Goal: Task Accomplishment & Management: Complete application form

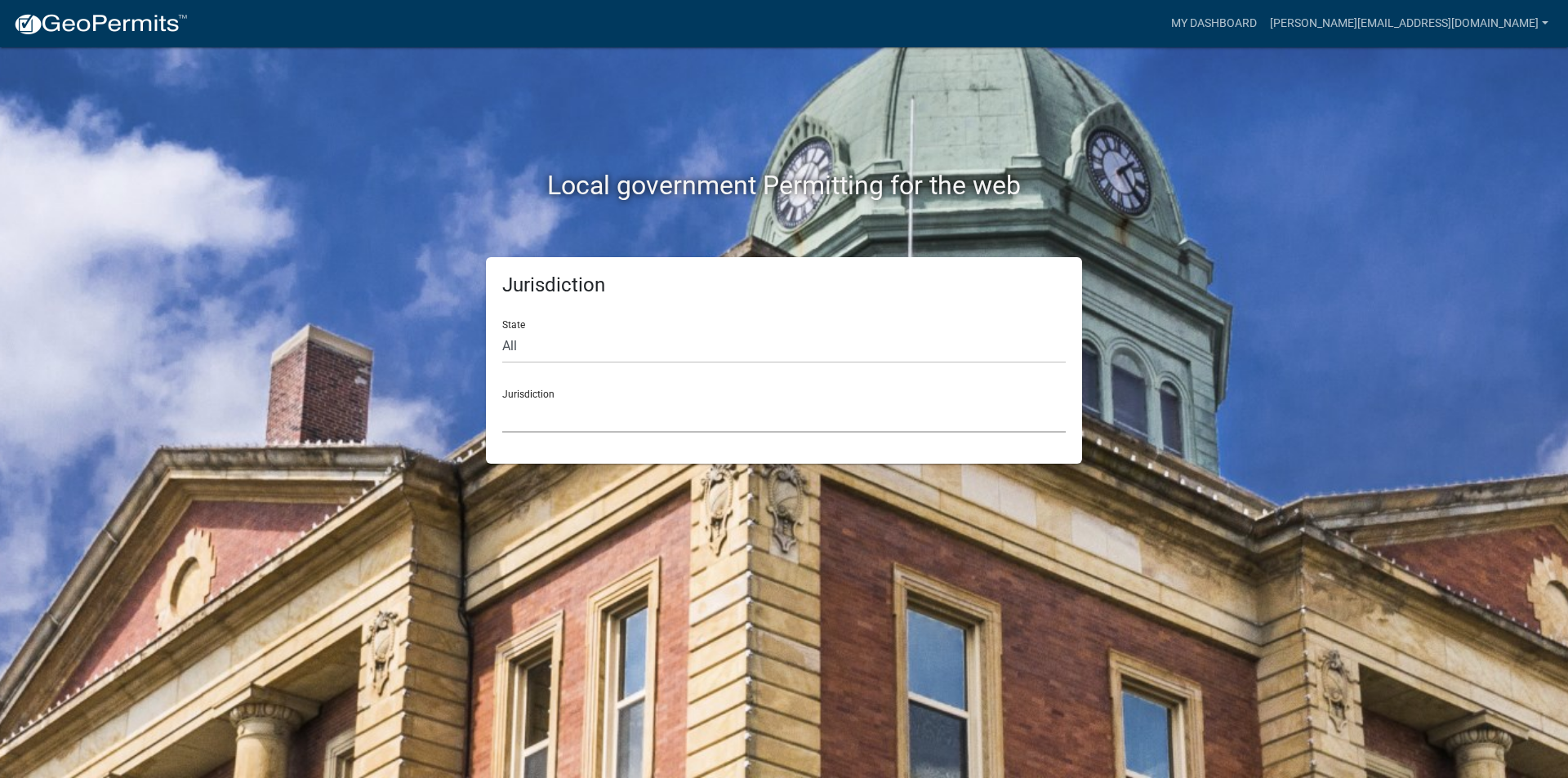
click at [558, 423] on select "[GEOGRAPHIC_DATA], [US_STATE] [GEOGRAPHIC_DATA], [US_STATE][PERSON_NAME][GEOGRA…" at bounding box center [784, 416] width 563 height 33
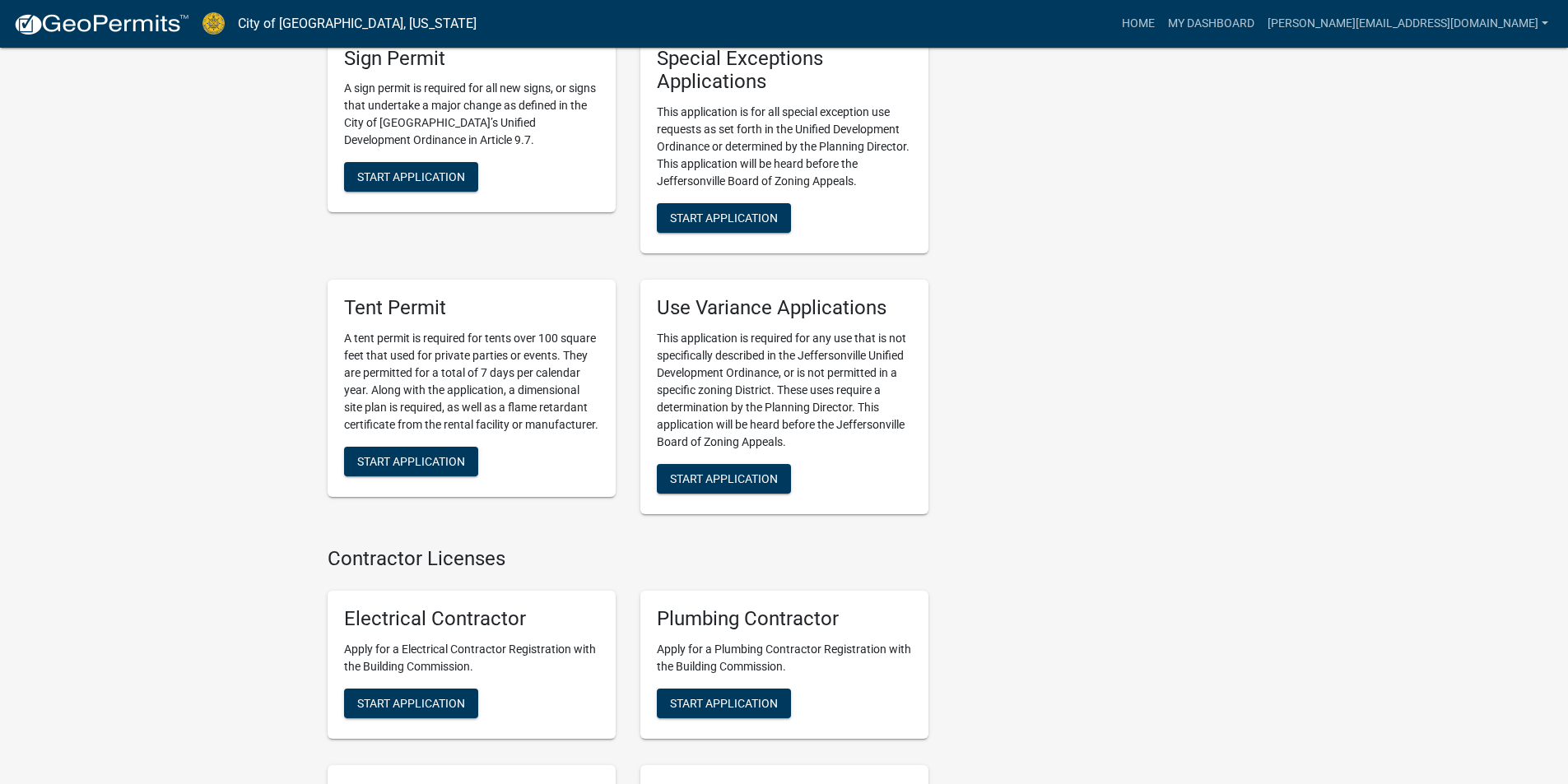
scroll to position [3019, 0]
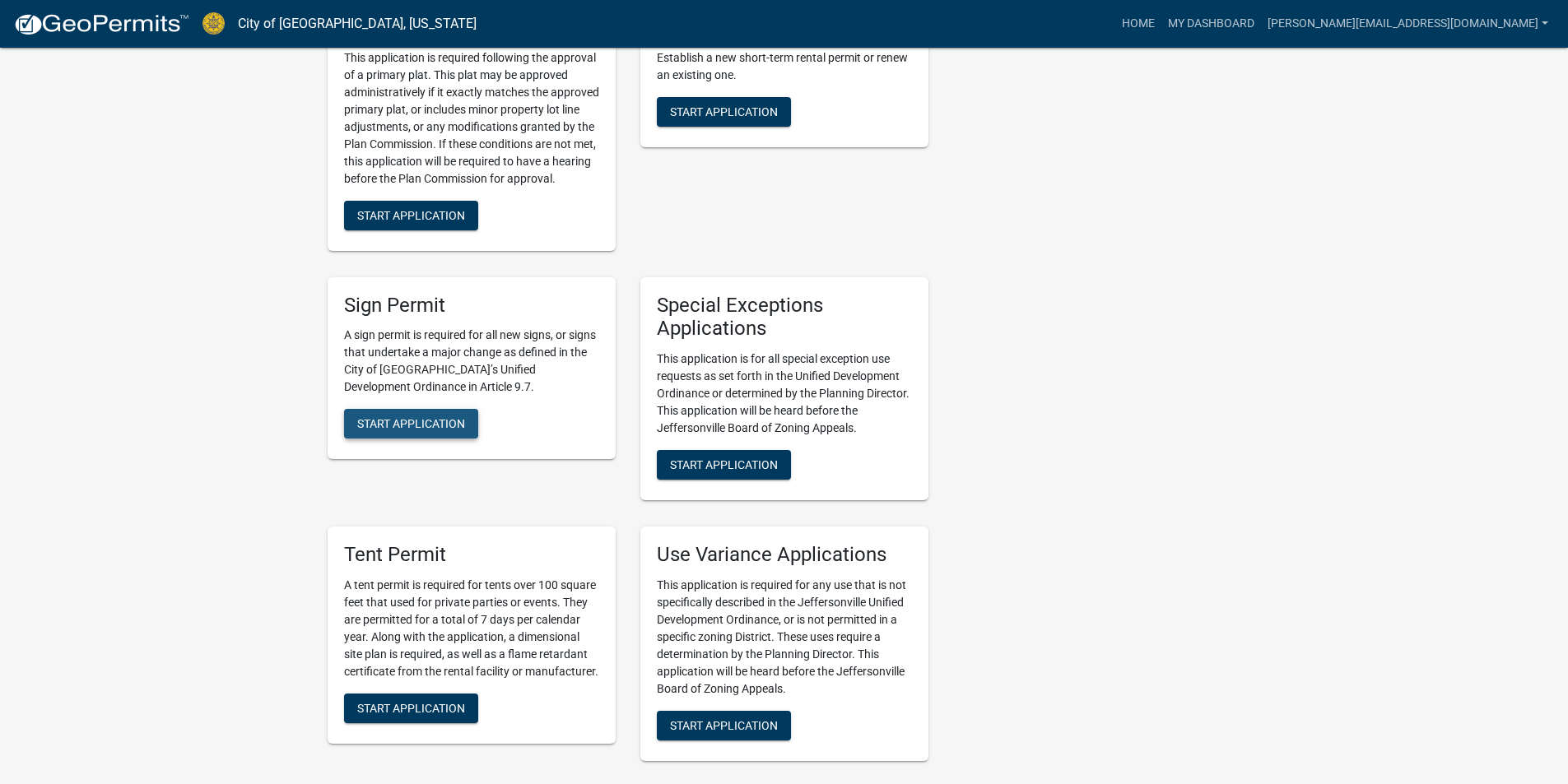
click at [436, 417] on span "Start Application" at bounding box center [411, 424] width 108 height 13
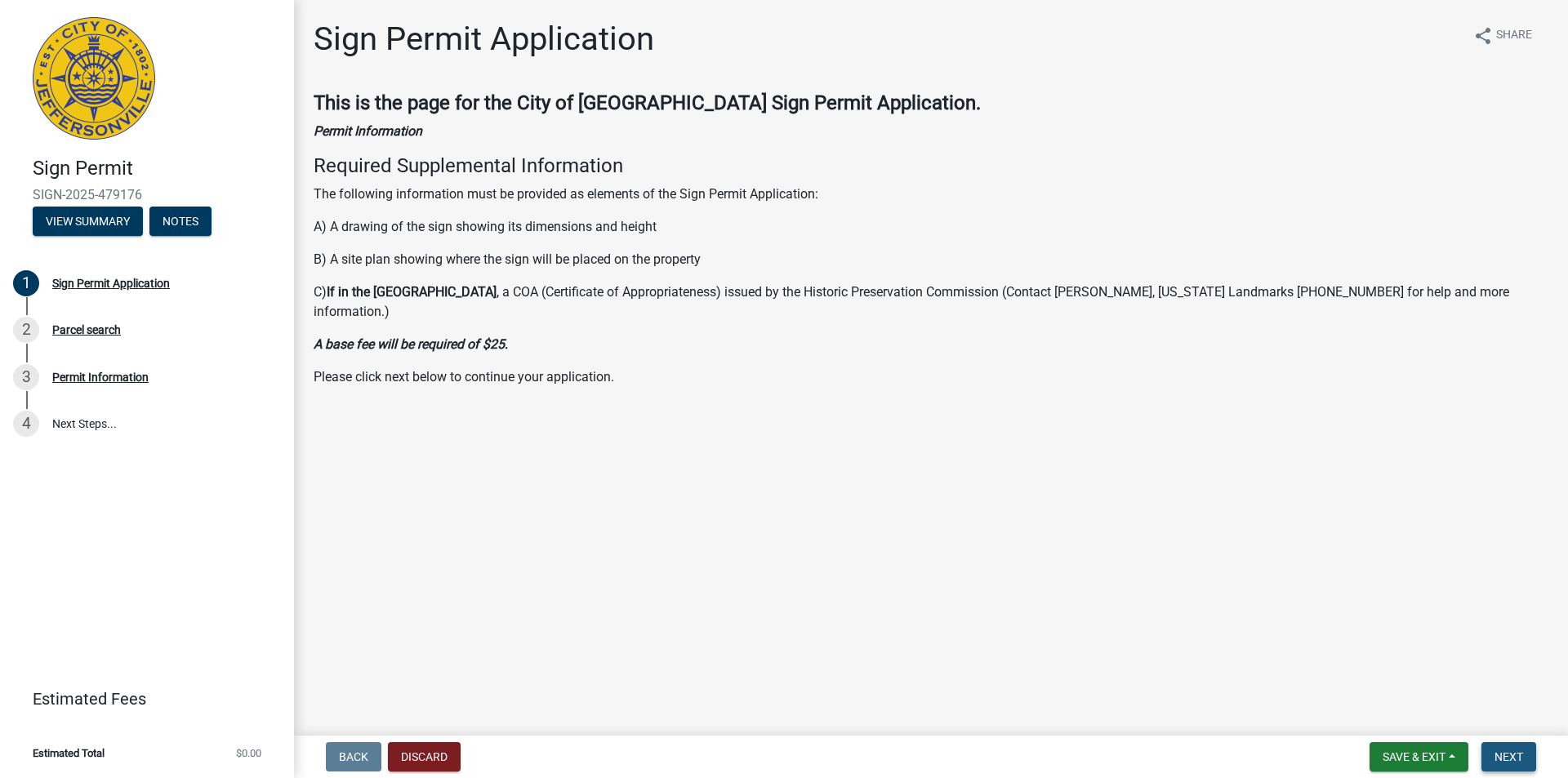
click at [1514, 765] on button "Next" at bounding box center [1509, 756] width 55 height 29
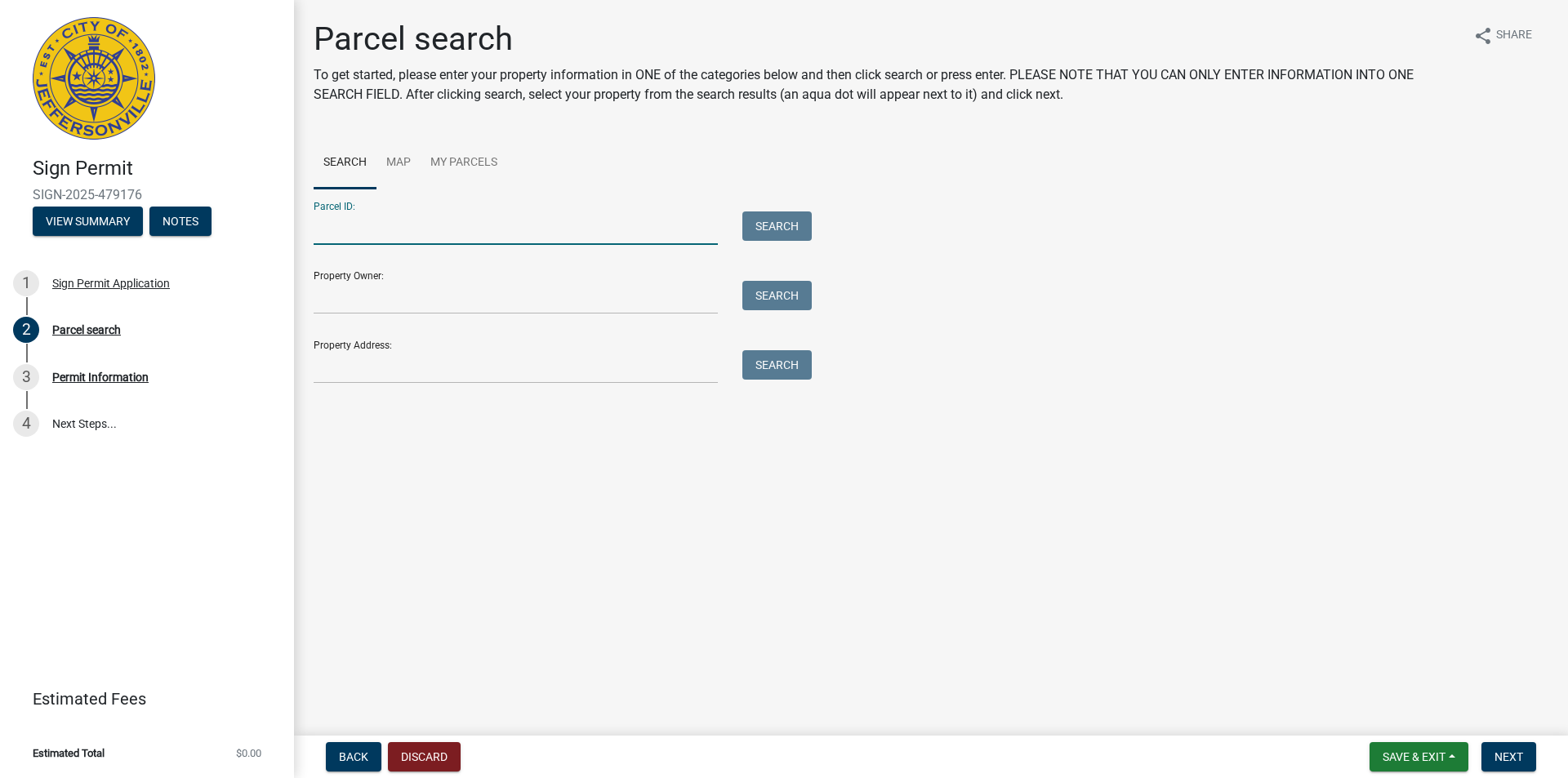
click at [392, 224] on input "Parcel ID:" at bounding box center [515, 228] width 404 height 33
click at [352, 382] on input "Property Address:" at bounding box center [515, 367] width 404 height 33
type input "430 Patrol Road"
click at [770, 368] on button "Search" at bounding box center [777, 364] width 69 height 29
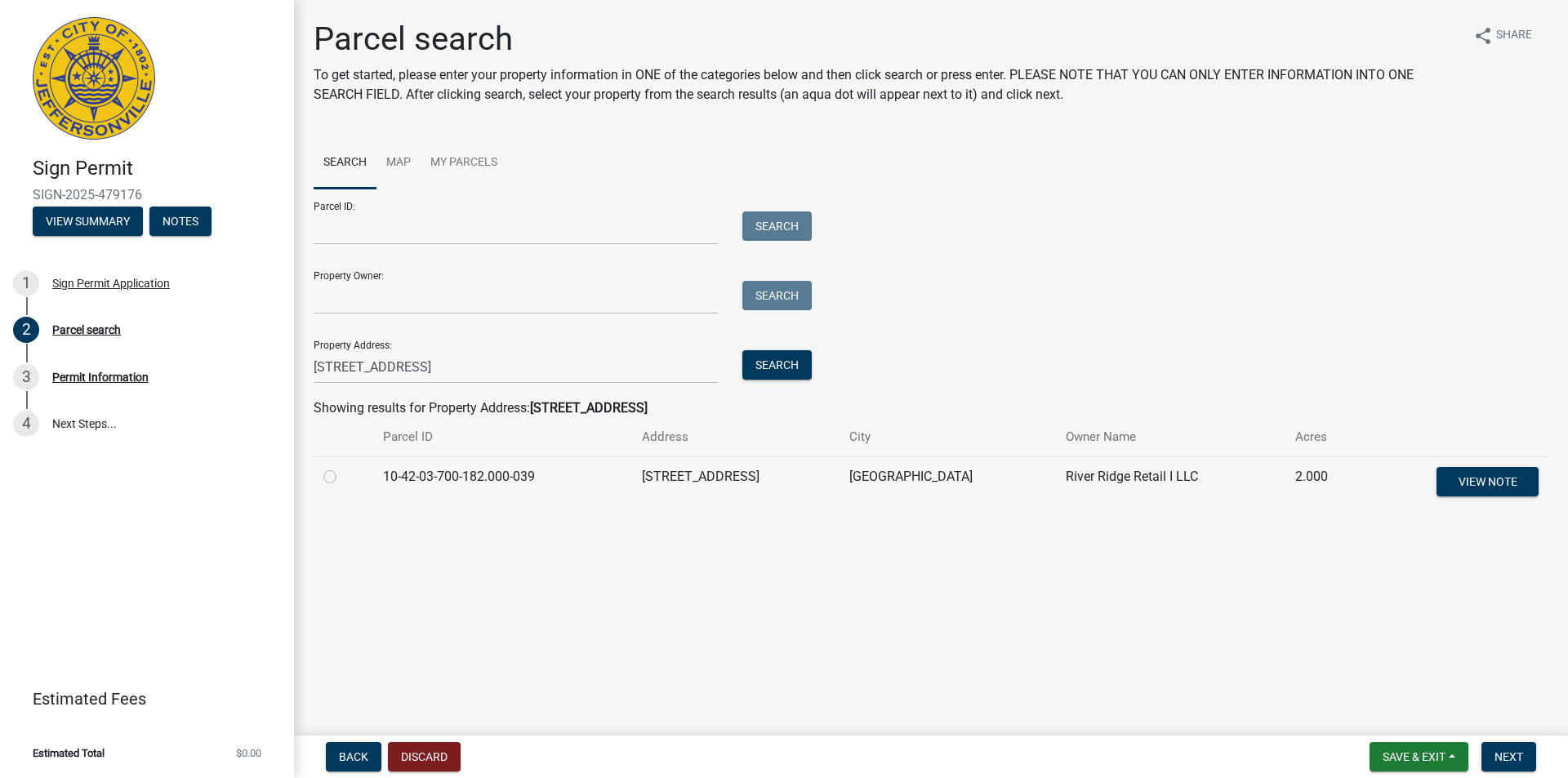
click at [343, 467] on label at bounding box center [343, 467] width 0 height 0
click at [343, 477] on input "radio" at bounding box center [348, 472] width 11 height 11
radio input "true"
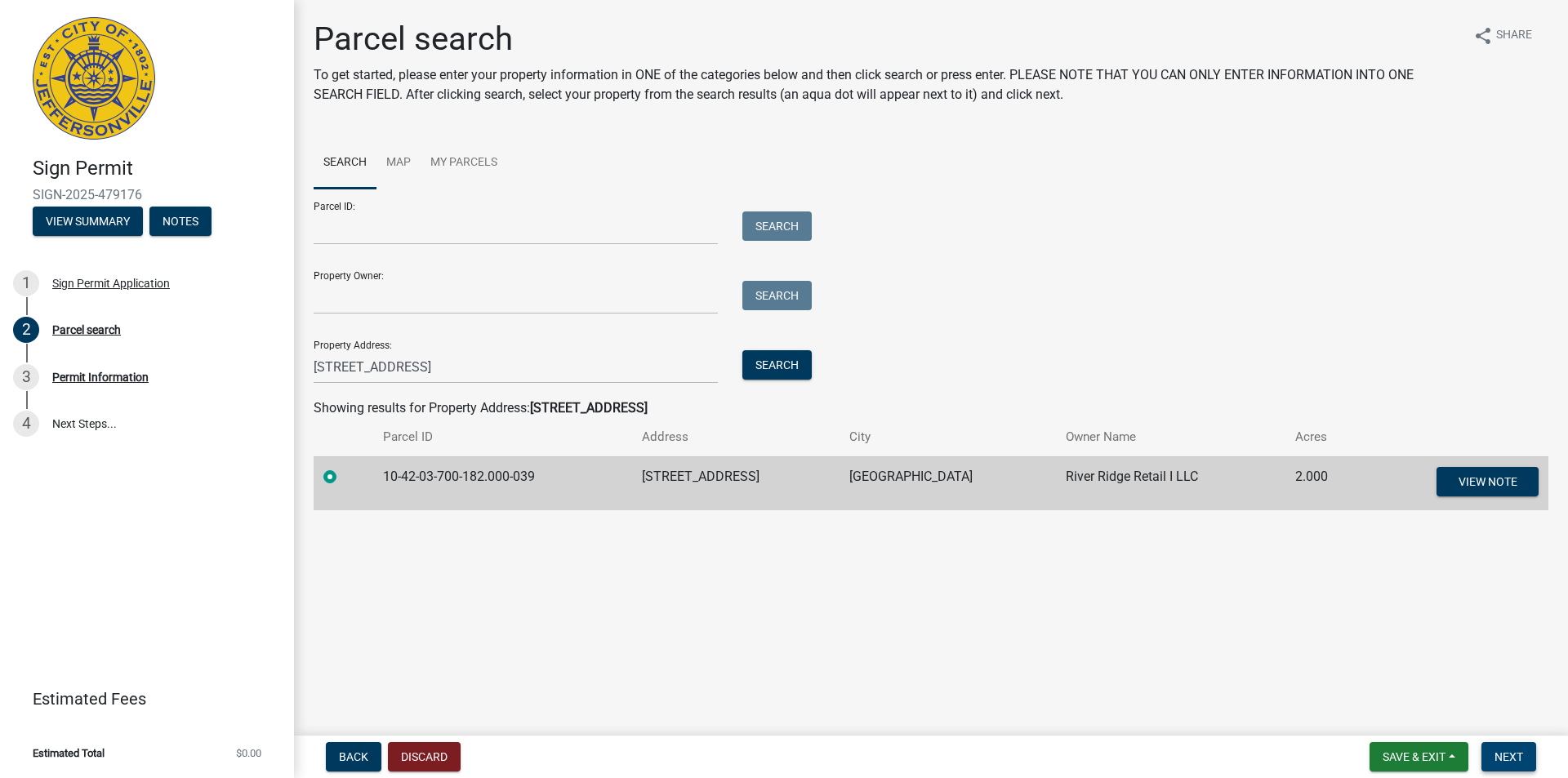
click at [1505, 754] on span "Next" at bounding box center [1509, 757] width 28 height 13
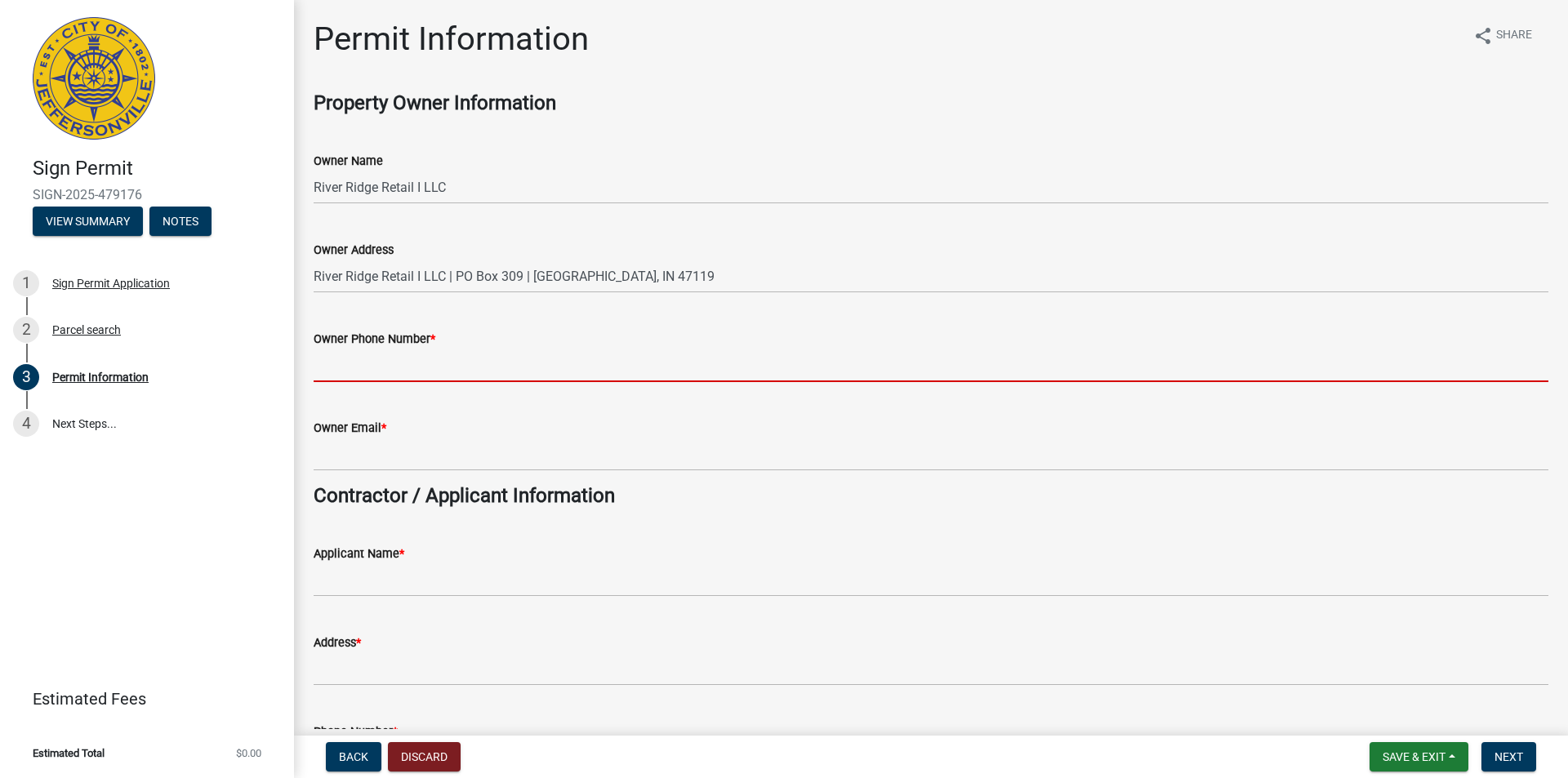
click at [501, 369] on input "Owner Phone Number *" at bounding box center [931, 366] width 1235 height 33
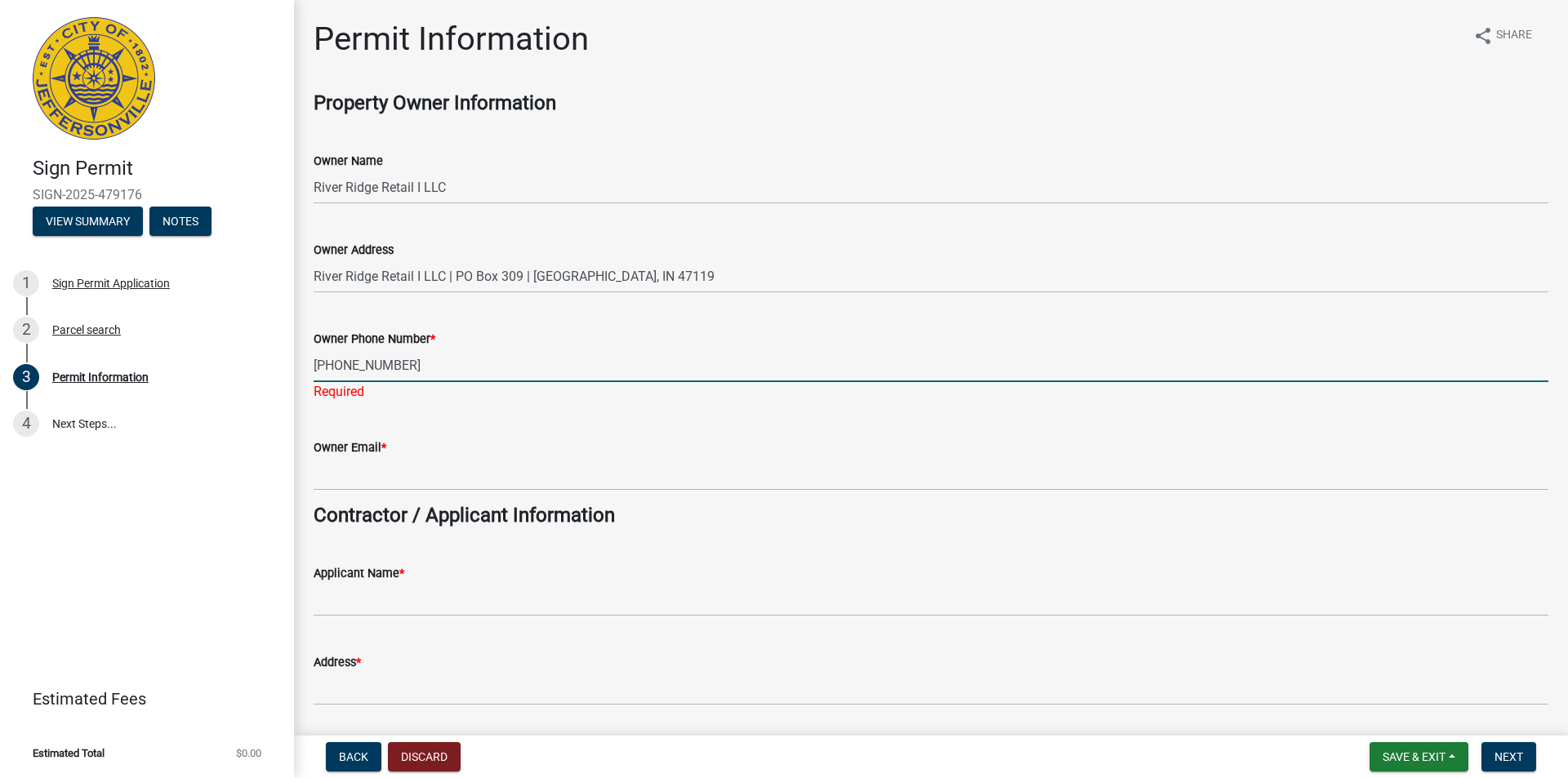
type input "317-443-0951"
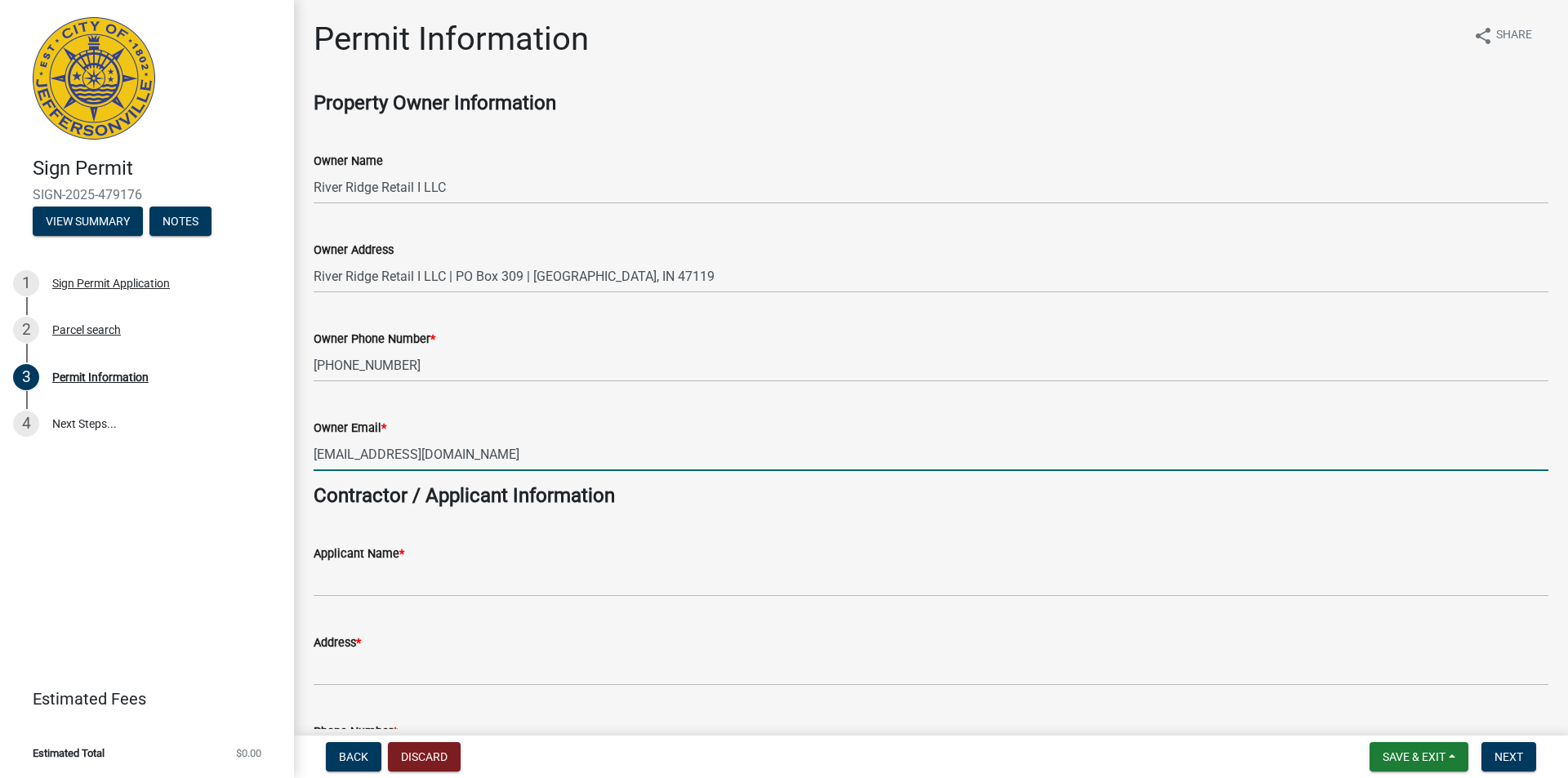
type input "rpenington@7dcre.com"
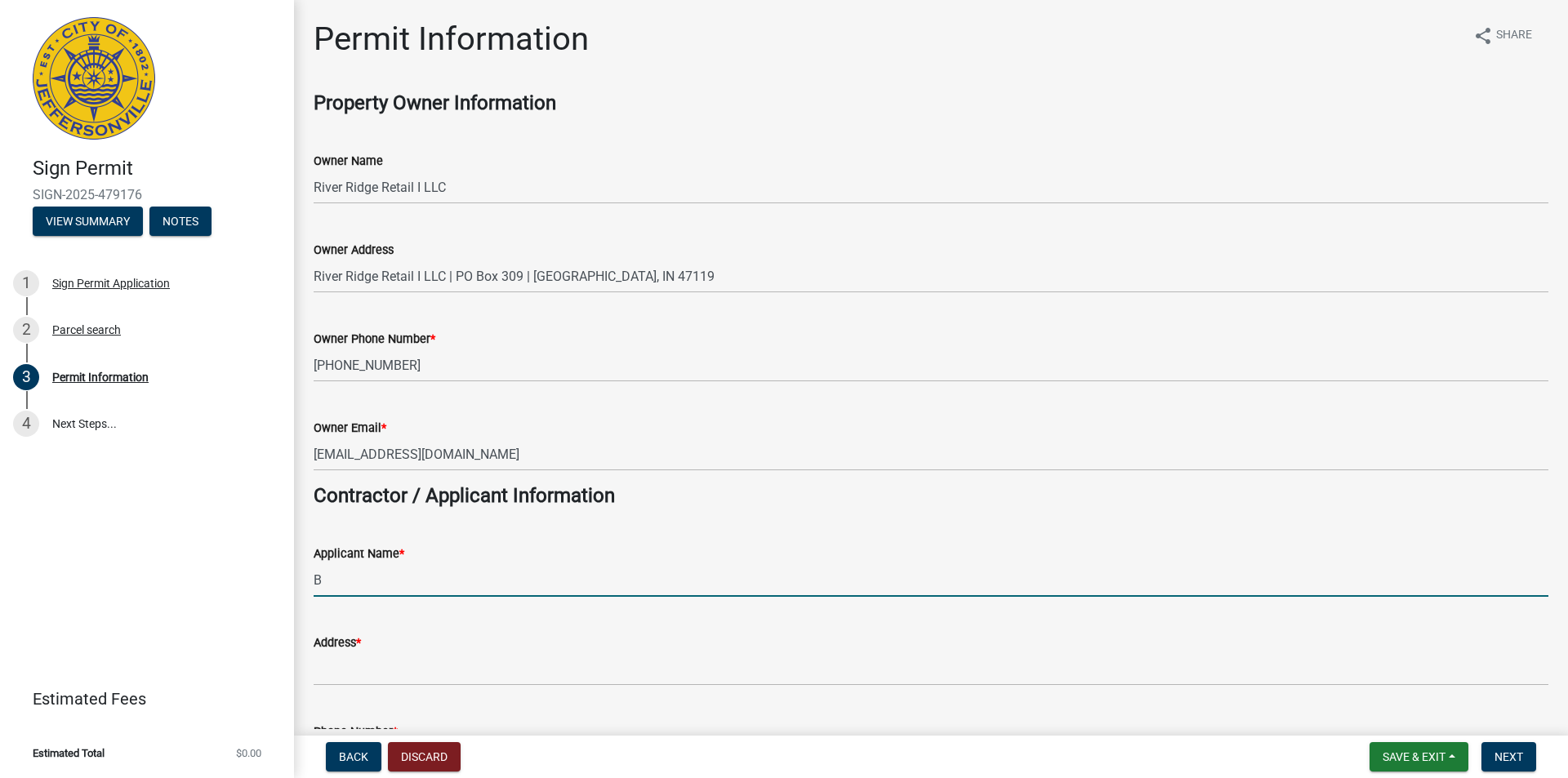
type input "B Sign Group, Inc."
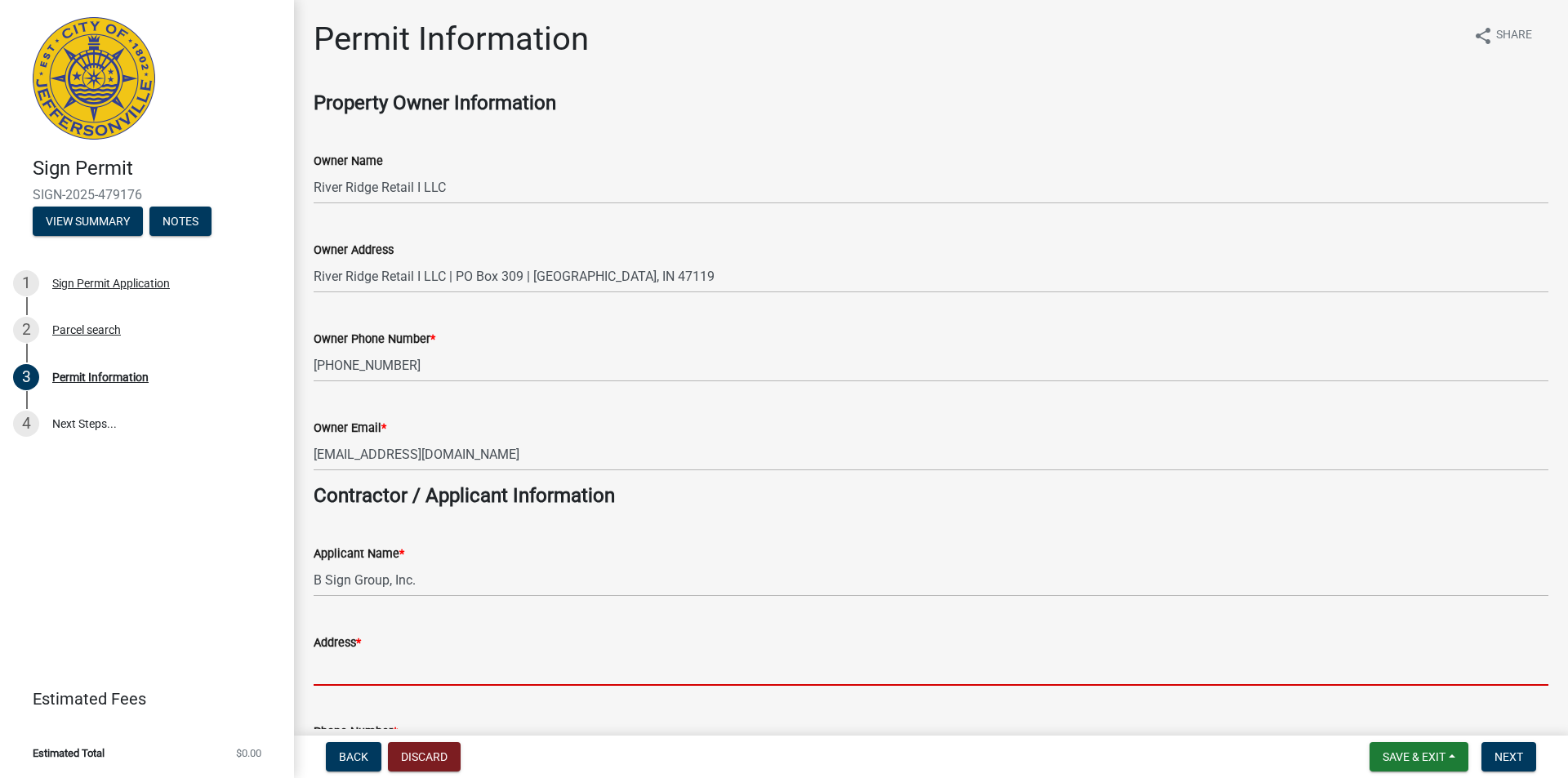
click at [352, 666] on input "Address *" at bounding box center [931, 669] width 1235 height 33
type input "4239 Earnings Way"
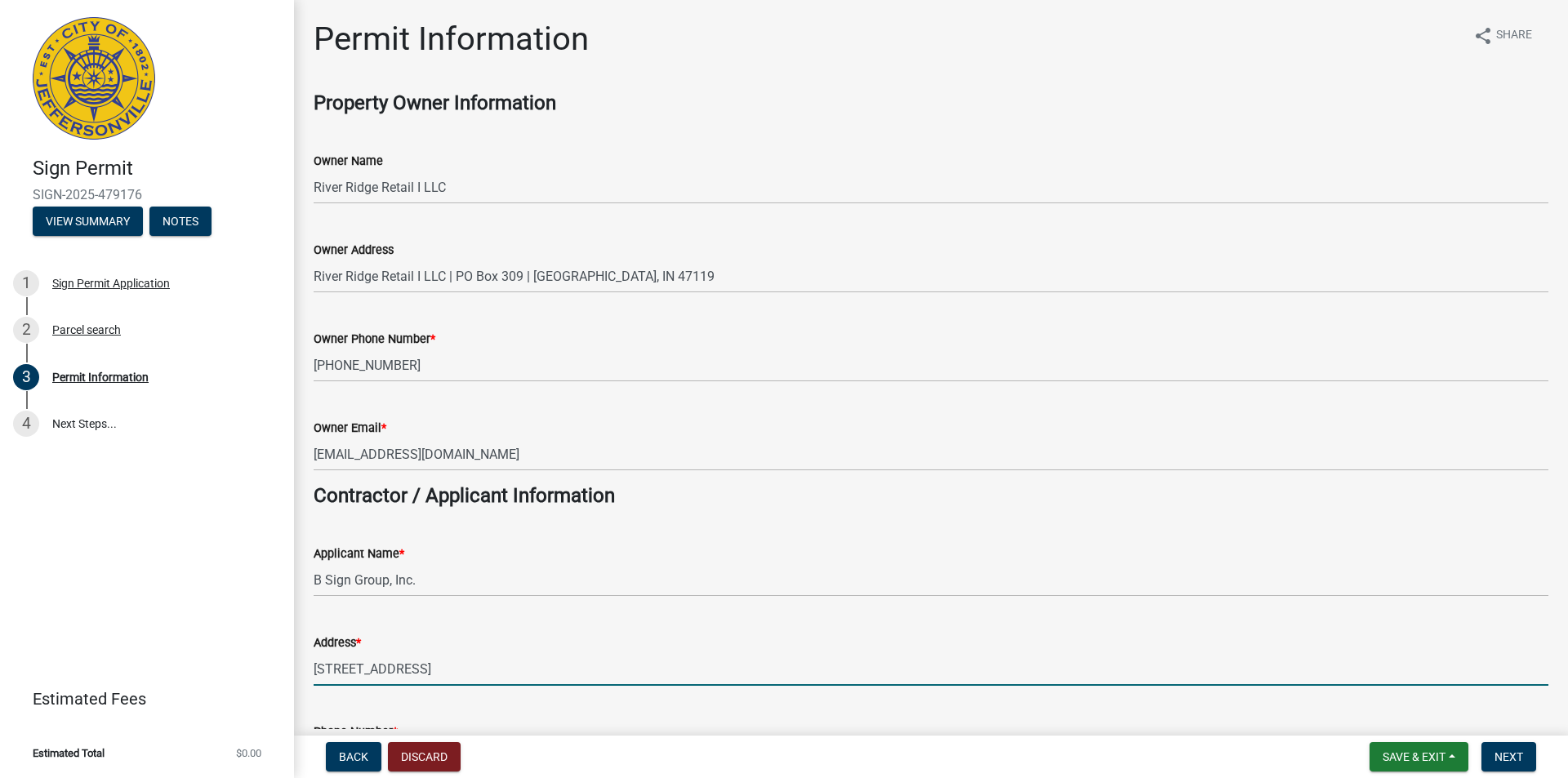
type input "8129497446"
type input "[PERSON_NAME][EMAIL_ADDRESS][DOMAIN_NAME]"
type input "B Sign Group, Inc."
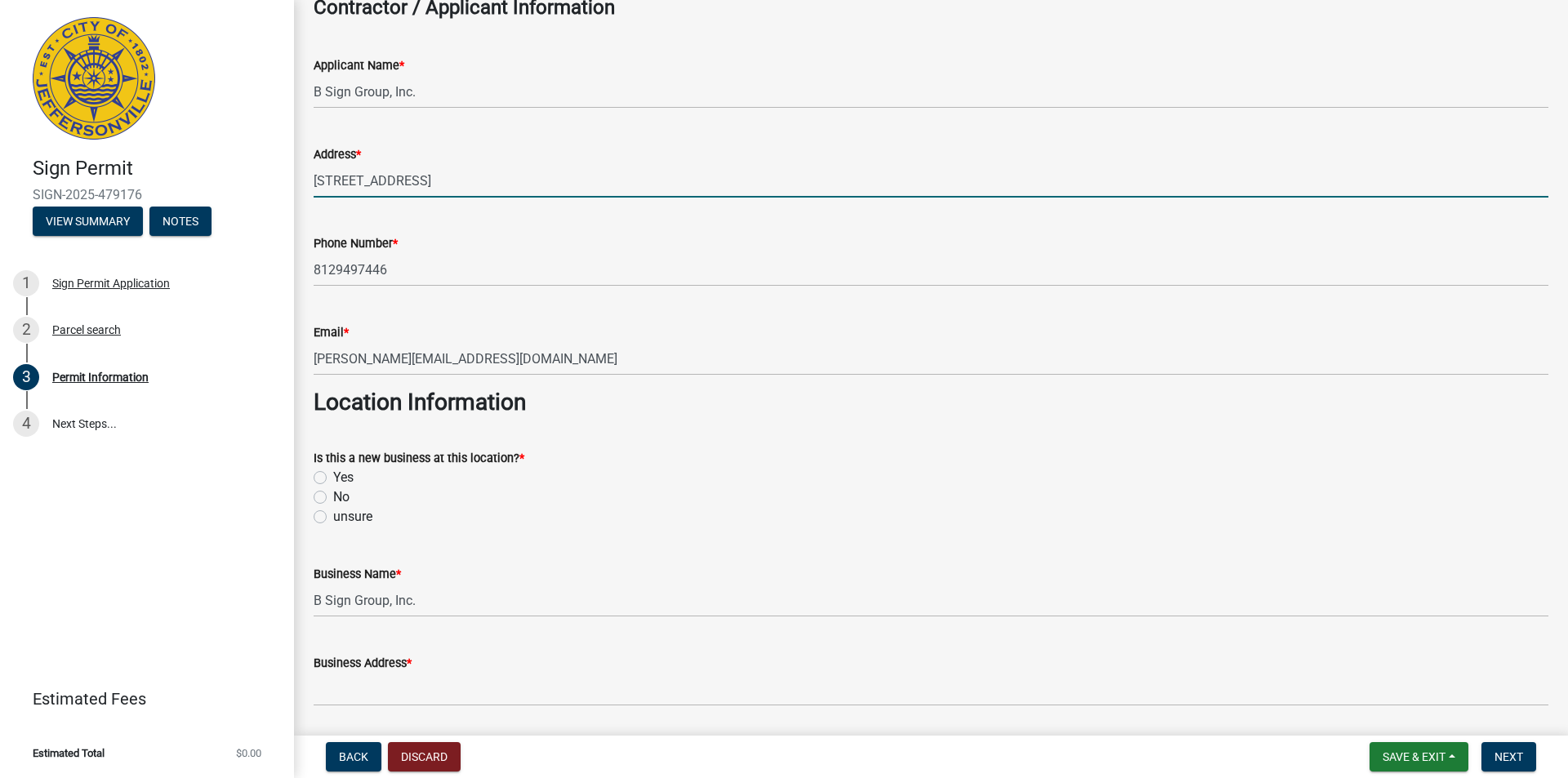
scroll to position [490, 0]
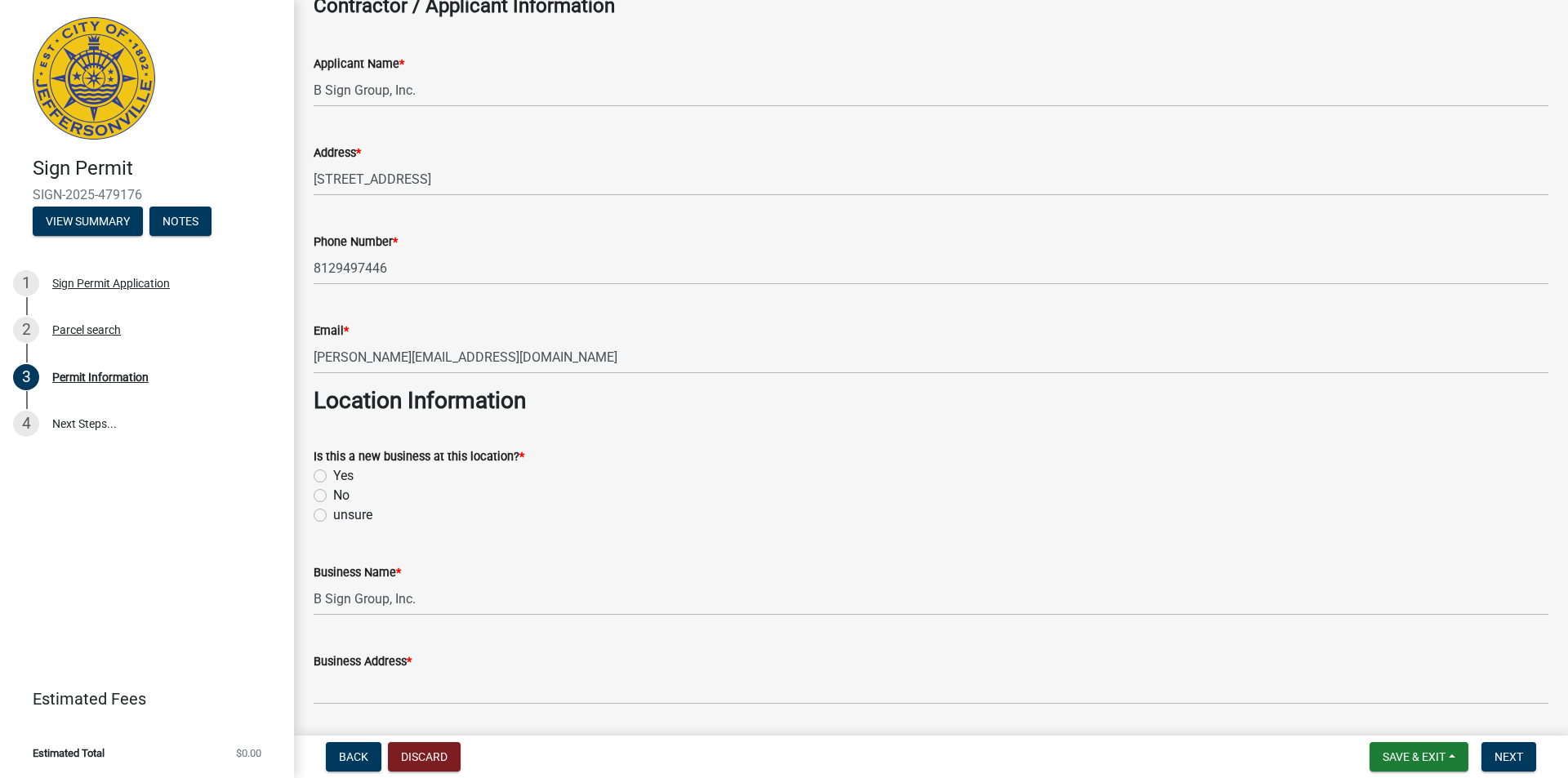
click at [348, 473] on label "Yes" at bounding box center [343, 476] width 21 height 20
click at [344, 473] on input "Yes" at bounding box center [338, 471] width 11 height 11
radio input "true"
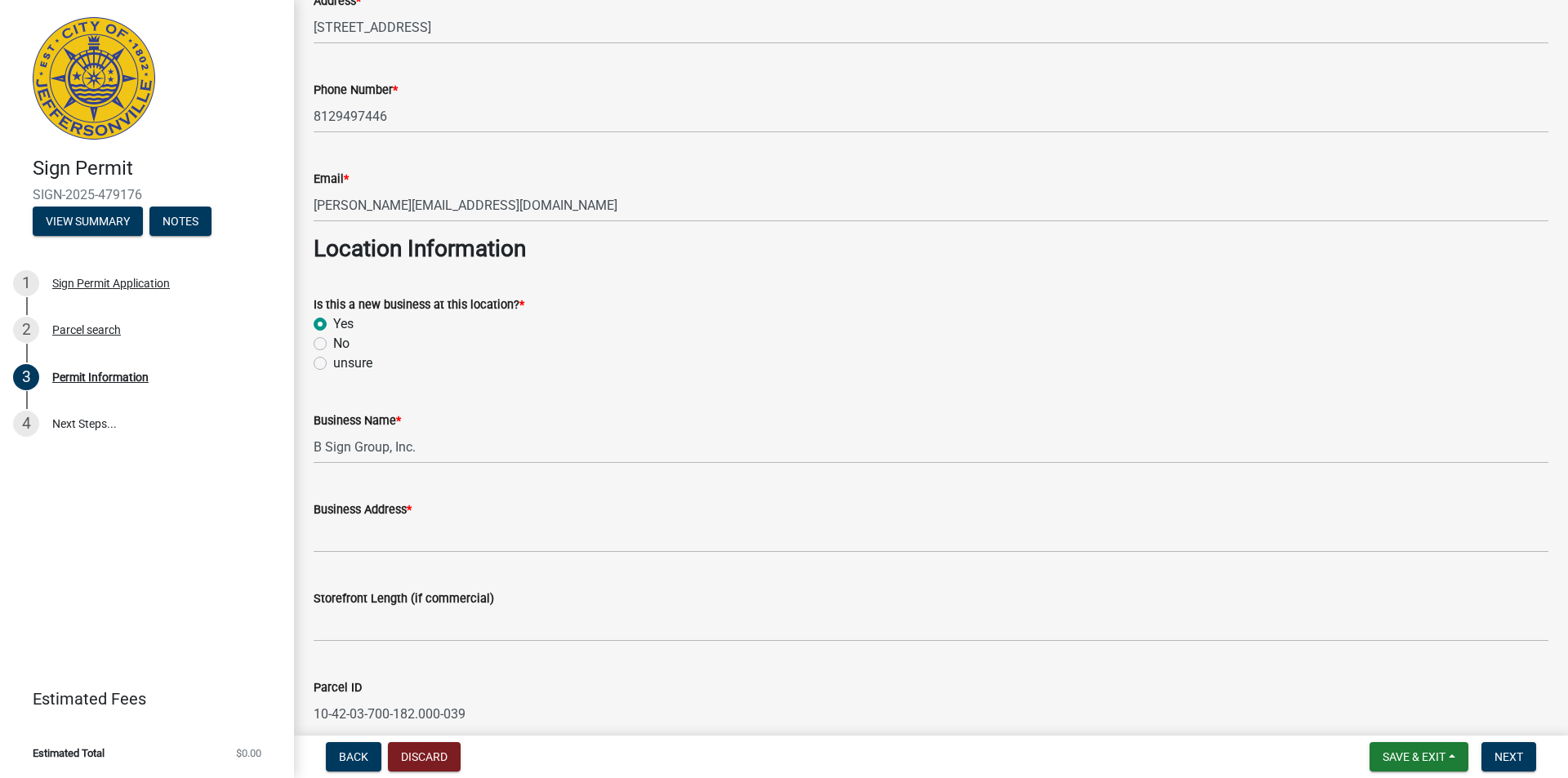
scroll to position [653, 0]
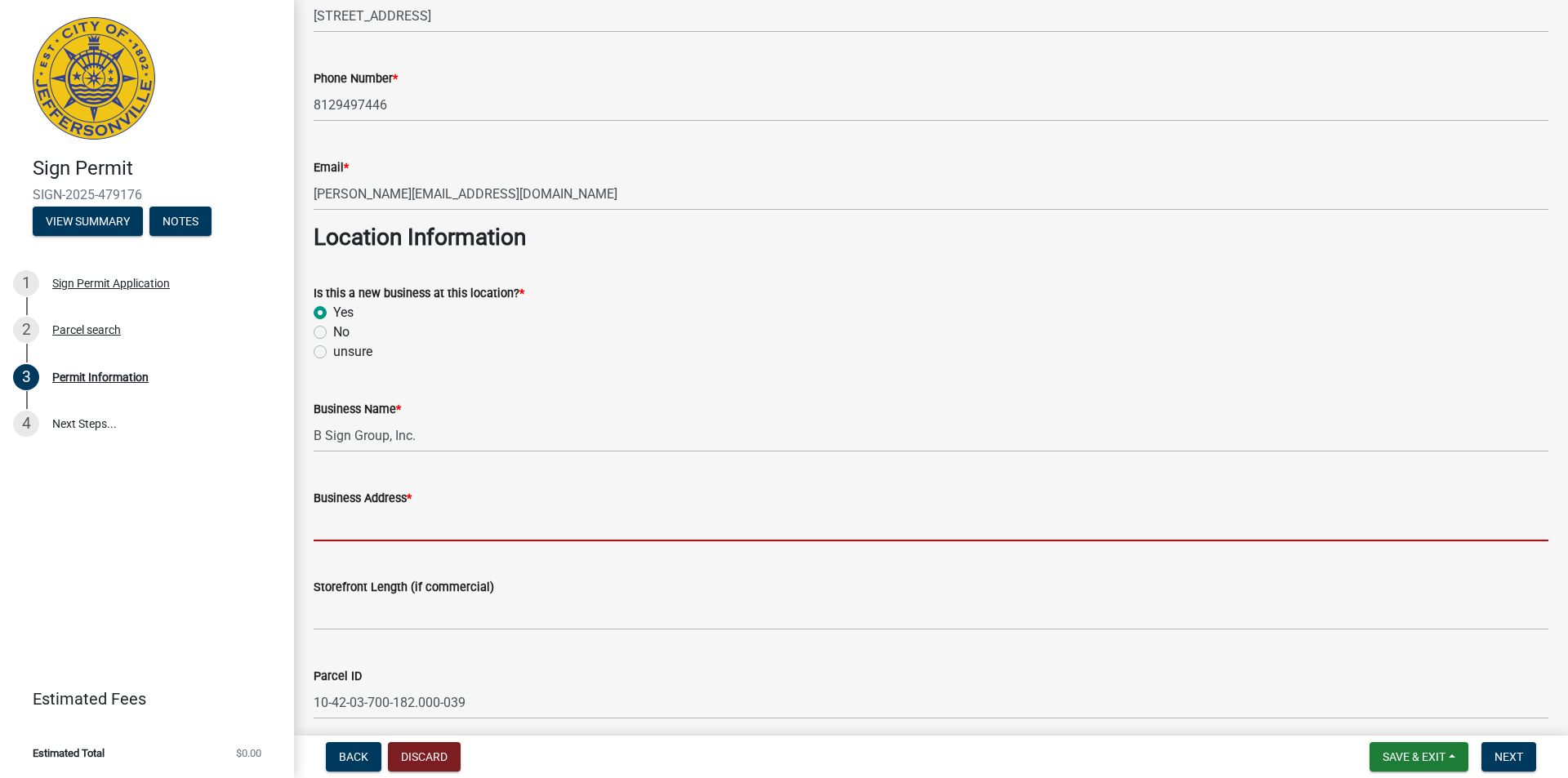
click at [337, 512] on input "Business Address *" at bounding box center [931, 525] width 1235 height 33
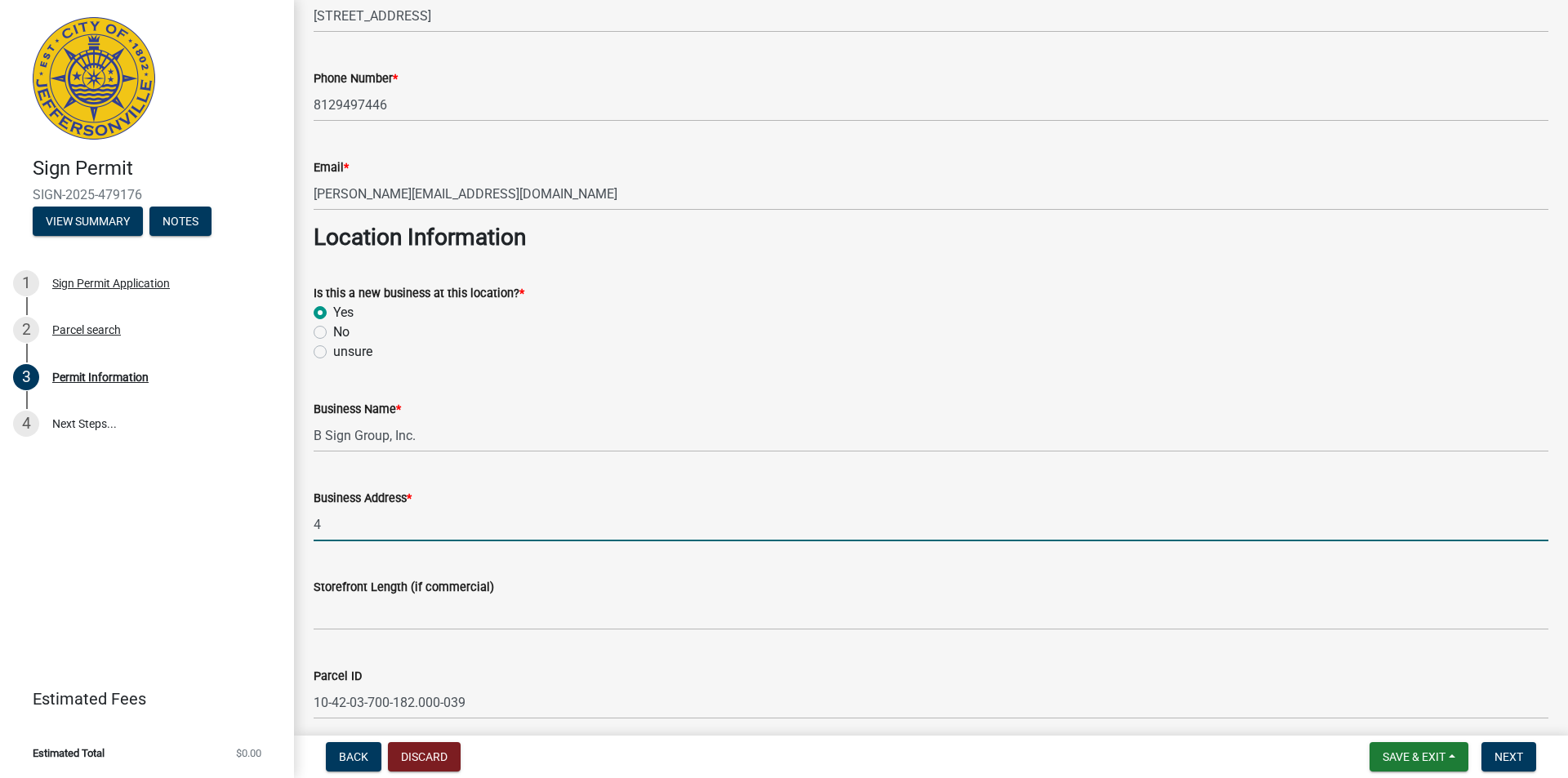
type input "4239 Earnings Way"
type input "1"
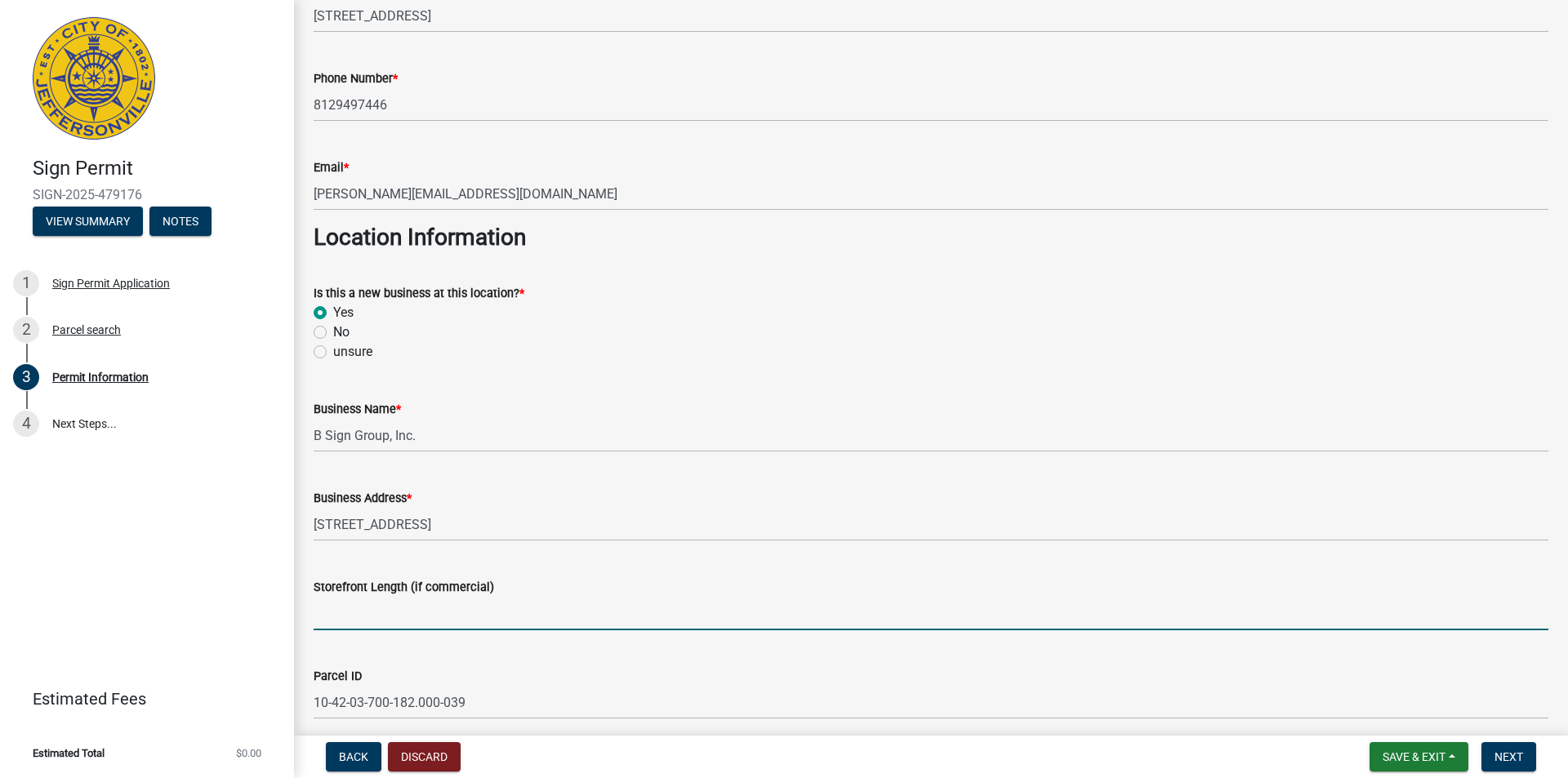
click at [341, 616] on input "Storefront Length (if commercial)" at bounding box center [931, 613] width 1235 height 33
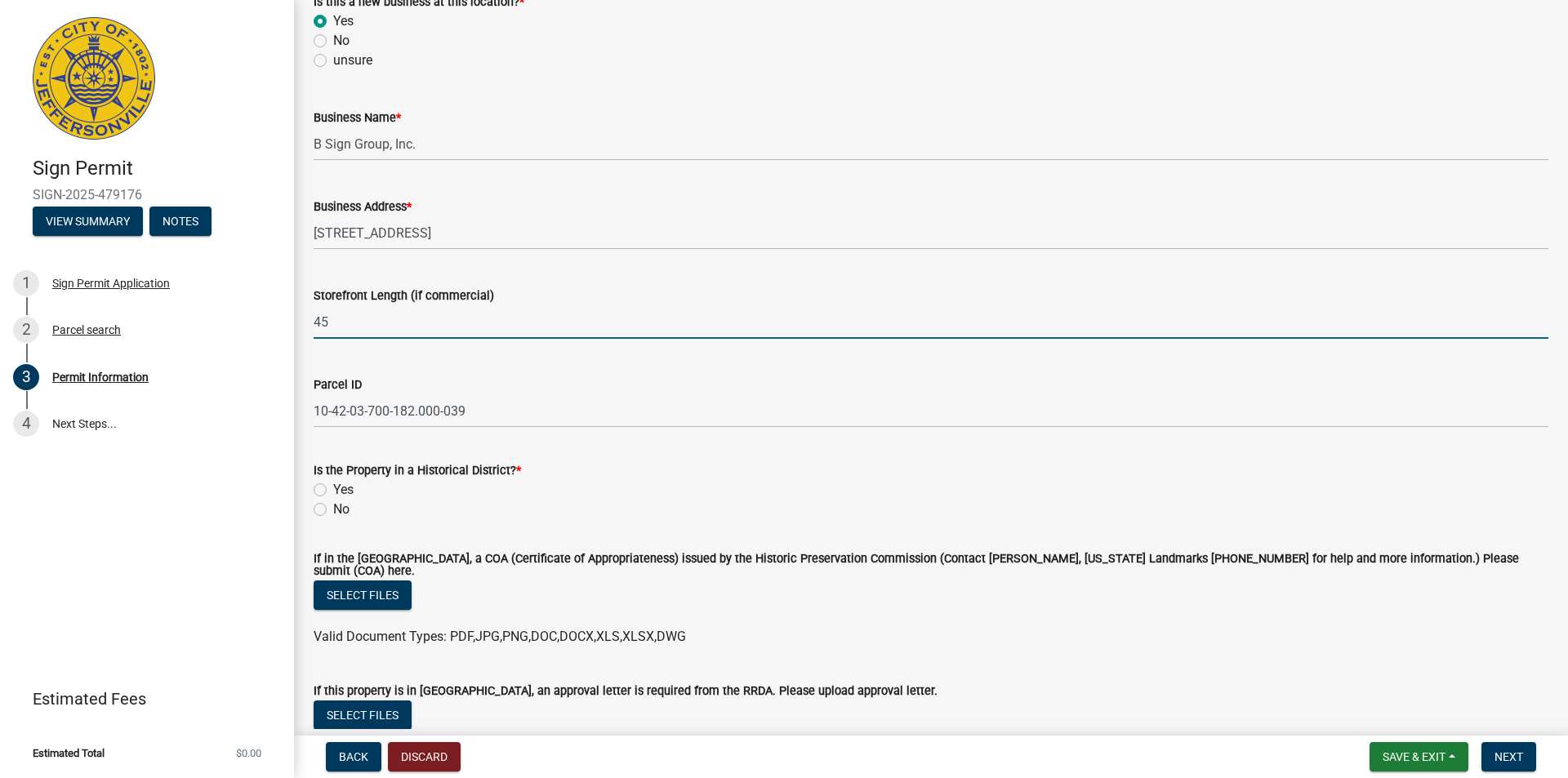
scroll to position [980, 0]
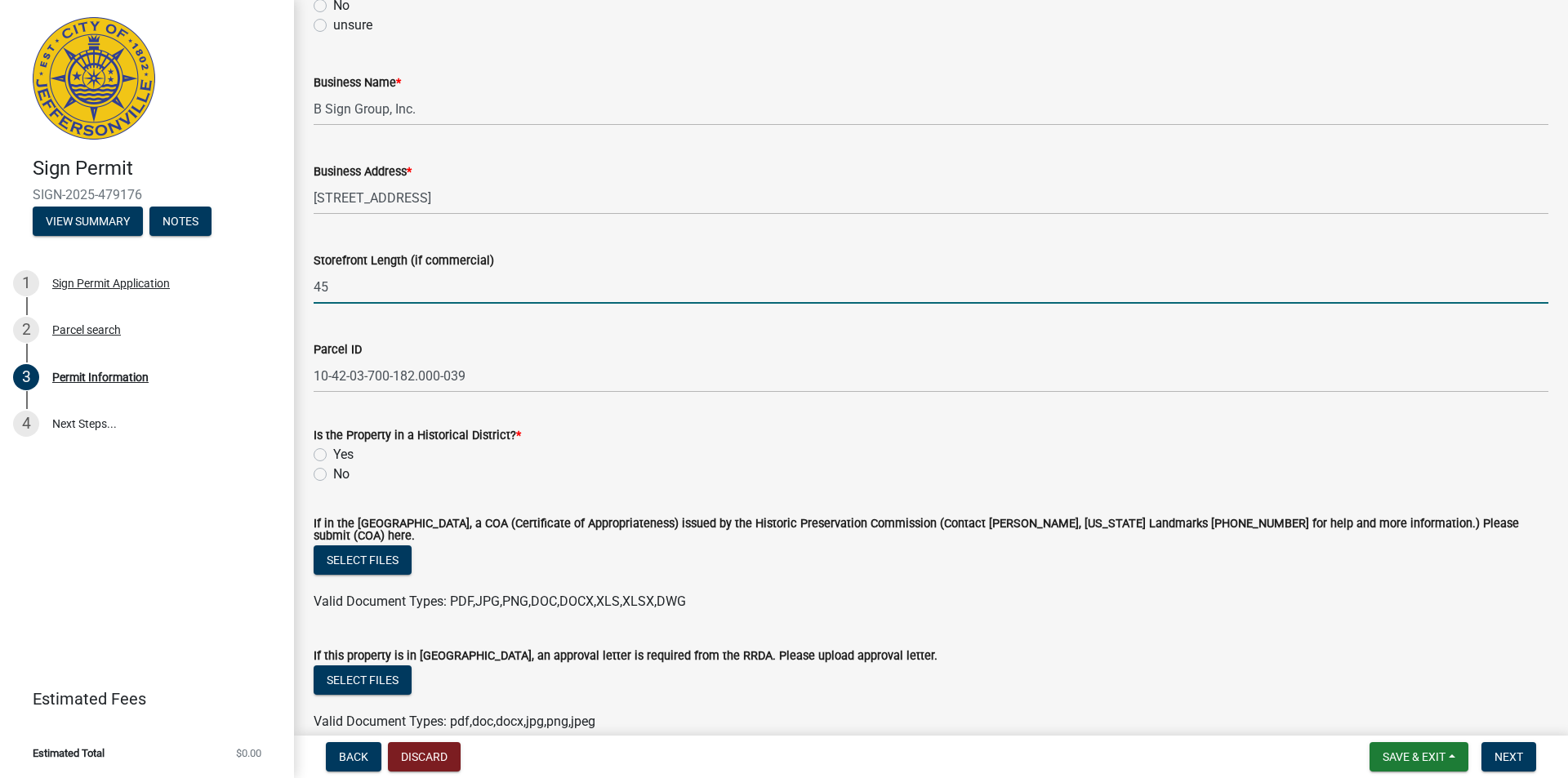
type input "45"
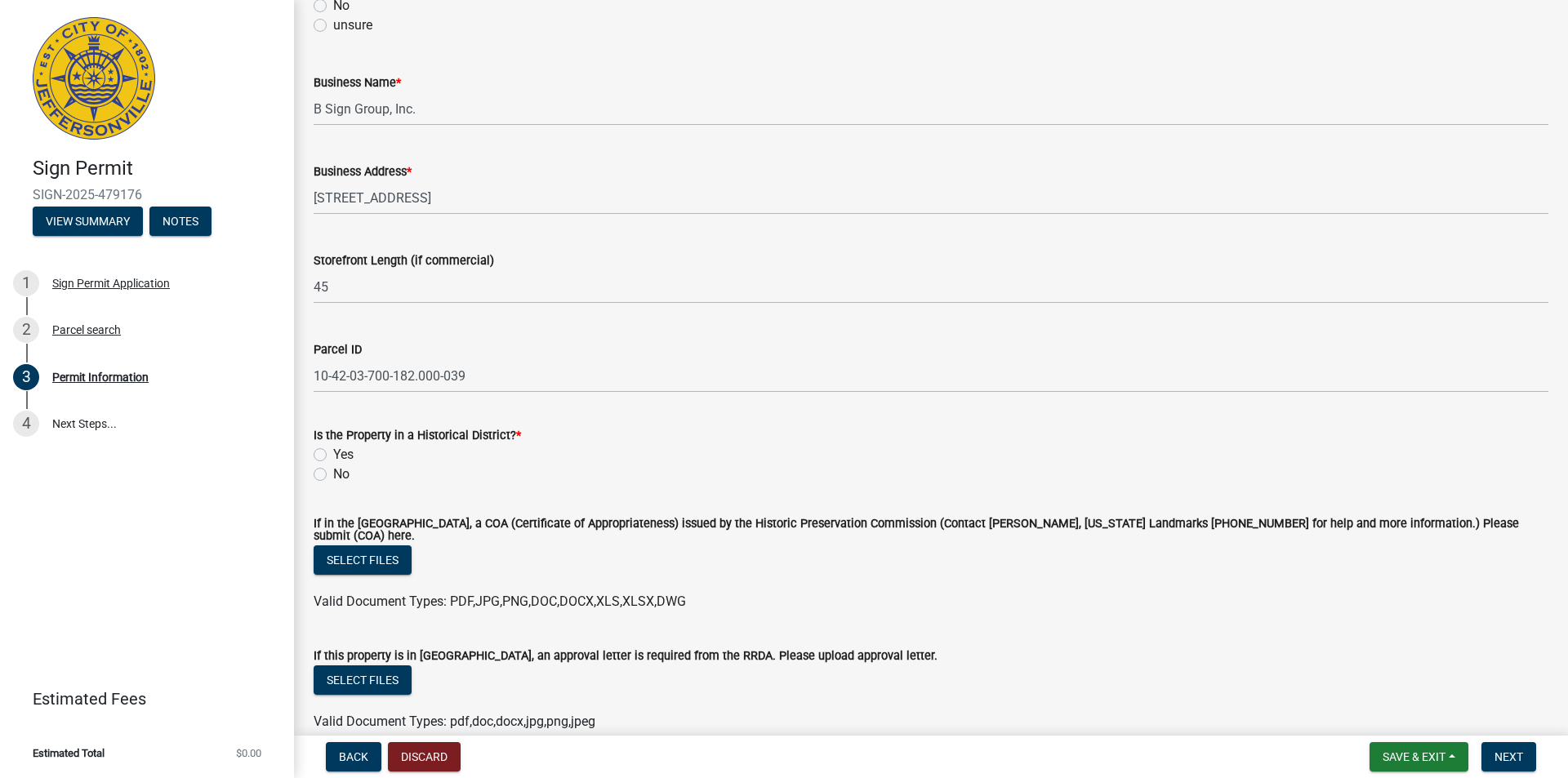
click at [333, 470] on label "No" at bounding box center [342, 475] width 17 height 20
click at [333, 470] on input "No" at bounding box center [338, 470] width 11 height 11
radio input "true"
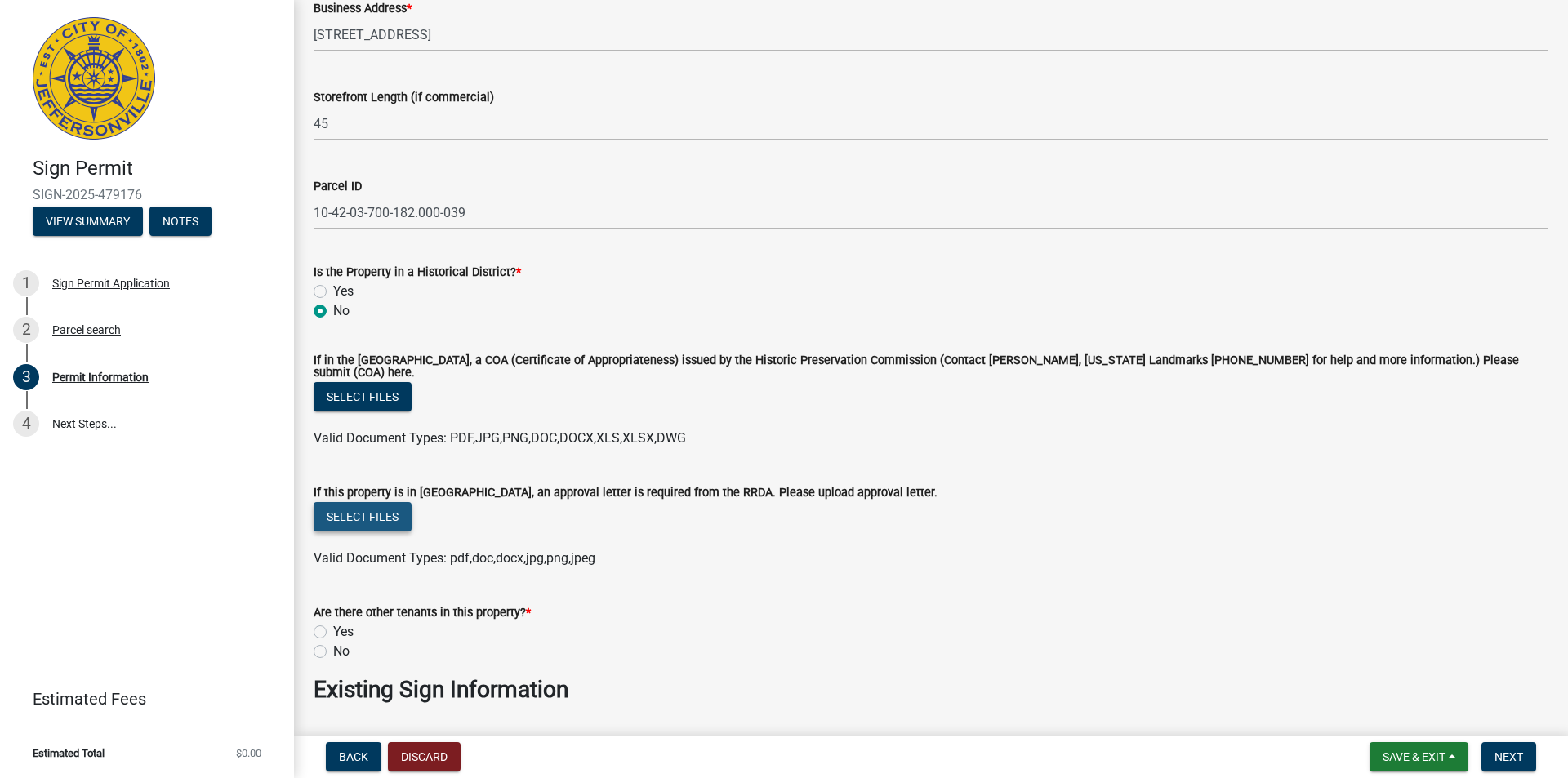
click at [339, 506] on button "Select files" at bounding box center [362, 516] width 98 height 29
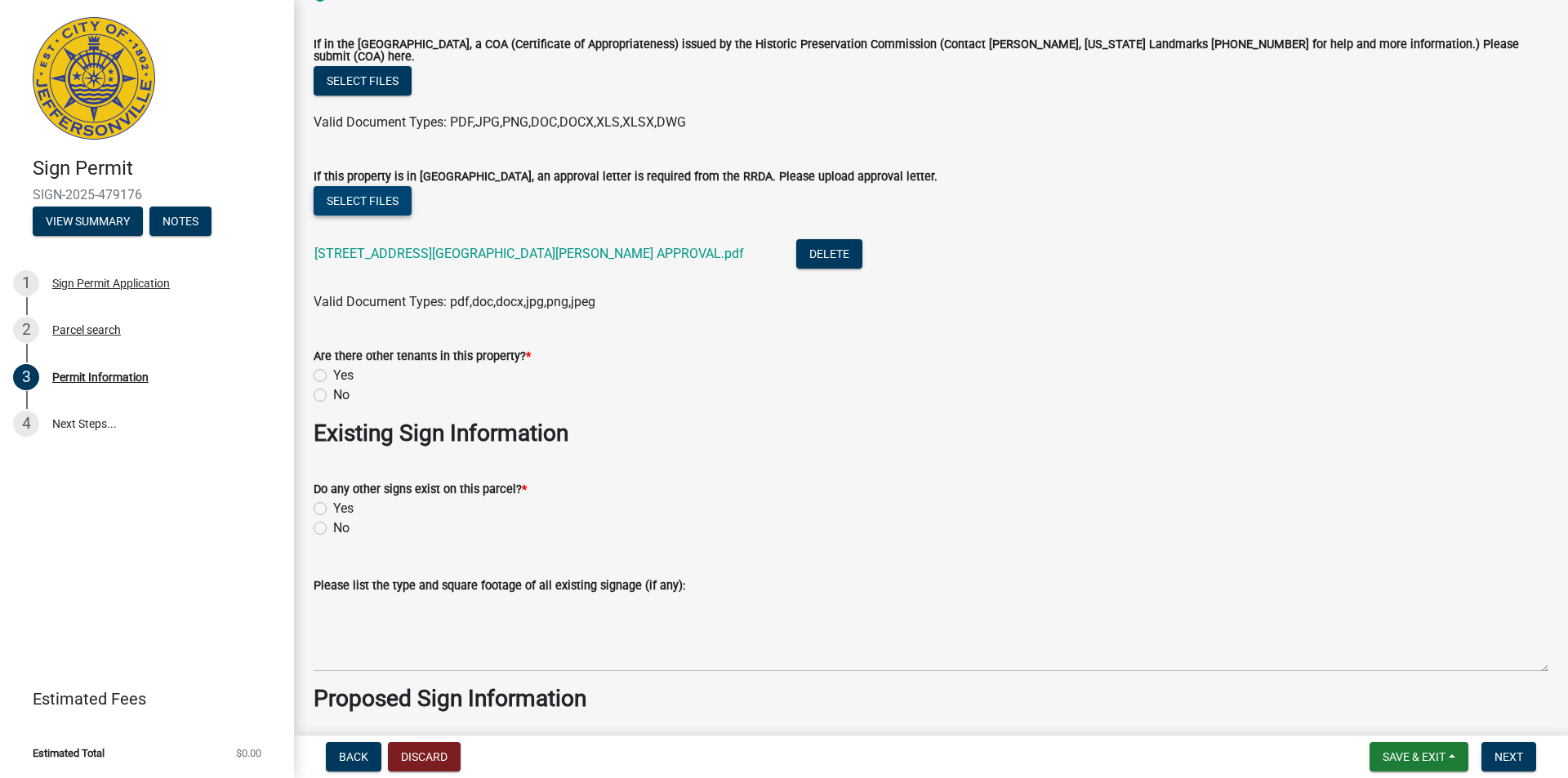
scroll to position [1469, 0]
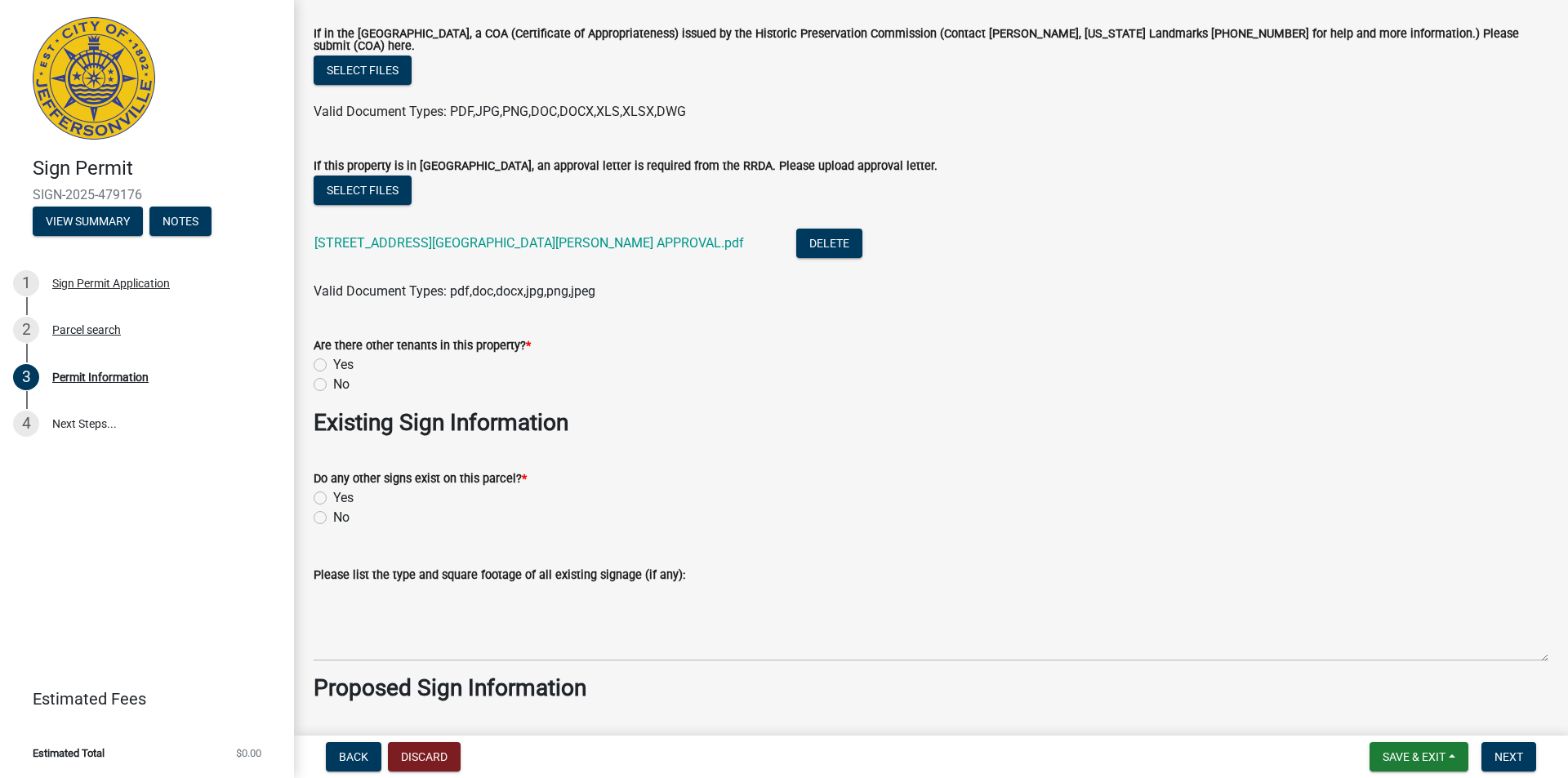
click at [333, 378] on label "No" at bounding box center [342, 385] width 17 height 20
click at [333, 378] on input "No" at bounding box center [338, 380] width 11 height 11
radio input "true"
click at [341, 497] on label "Yes" at bounding box center [343, 498] width 21 height 20
click at [341, 497] on input "Yes" at bounding box center [338, 493] width 11 height 11
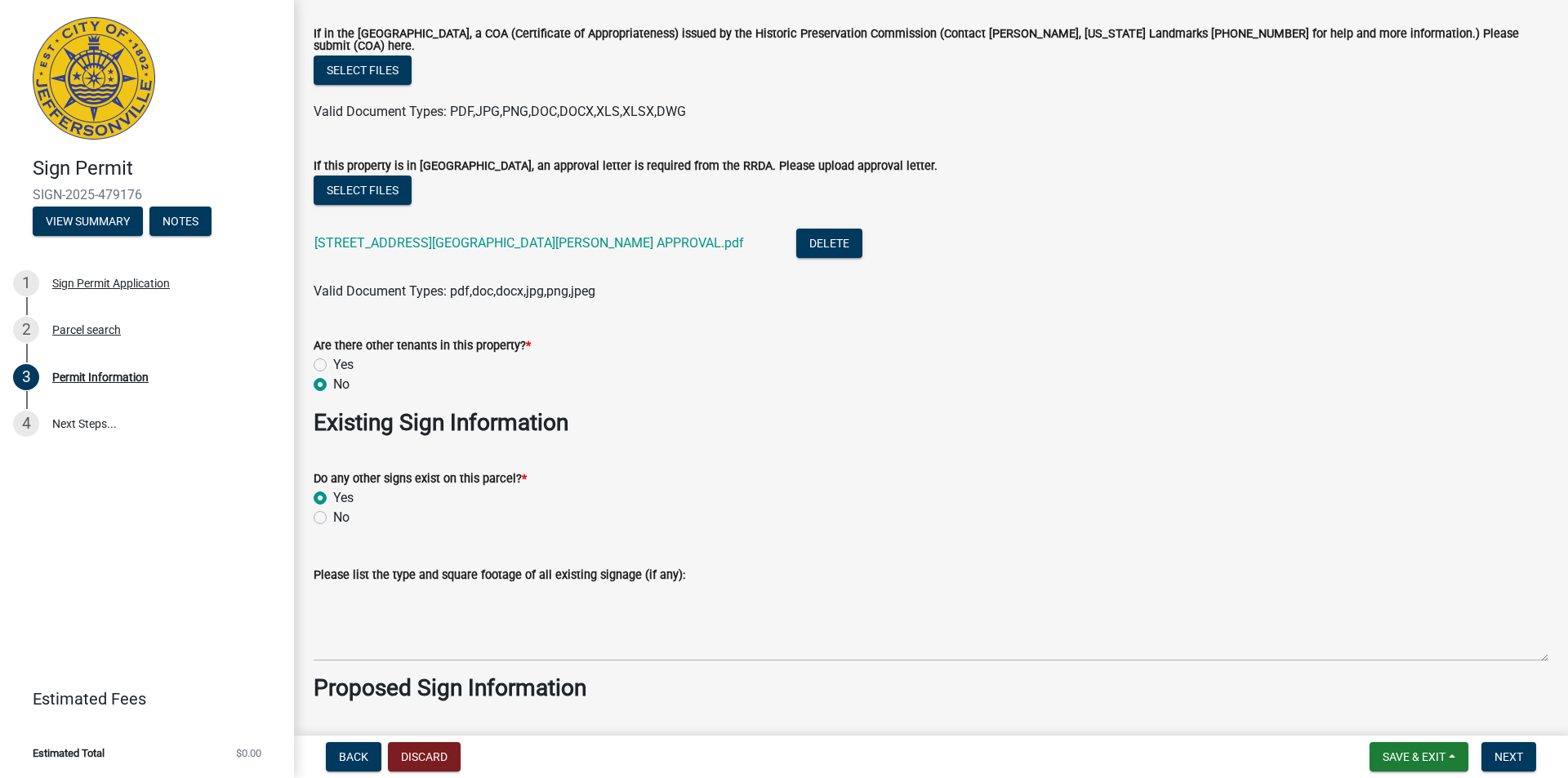
radio input "true"
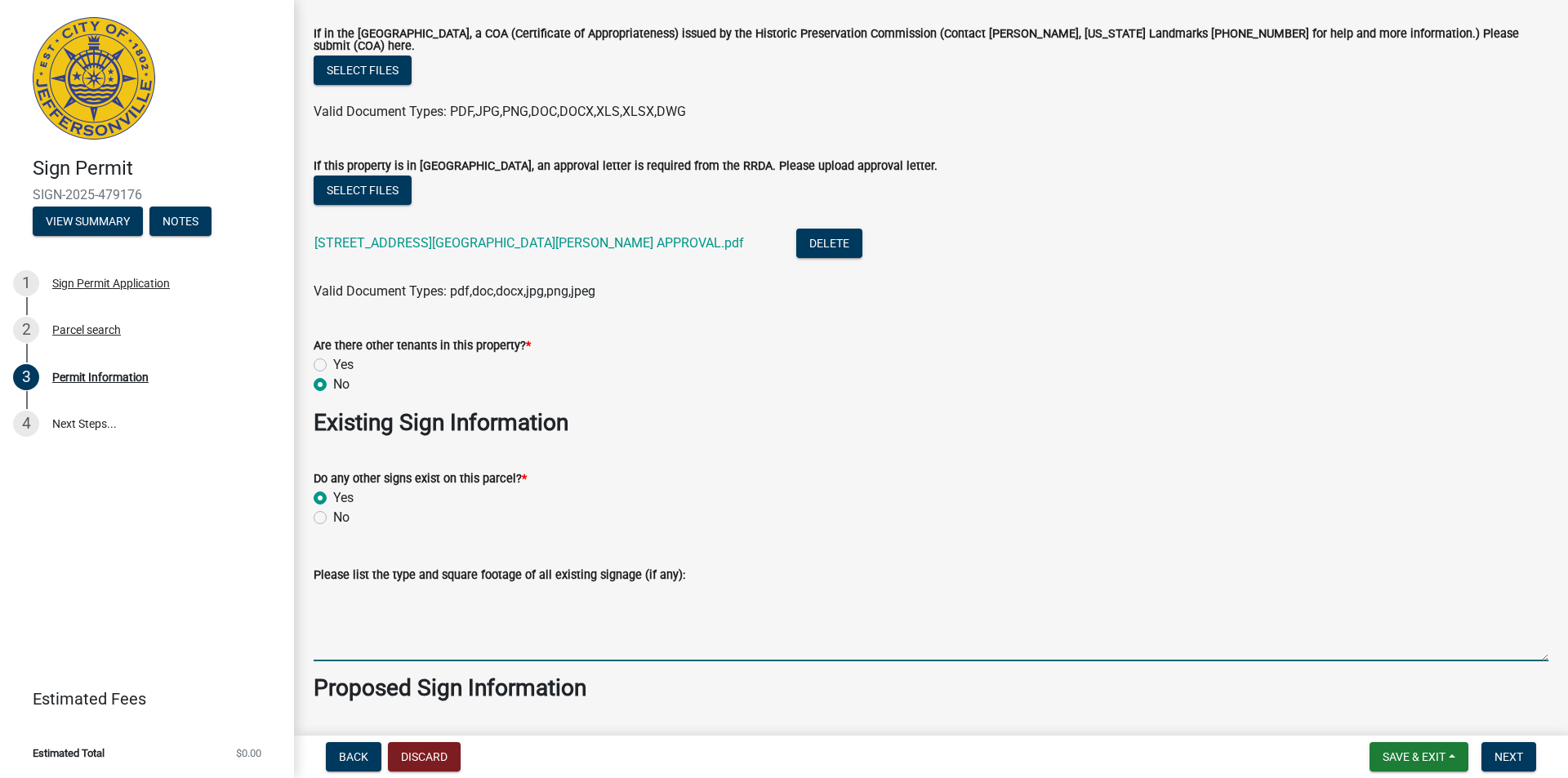
click at [363, 629] on textarea "Please list the type and square footage of all existing signage (if any):" at bounding box center [931, 623] width 1235 height 77
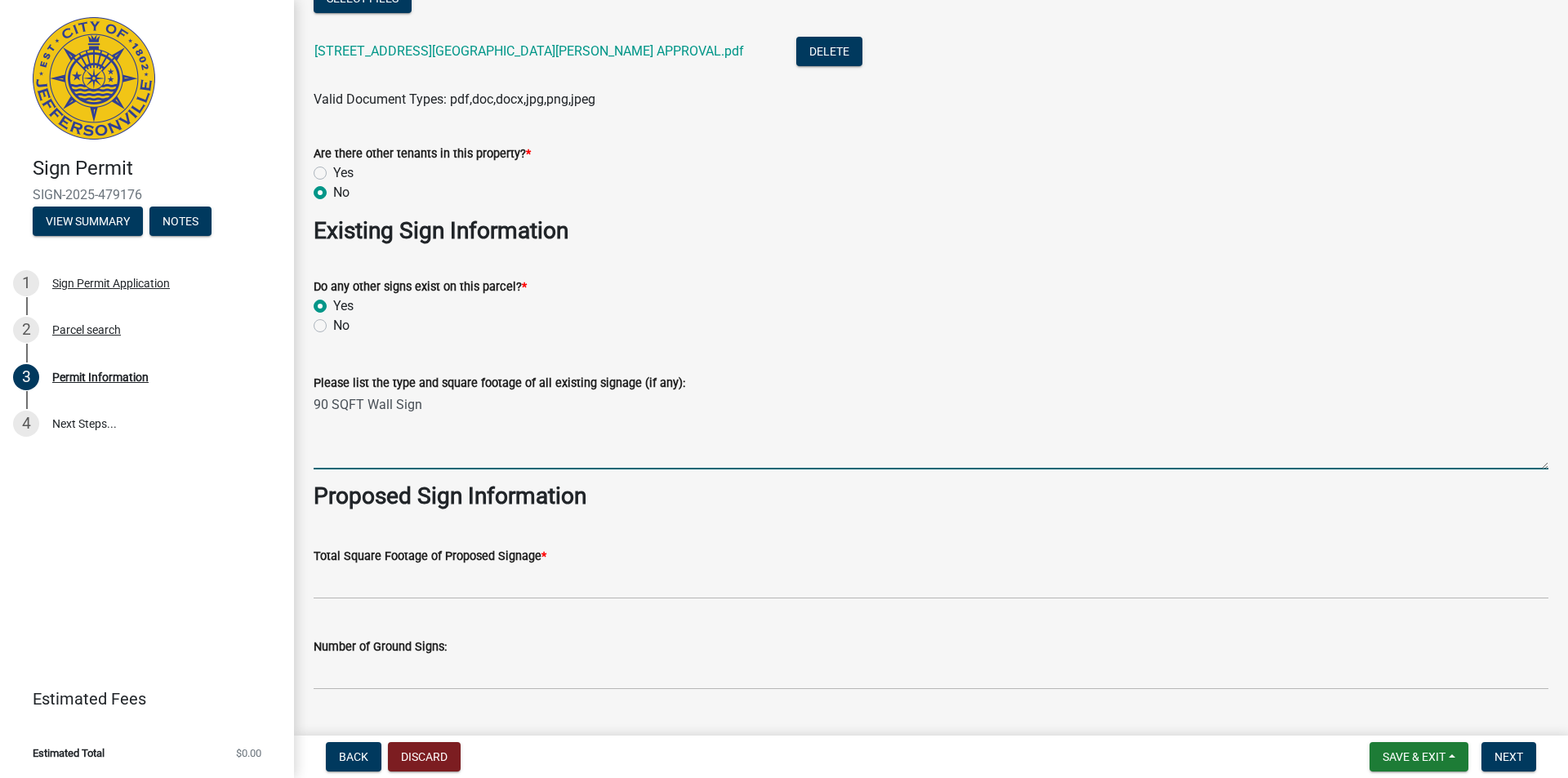
scroll to position [1714, 0]
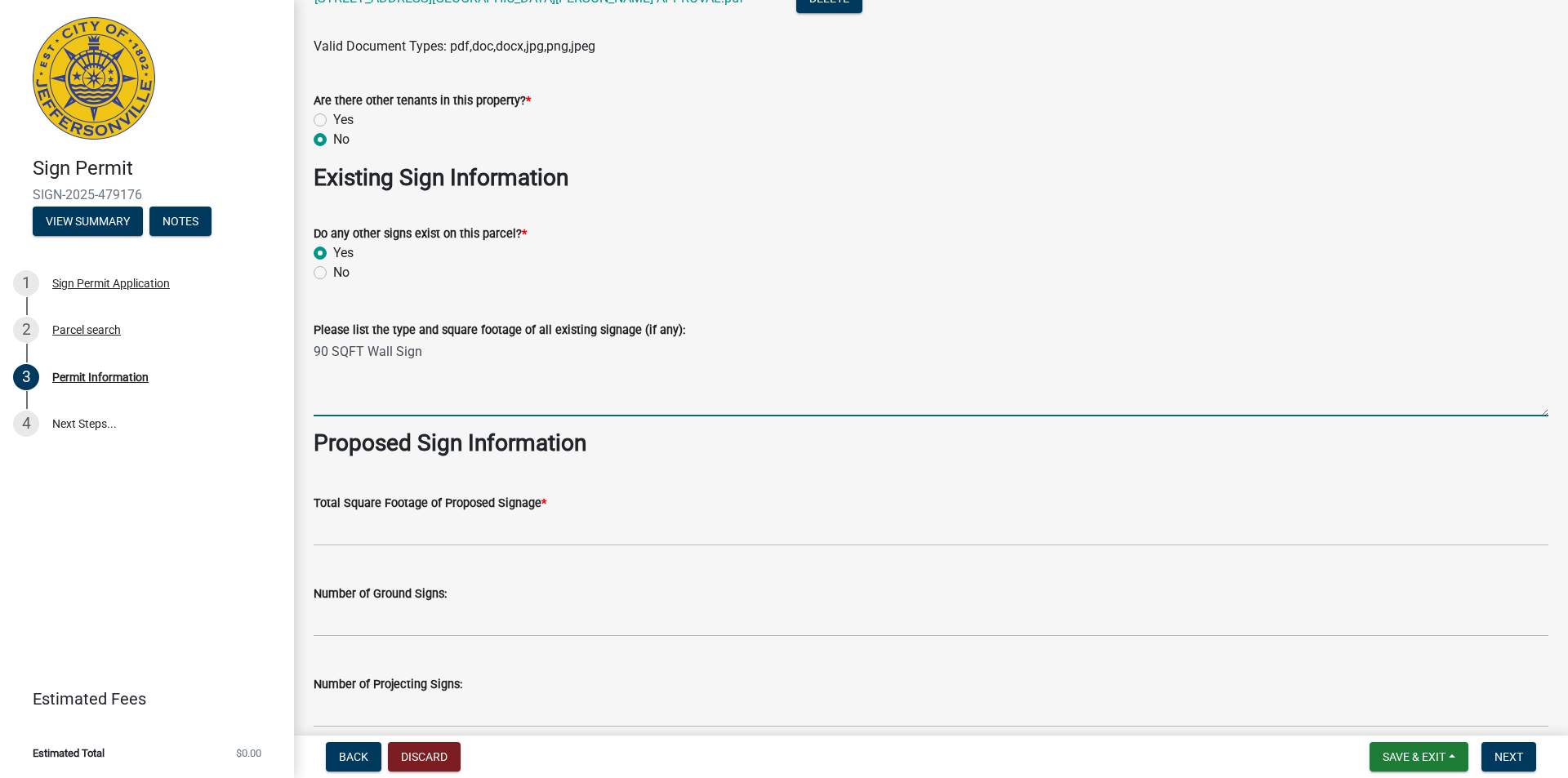
type textarea "90 SQFT Wall Sign"
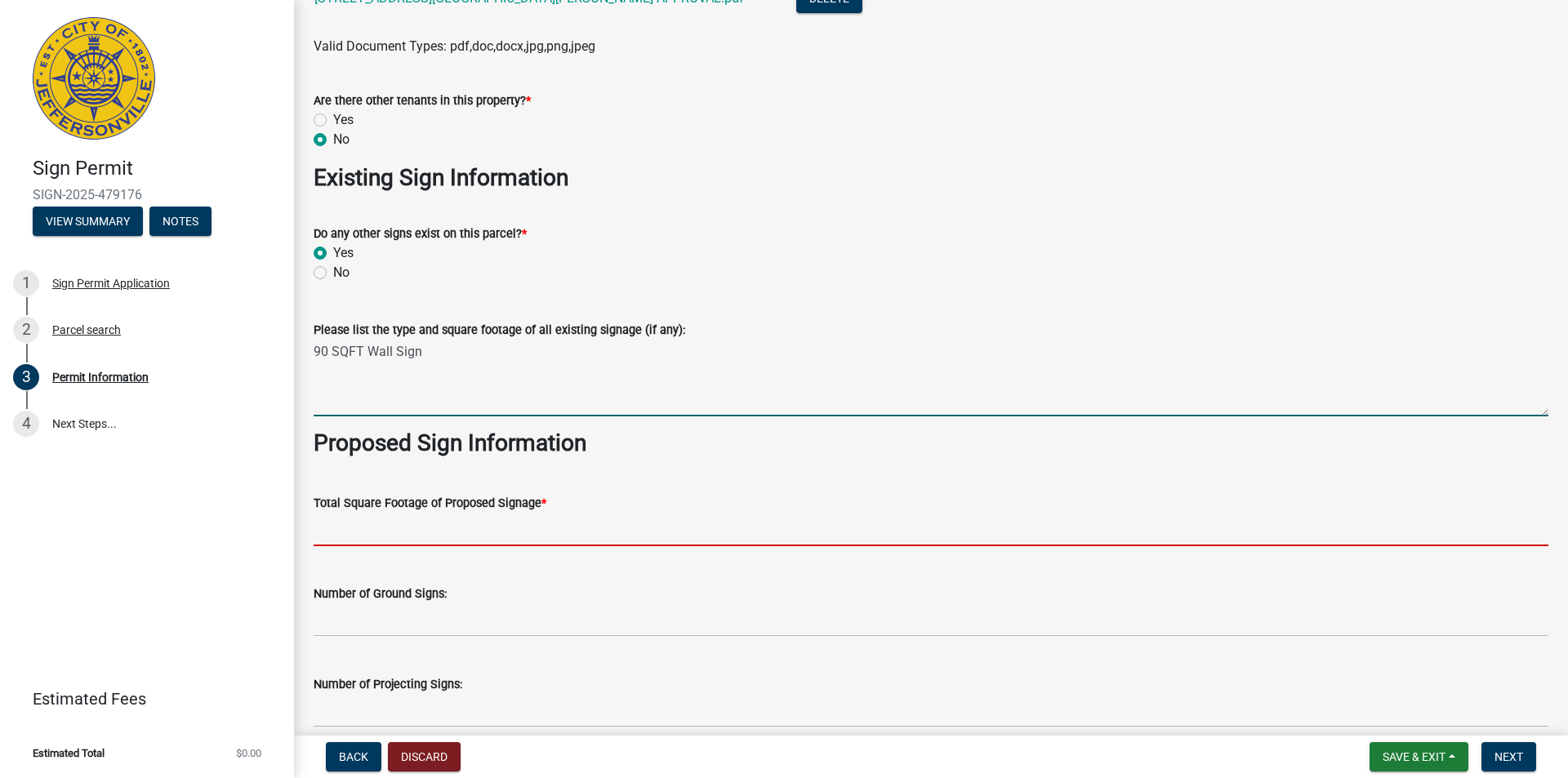
click at [334, 522] on input "text" at bounding box center [931, 530] width 1235 height 33
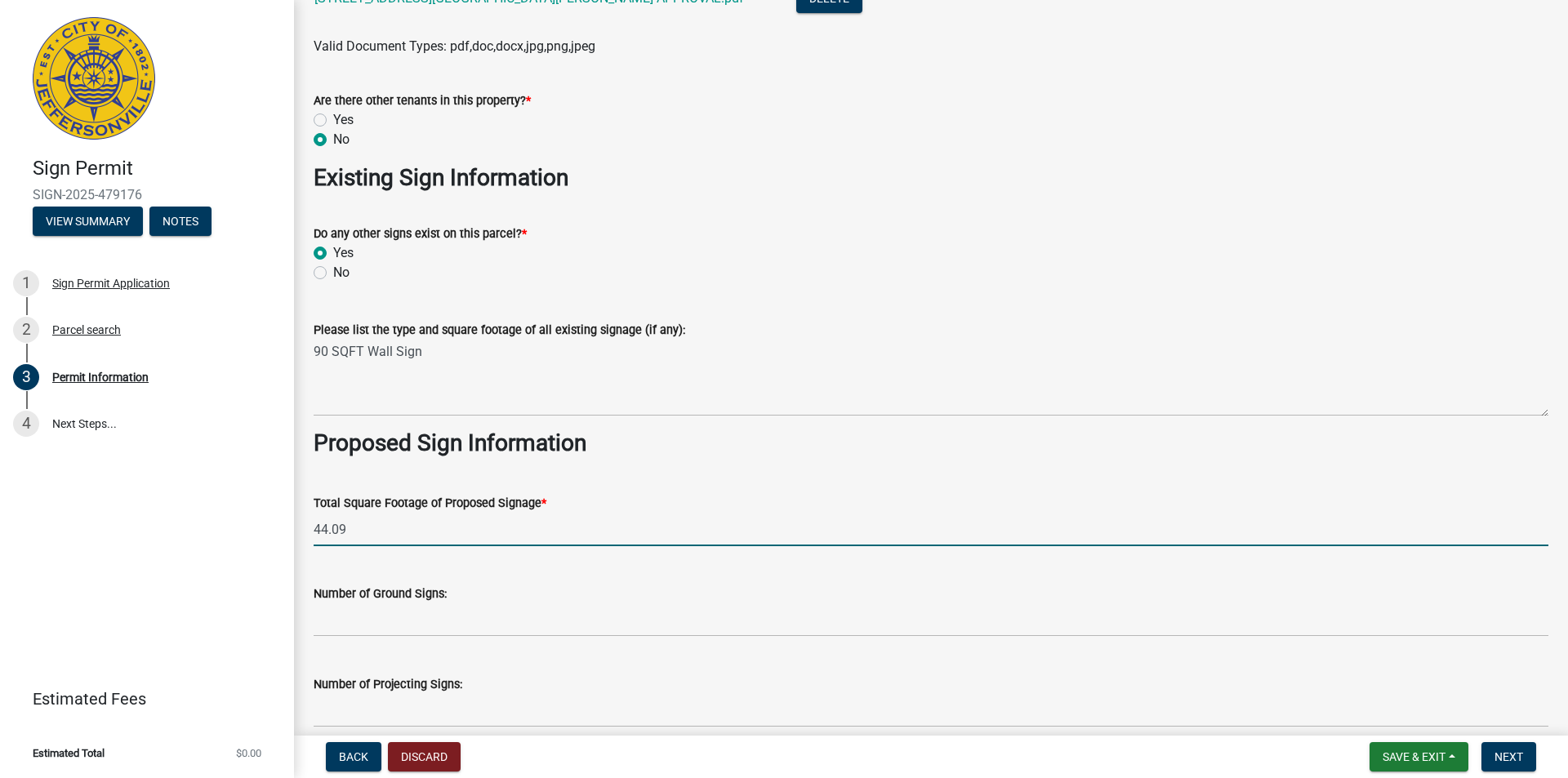
type input "44.09"
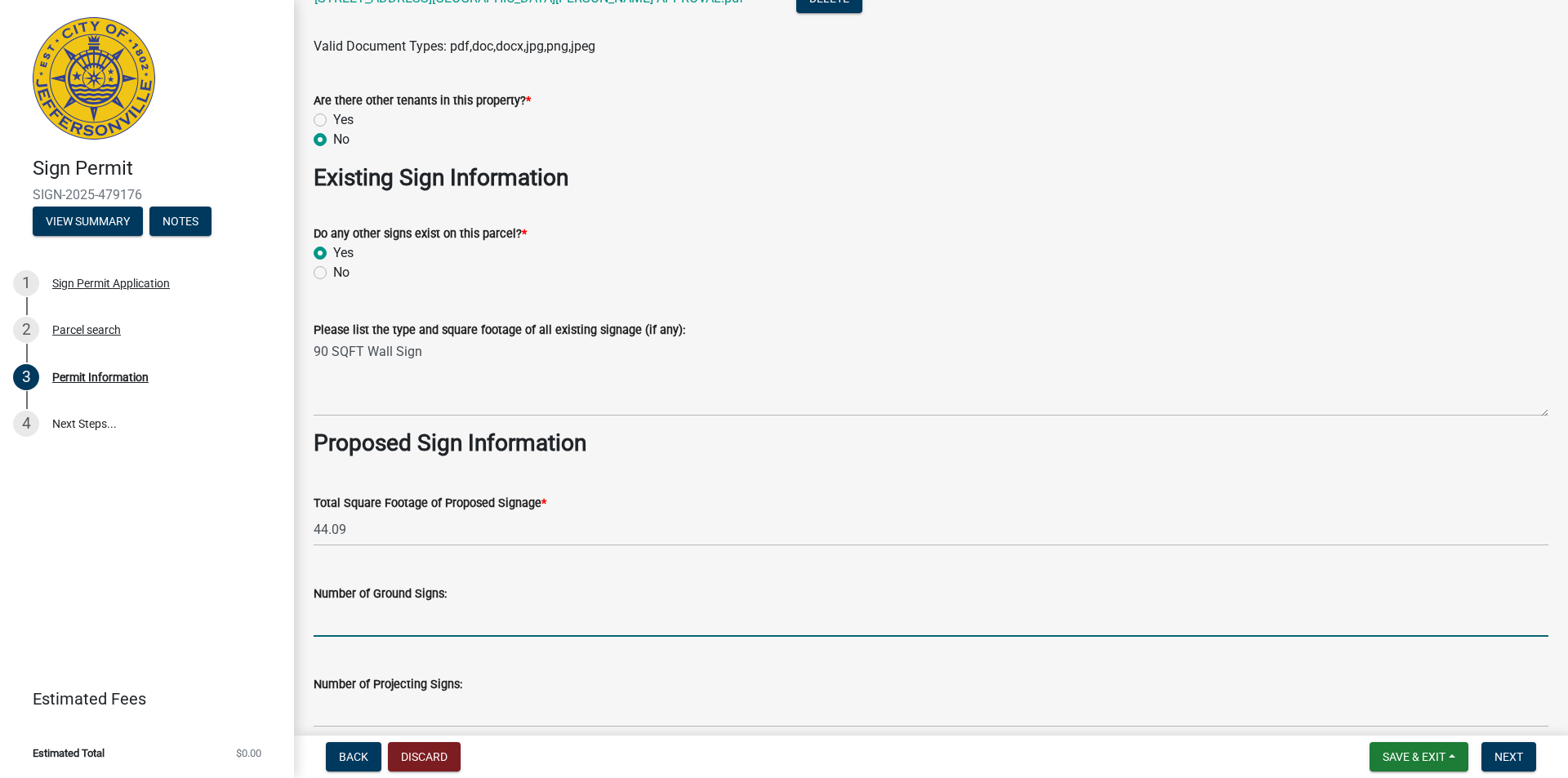
type input "1"
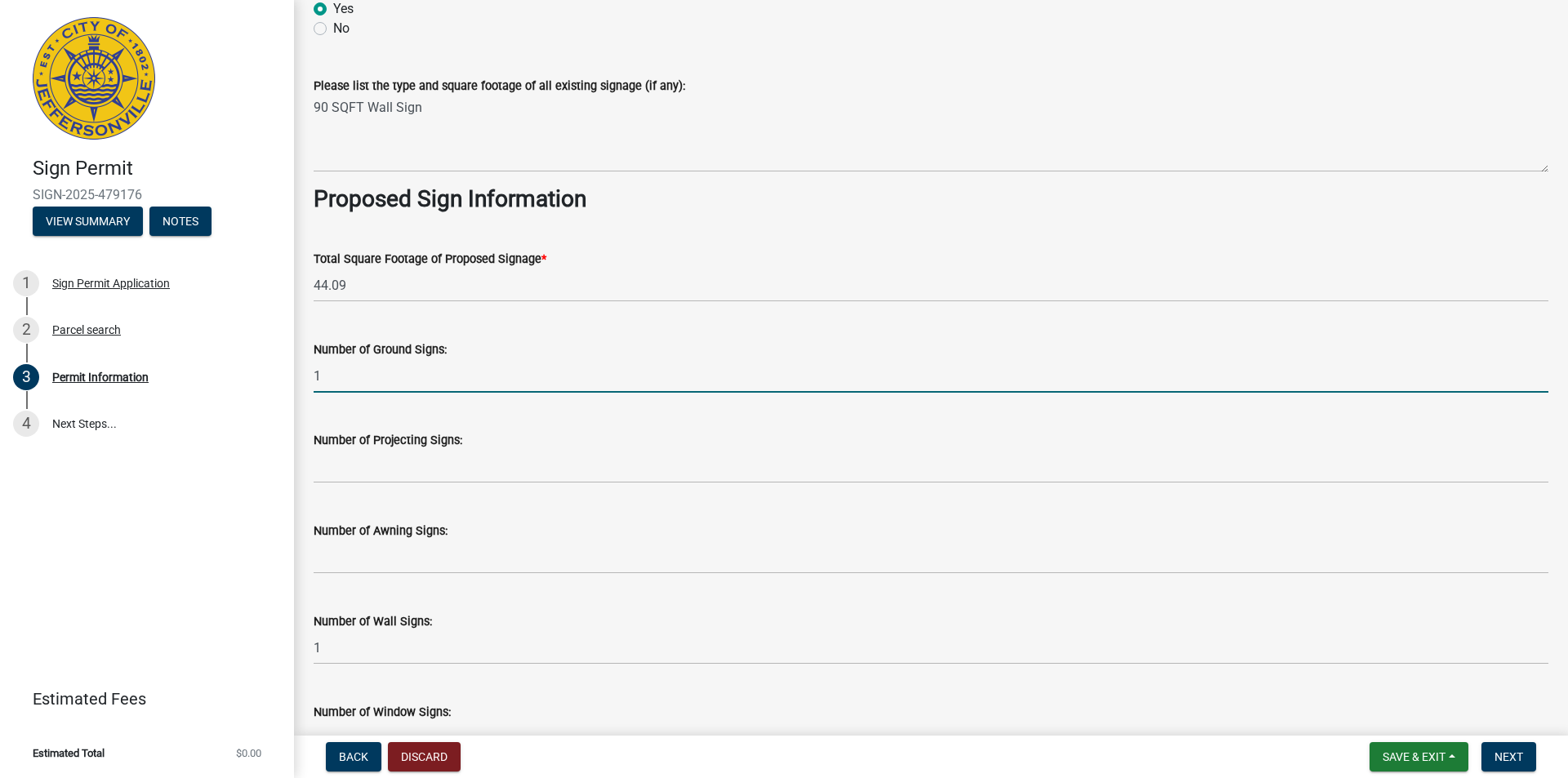
scroll to position [1959, 0]
type input "0"
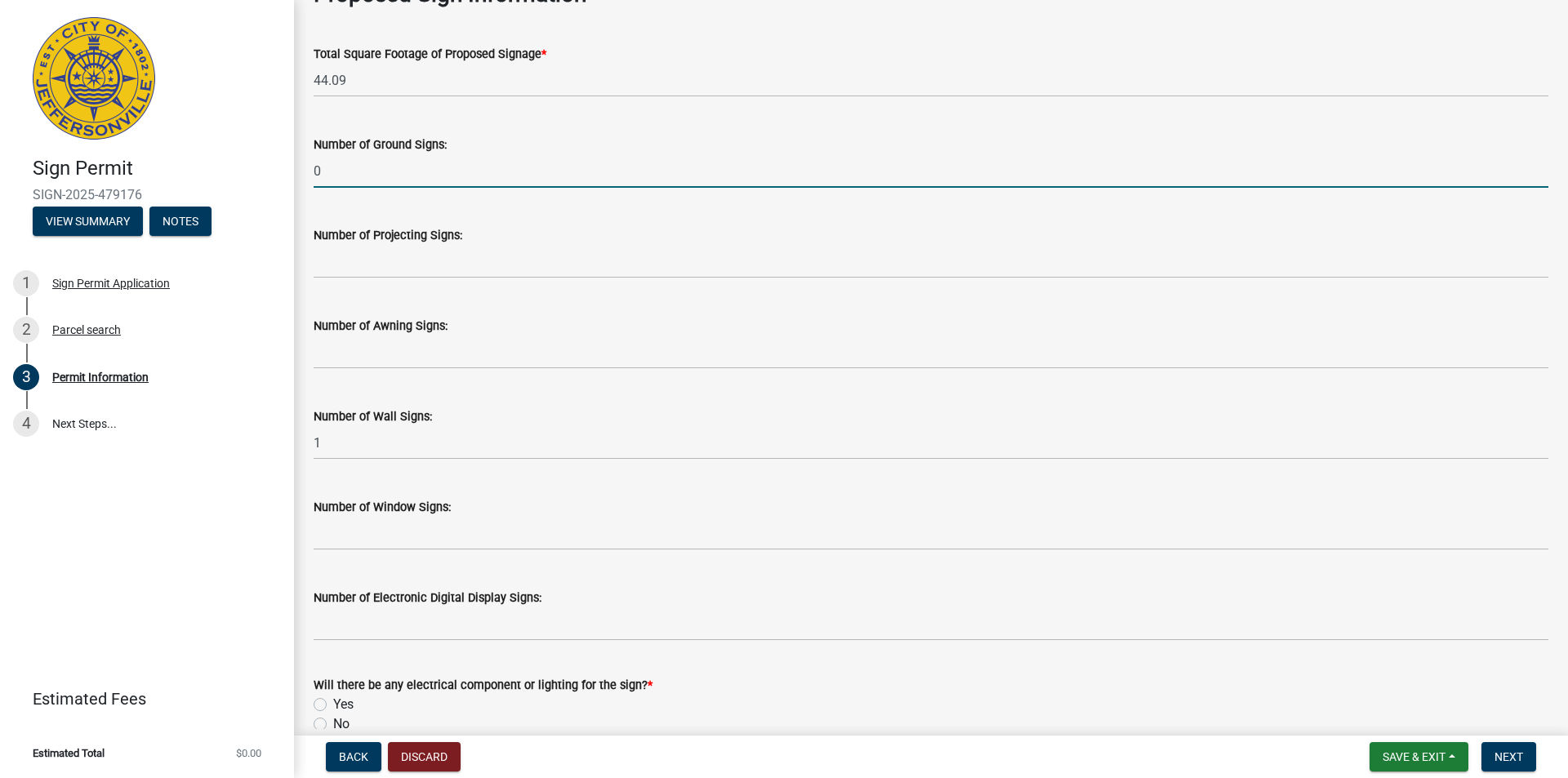
scroll to position [2041, 0]
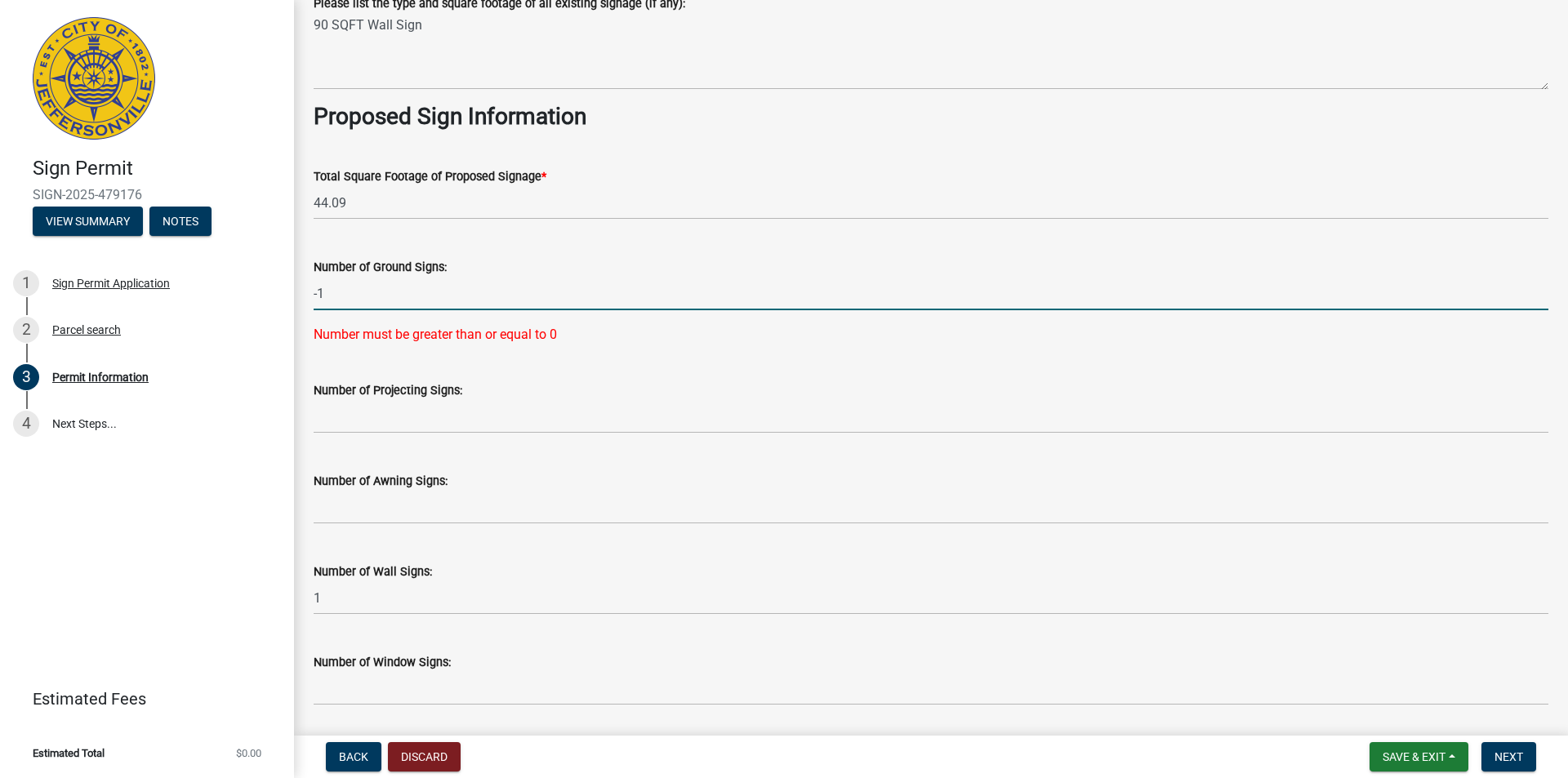
click at [345, 286] on input "-1" at bounding box center [931, 293] width 1235 height 33
type input "-"
type input "0"
click at [549, 387] on form "Number of Projecting Signs:" at bounding box center [931, 407] width 1235 height 53
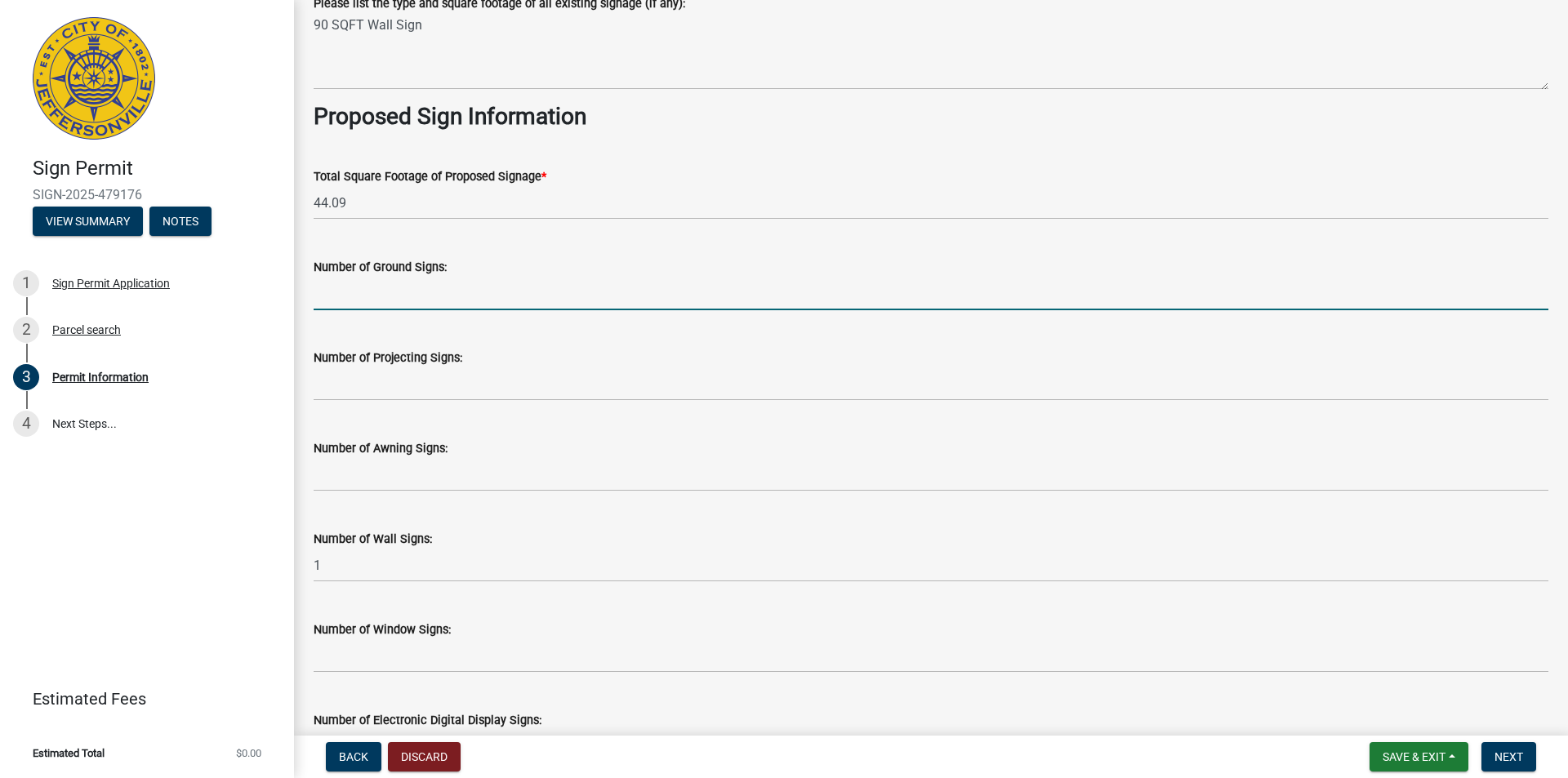
click at [347, 286] on input "text" at bounding box center [931, 293] width 1235 height 33
type input "2"
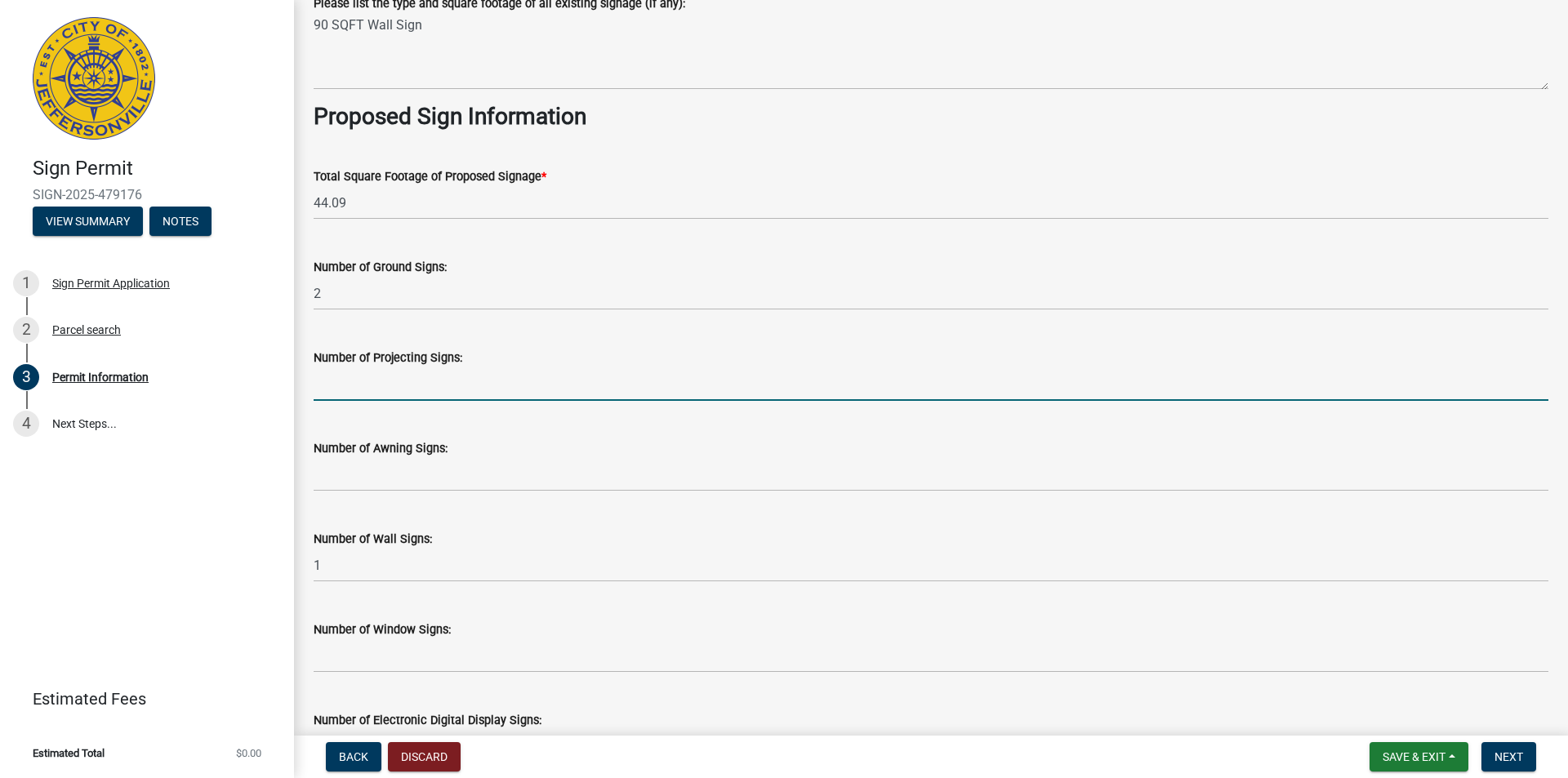
click at [369, 367] on input "text" at bounding box center [931, 384] width 1235 height 33
type input "0"
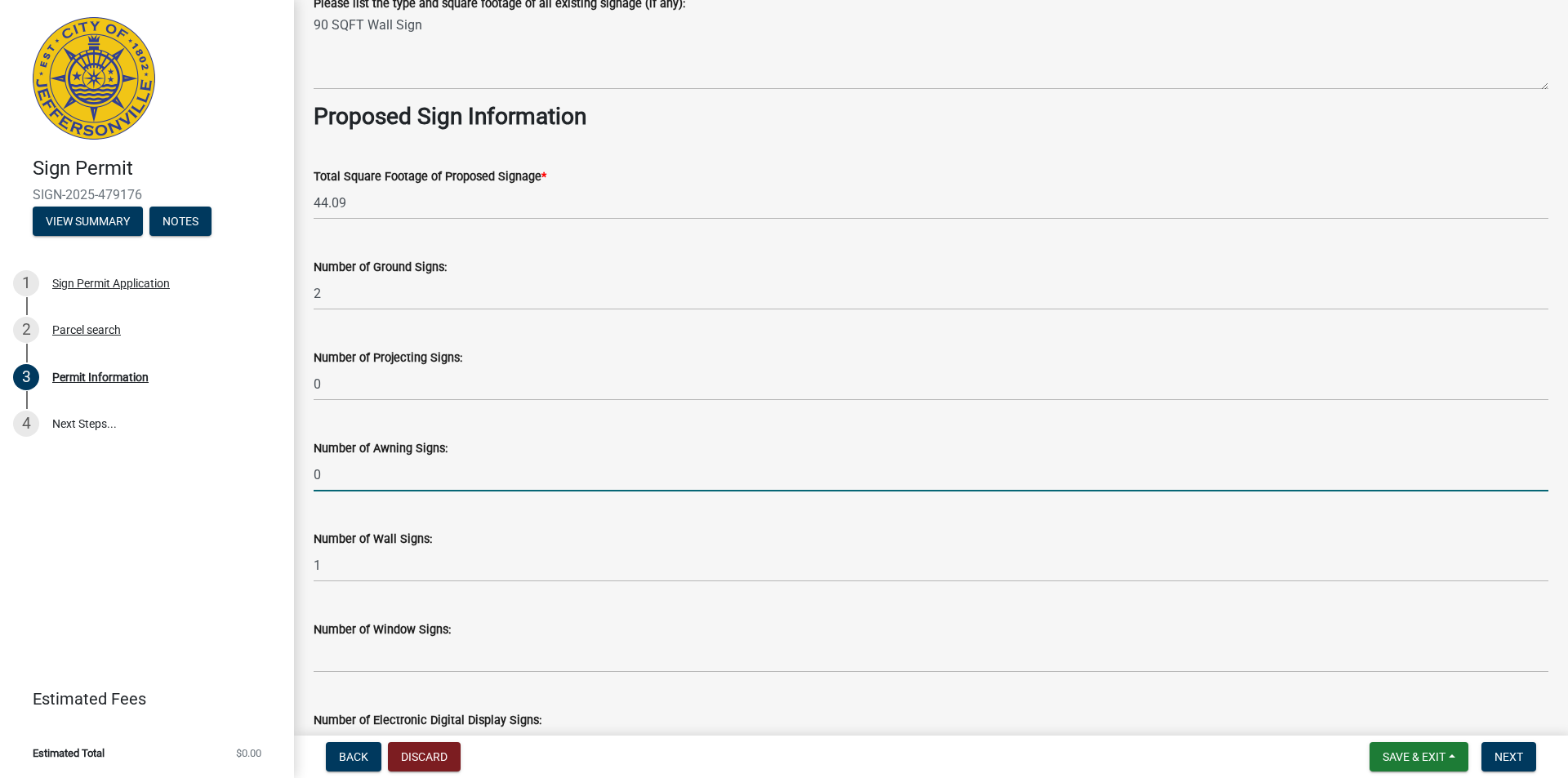
type input "0"
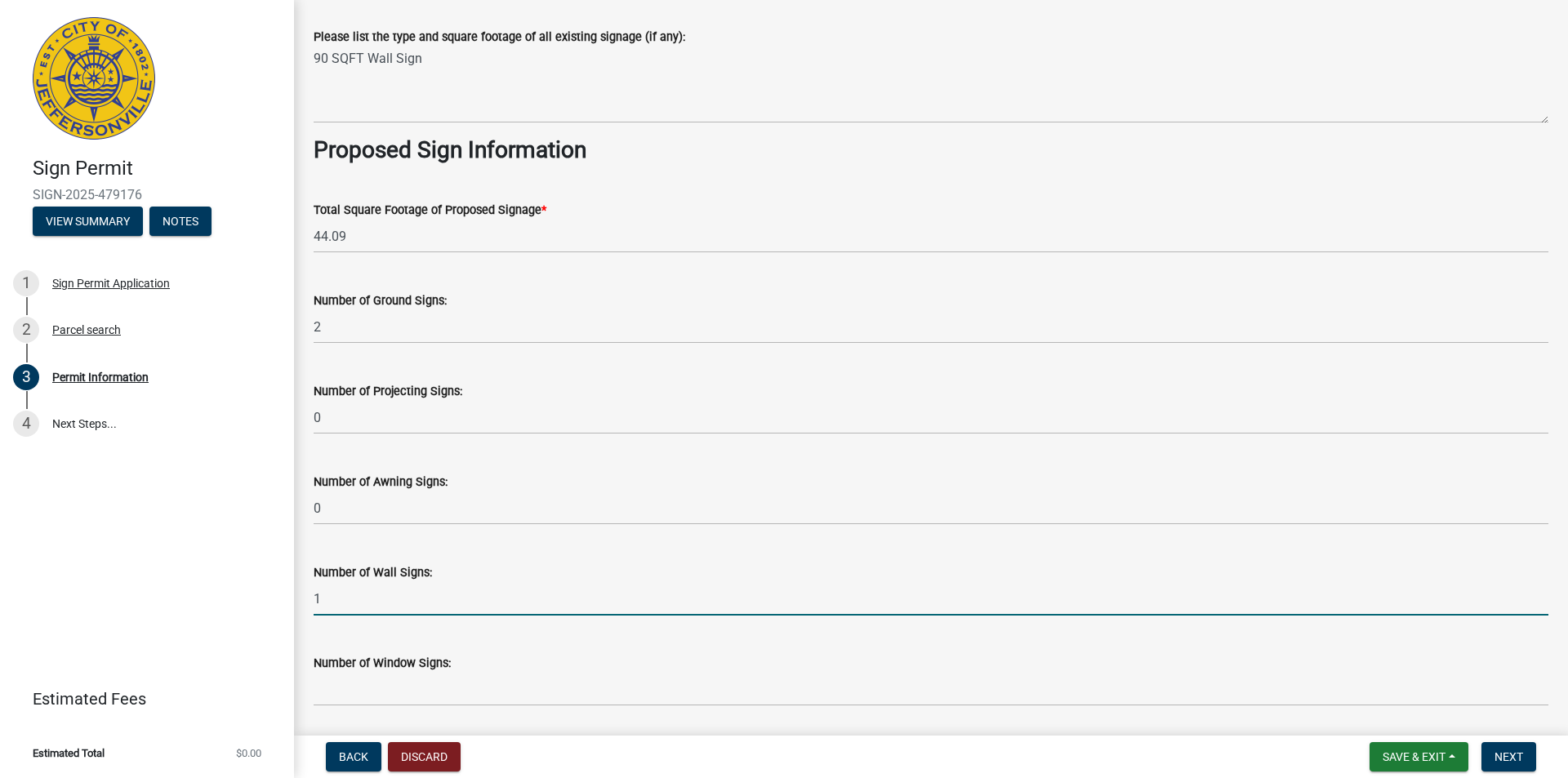
scroll to position [2122, 0]
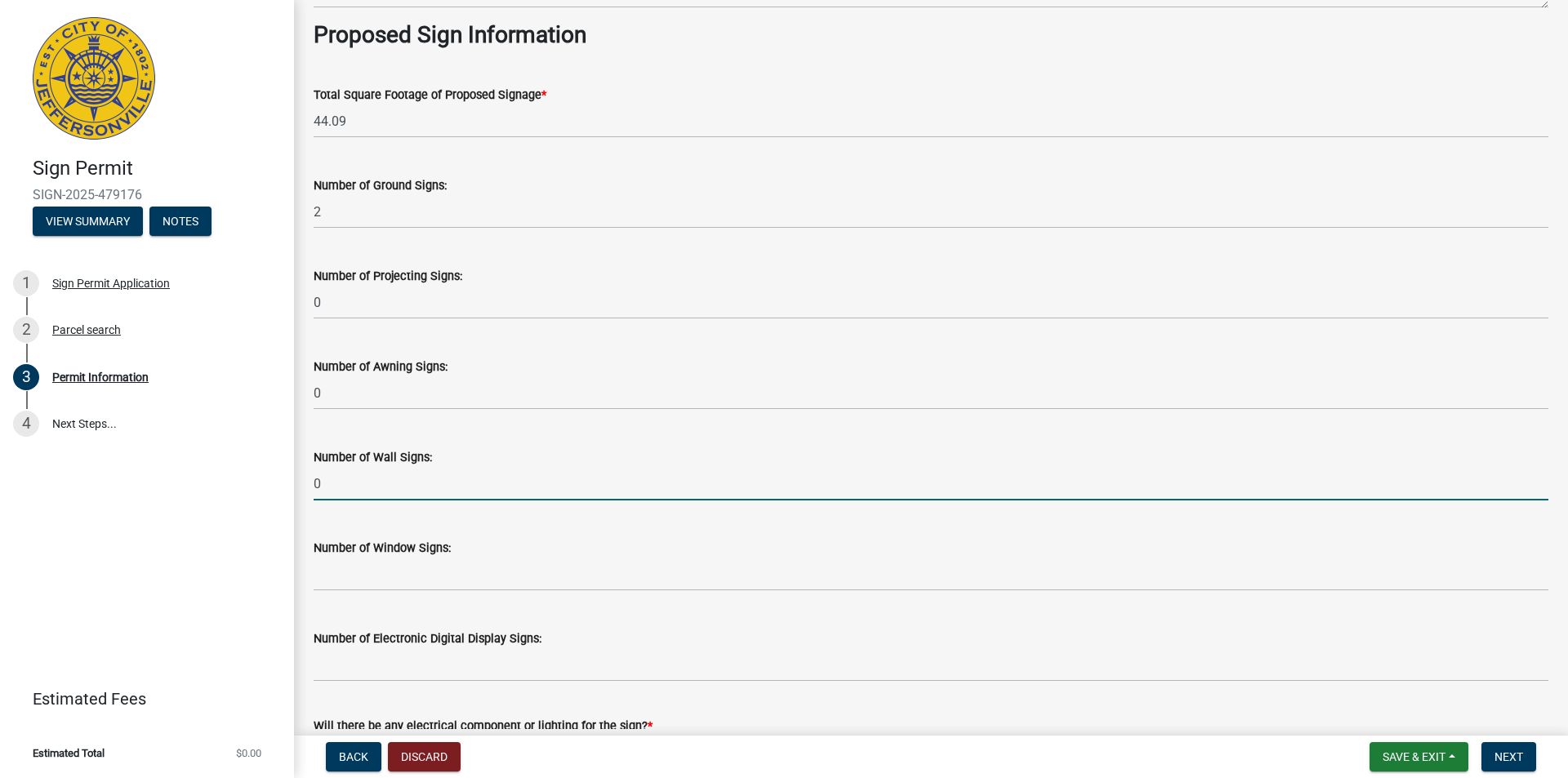
type input "0"
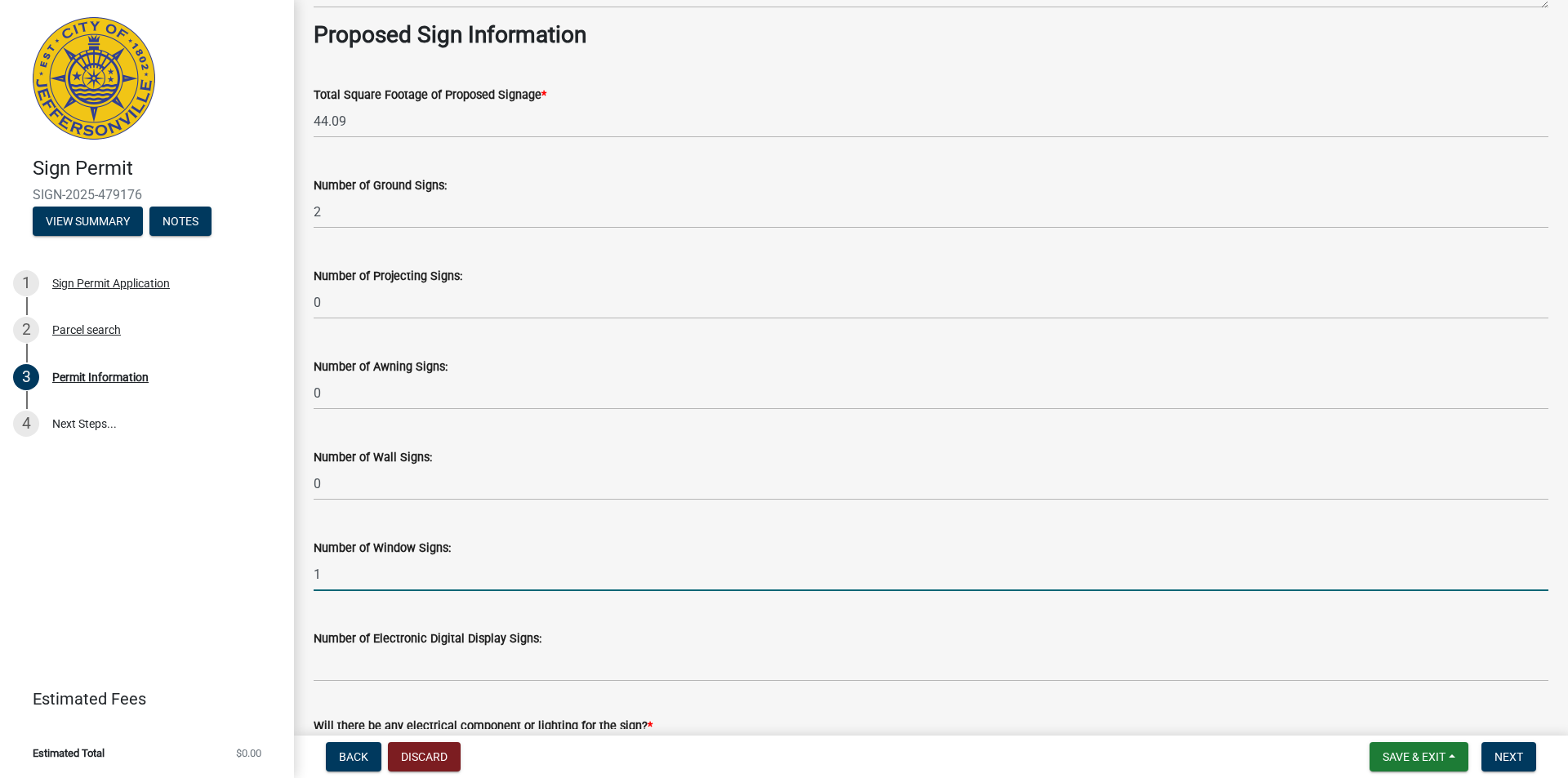
type input "1"
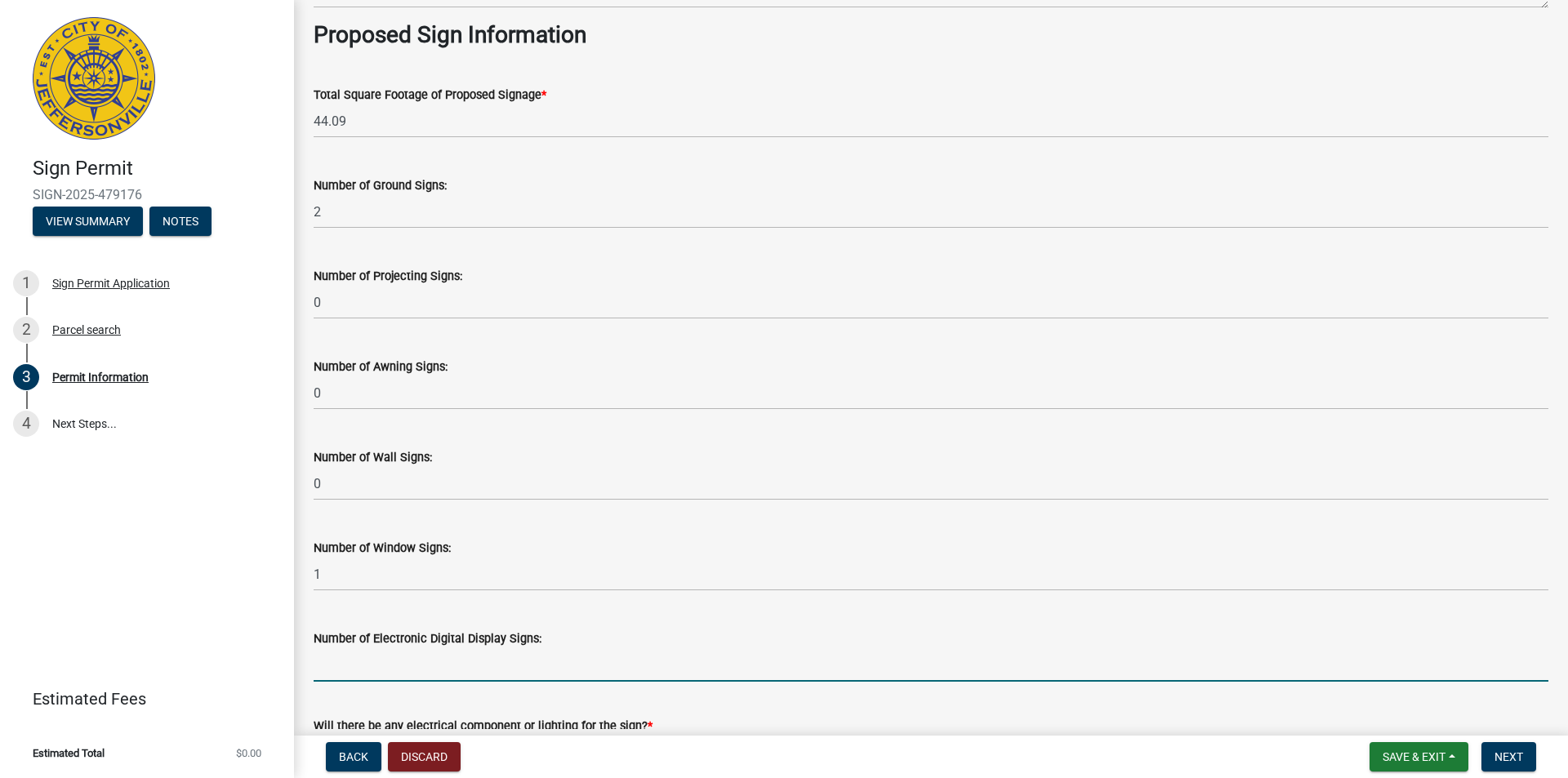
scroll to position [2286, 0]
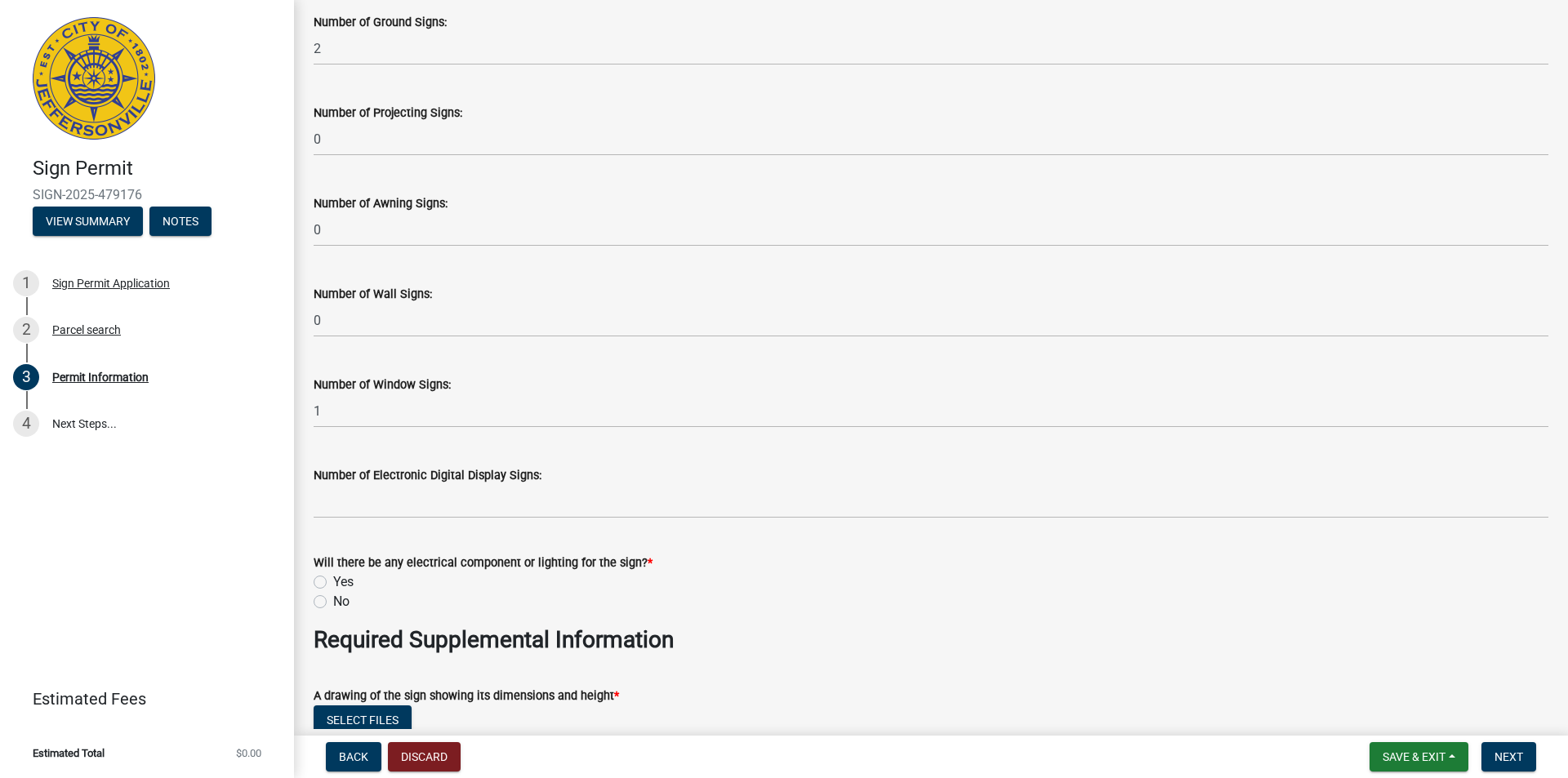
click at [333, 581] on label "Yes" at bounding box center [343, 582] width 21 height 20
click at [333, 581] on input "Yes" at bounding box center [338, 577] width 11 height 11
radio input "true"
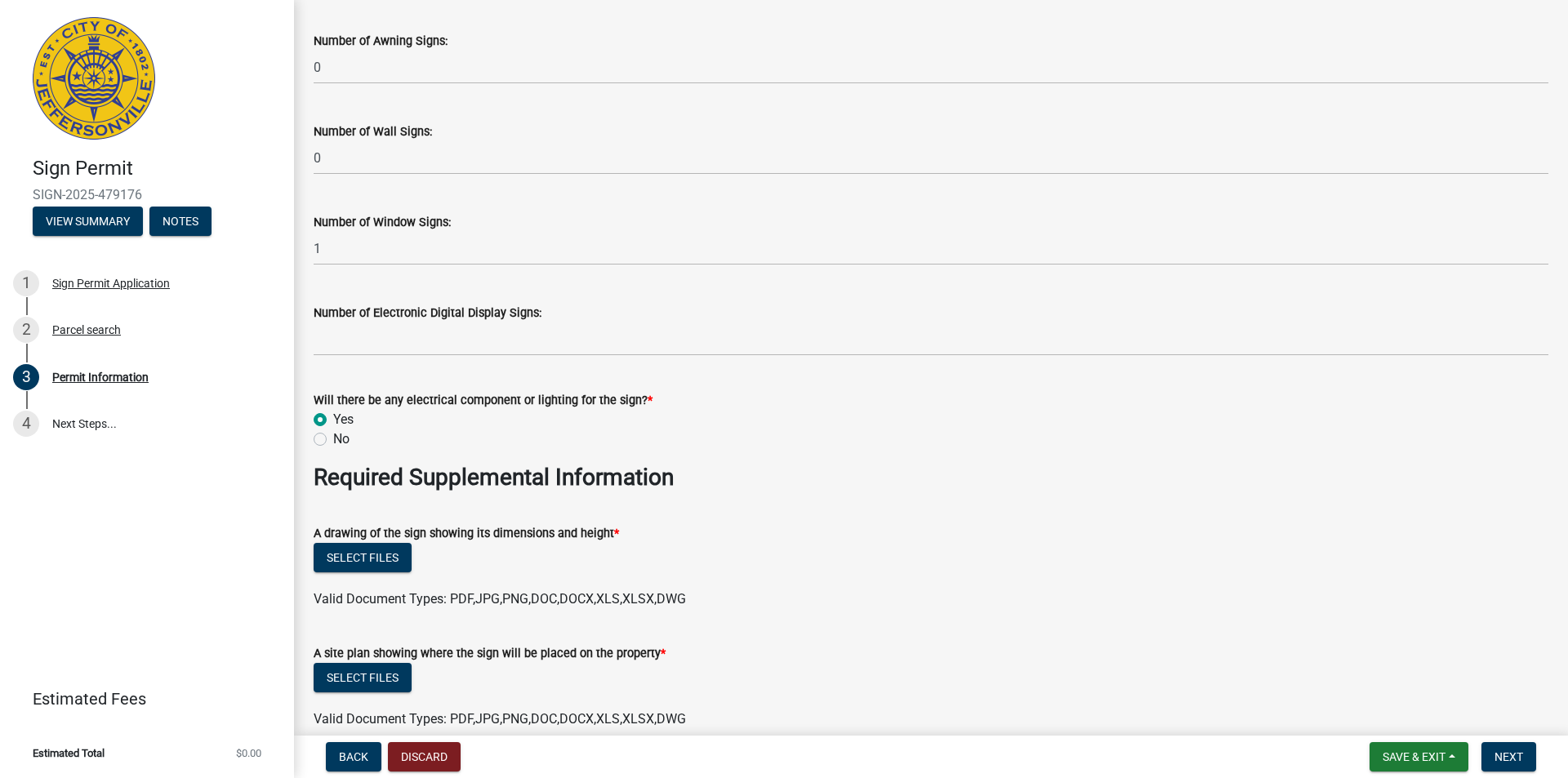
scroll to position [2449, 0]
click at [380, 550] on button "Select files" at bounding box center [362, 556] width 98 height 29
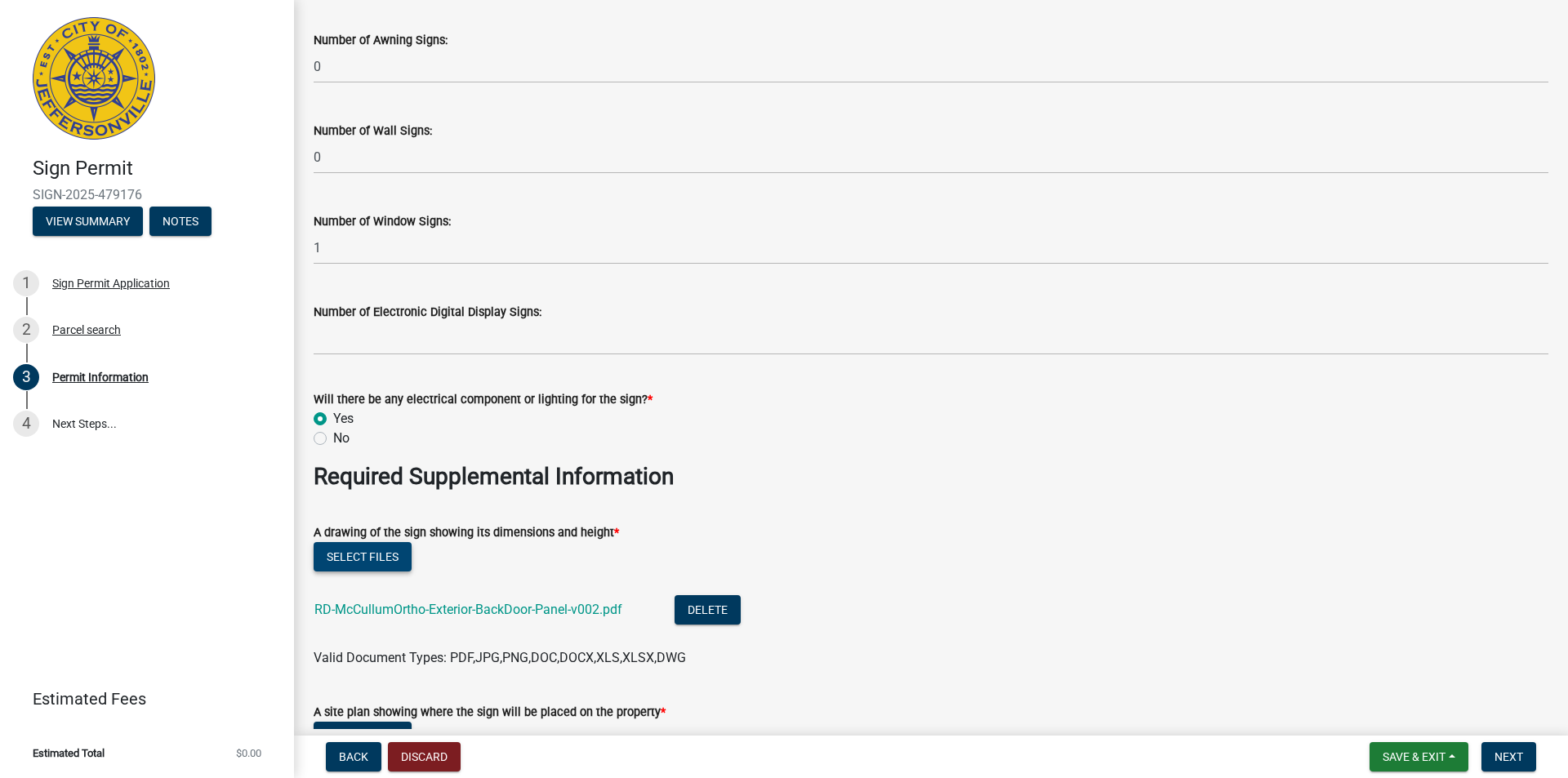
click at [349, 549] on button "Select files" at bounding box center [362, 556] width 98 height 29
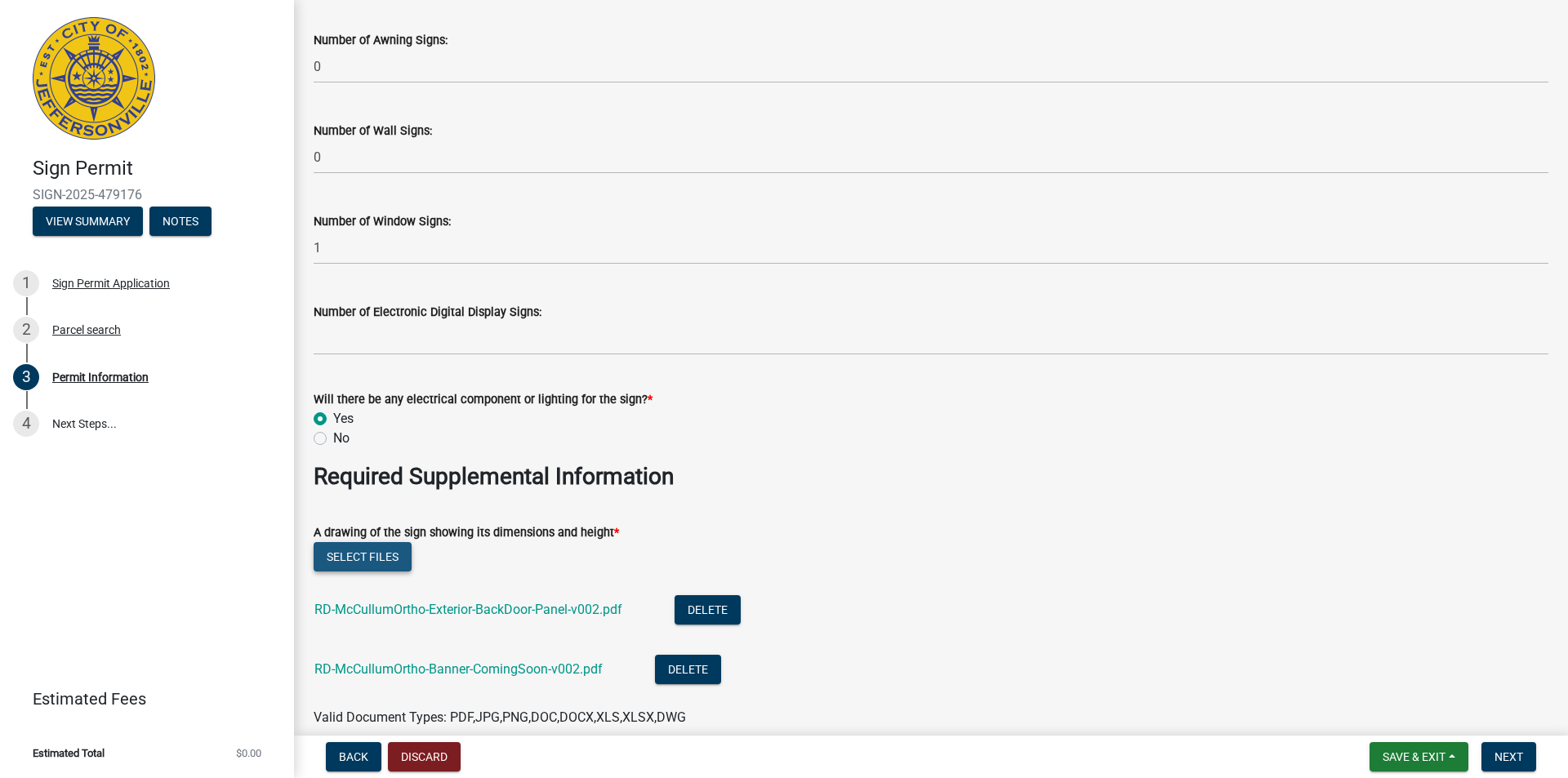
click at [388, 543] on button "Select files" at bounding box center [362, 556] width 98 height 29
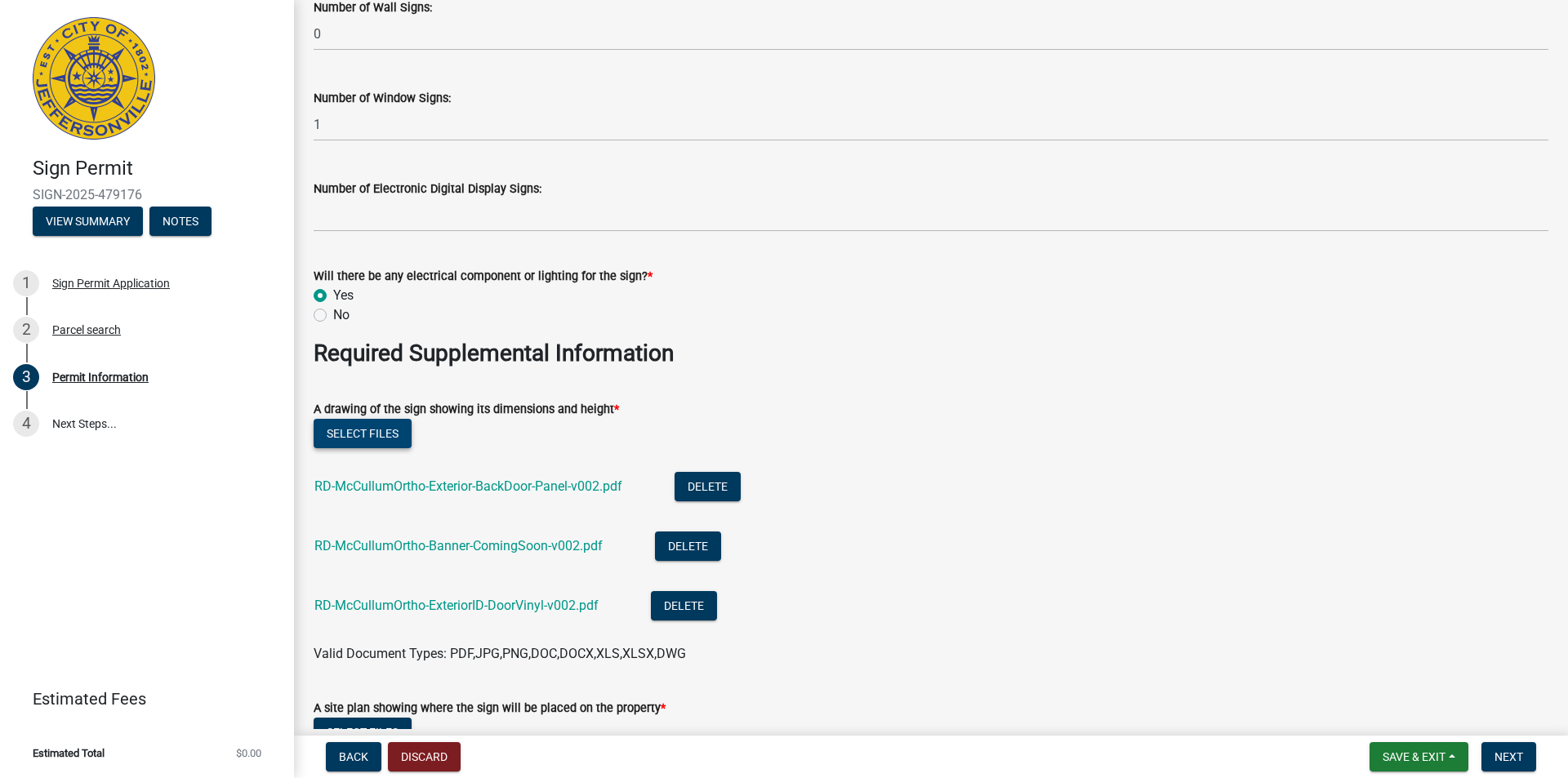
scroll to position [2612, 0]
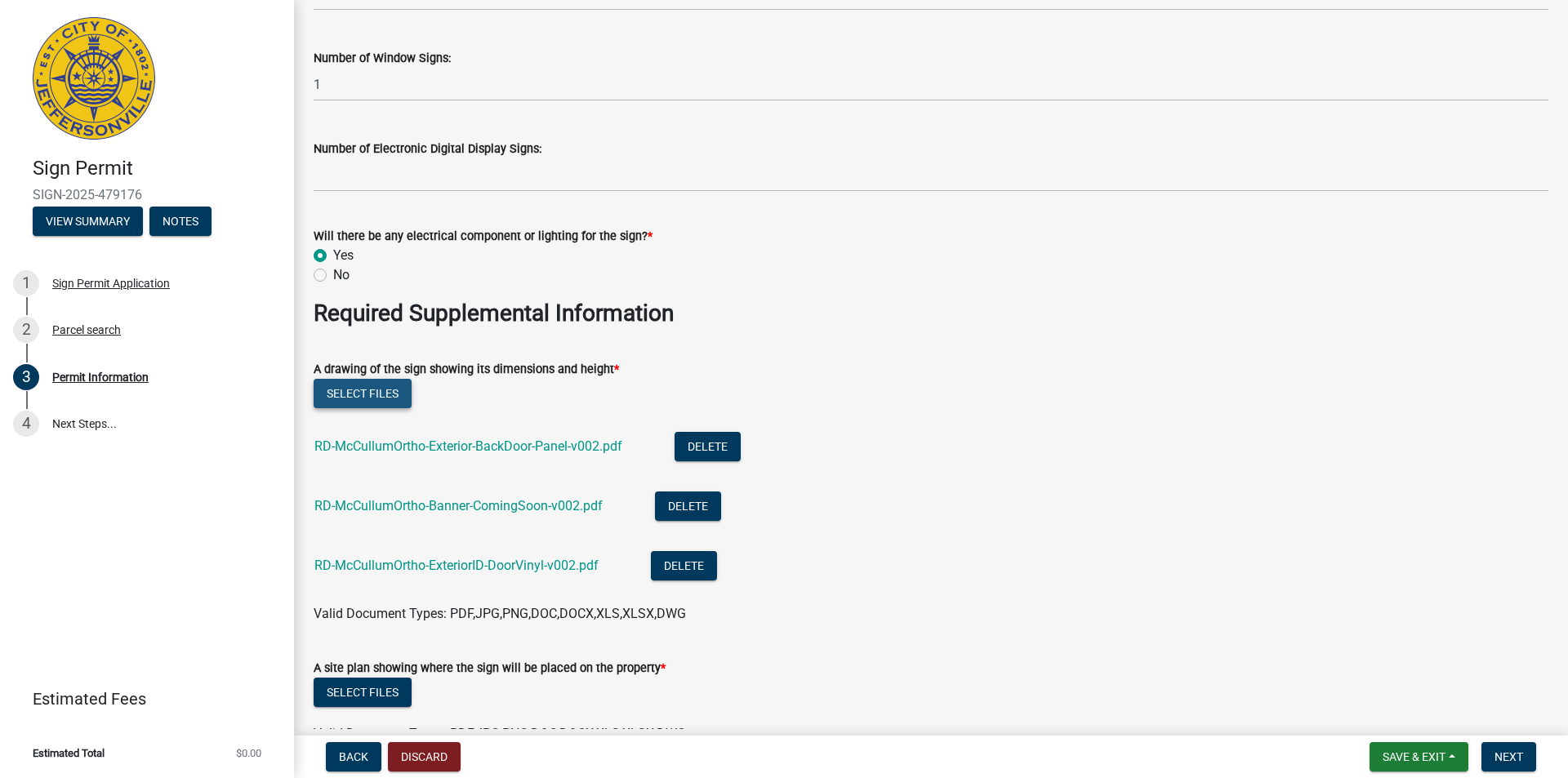
click at [348, 396] on button "Select files" at bounding box center [362, 393] width 98 height 29
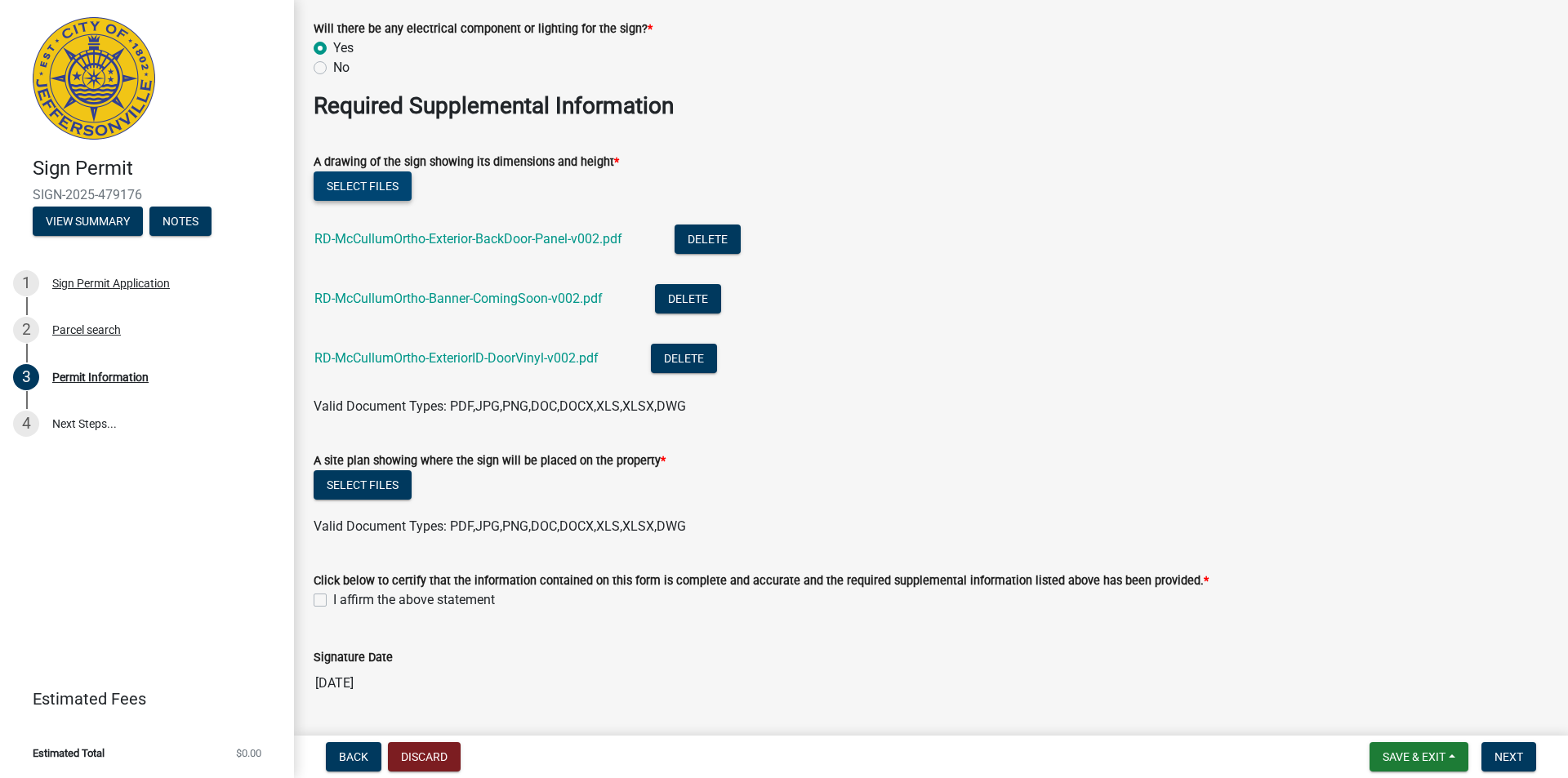
scroll to position [2858, 0]
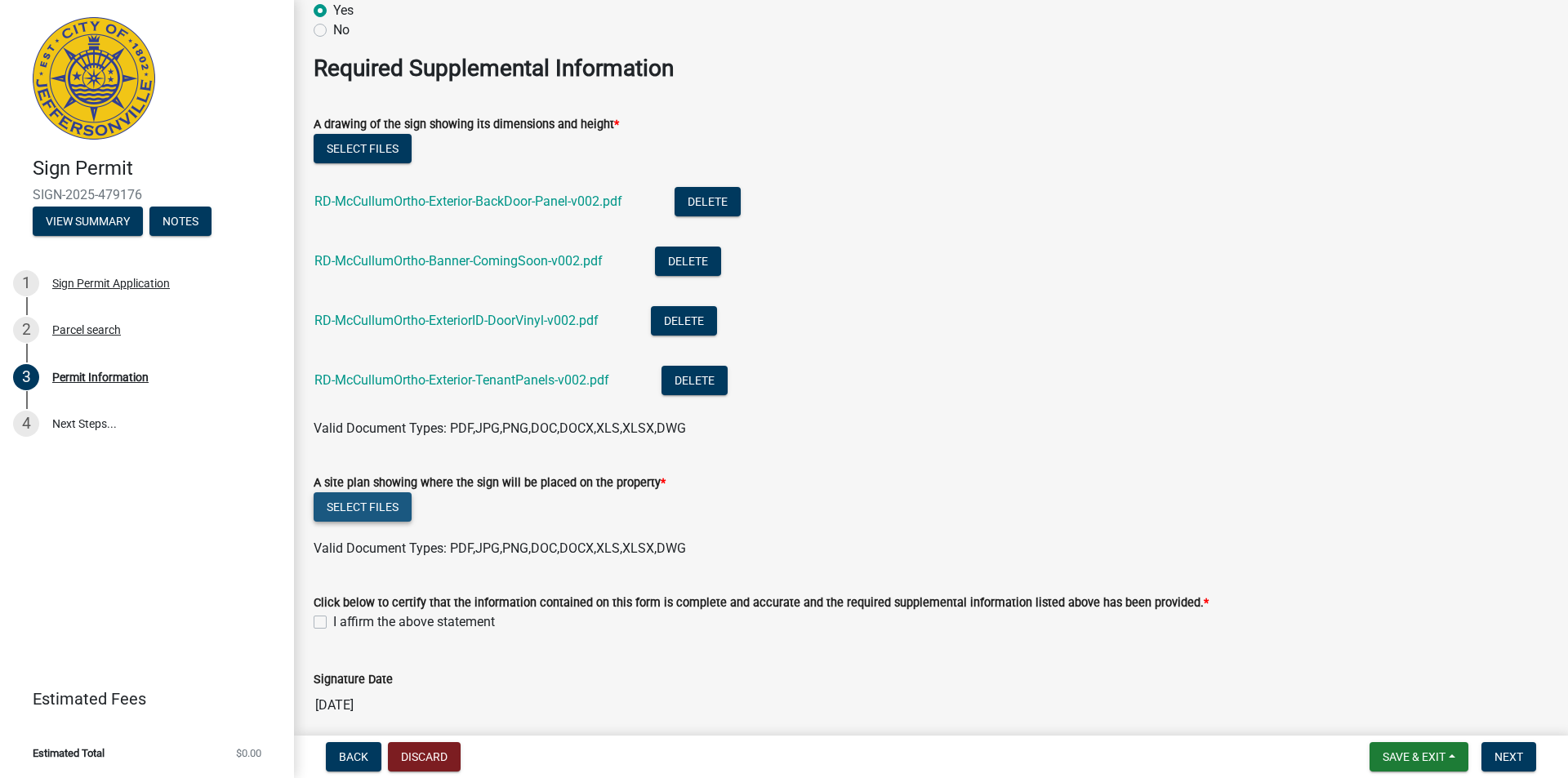
click at [371, 506] on button "Select files" at bounding box center [362, 506] width 98 height 29
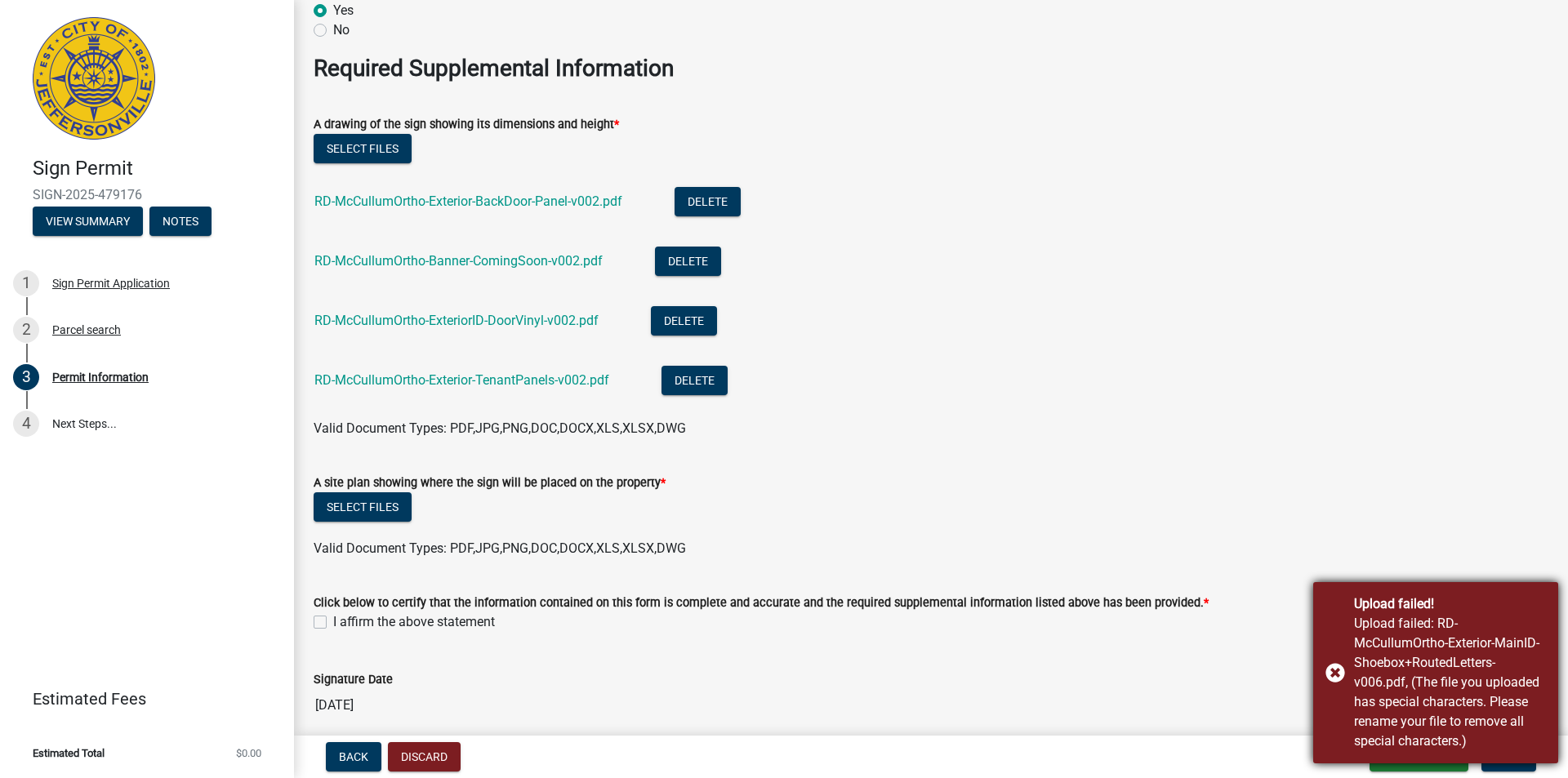
click at [1326, 671] on div "Upload failed! Upload failed: RD-McCullumOrtho-Exterior-MainID-Shoebox+RoutedLe…" at bounding box center [1436, 673] width 245 height 182
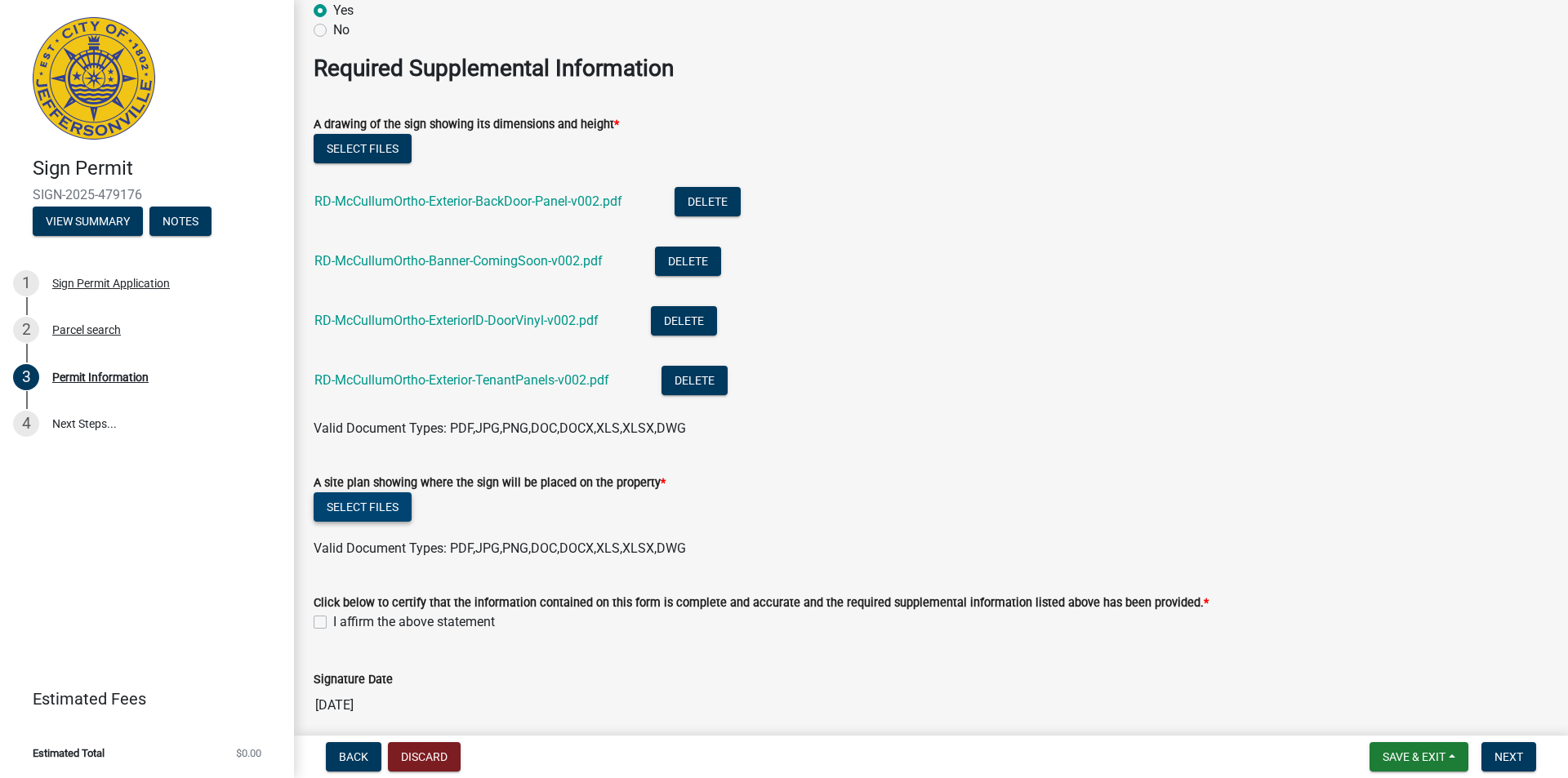
click at [350, 498] on button "Select files" at bounding box center [362, 506] width 98 height 29
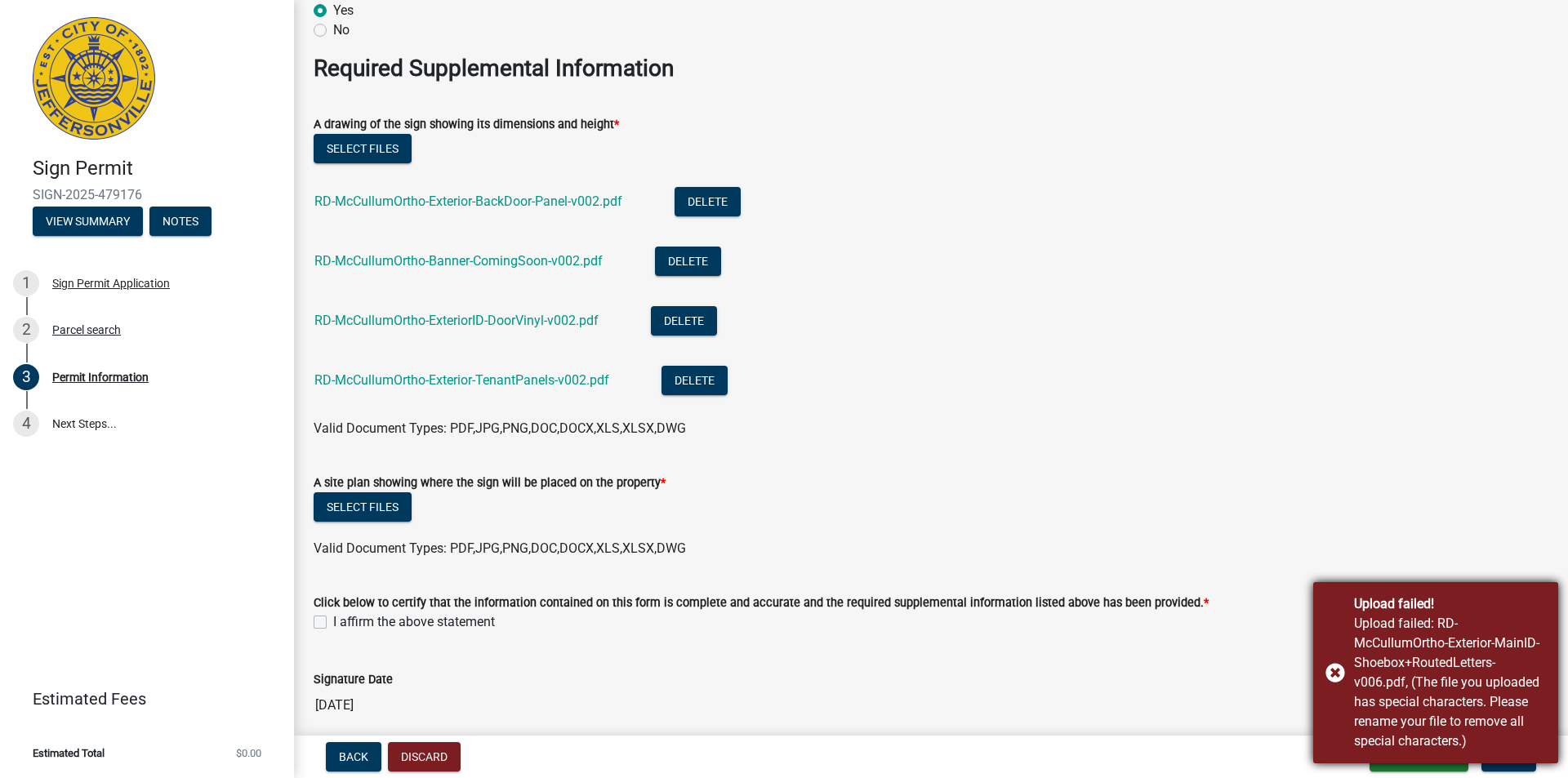
click at [1333, 682] on div "Upload failed! Upload failed: RD-McCullumOrtho-Exterior-MainID-Shoebox+RoutedLe…" at bounding box center [1436, 673] width 245 height 182
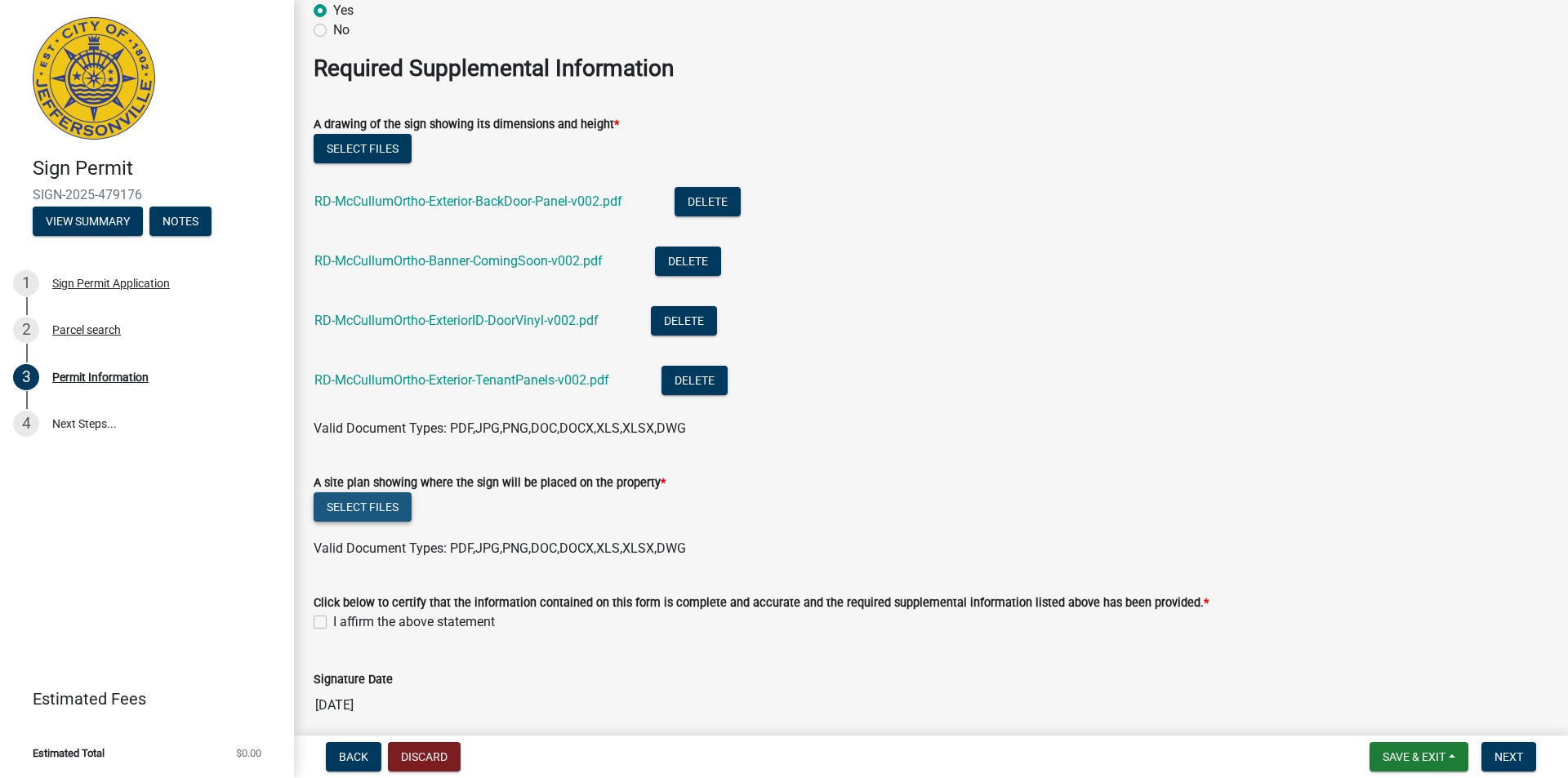
click at [381, 492] on button "Select files" at bounding box center [362, 506] width 98 height 29
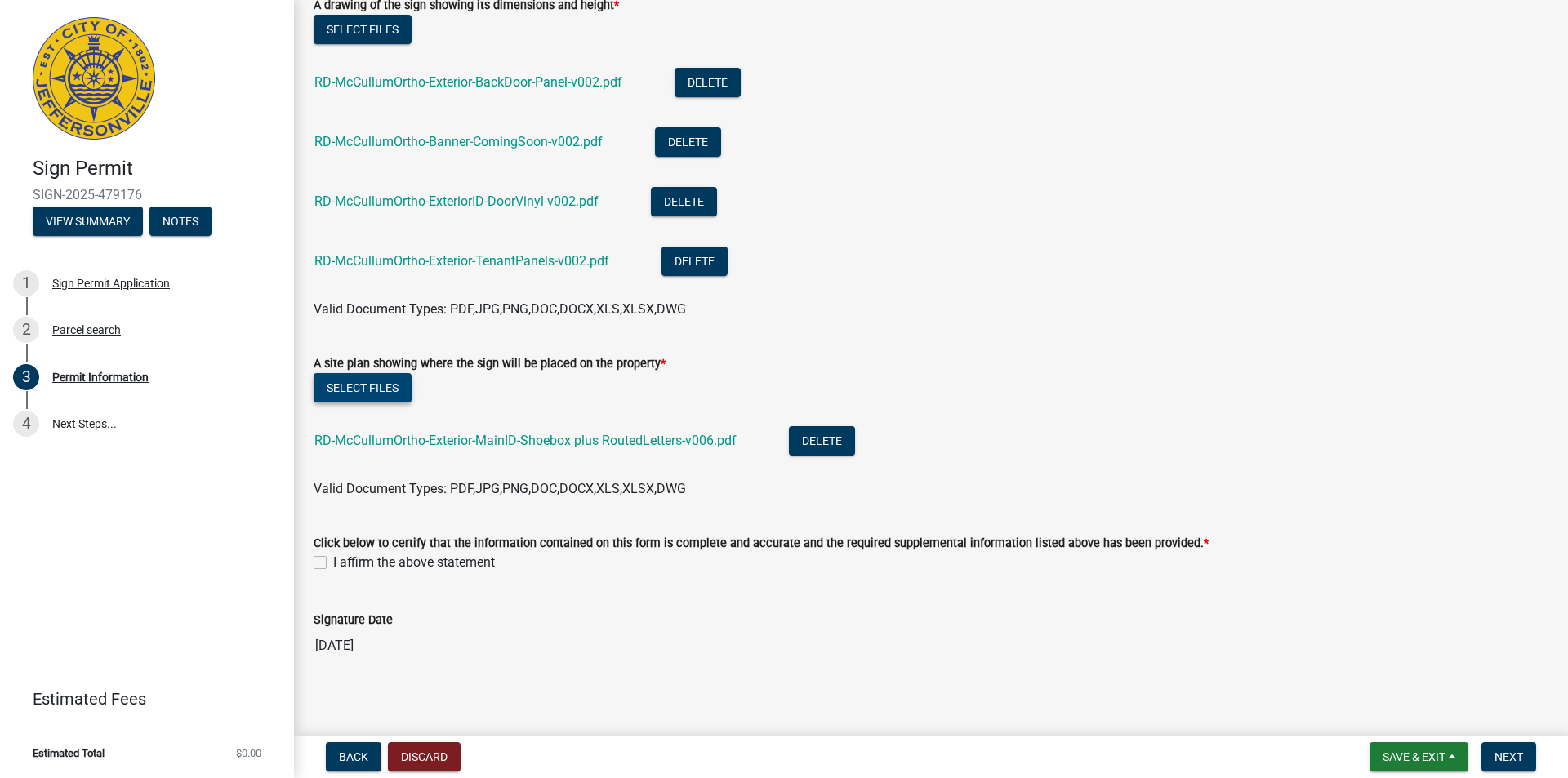
scroll to position [2980, 0]
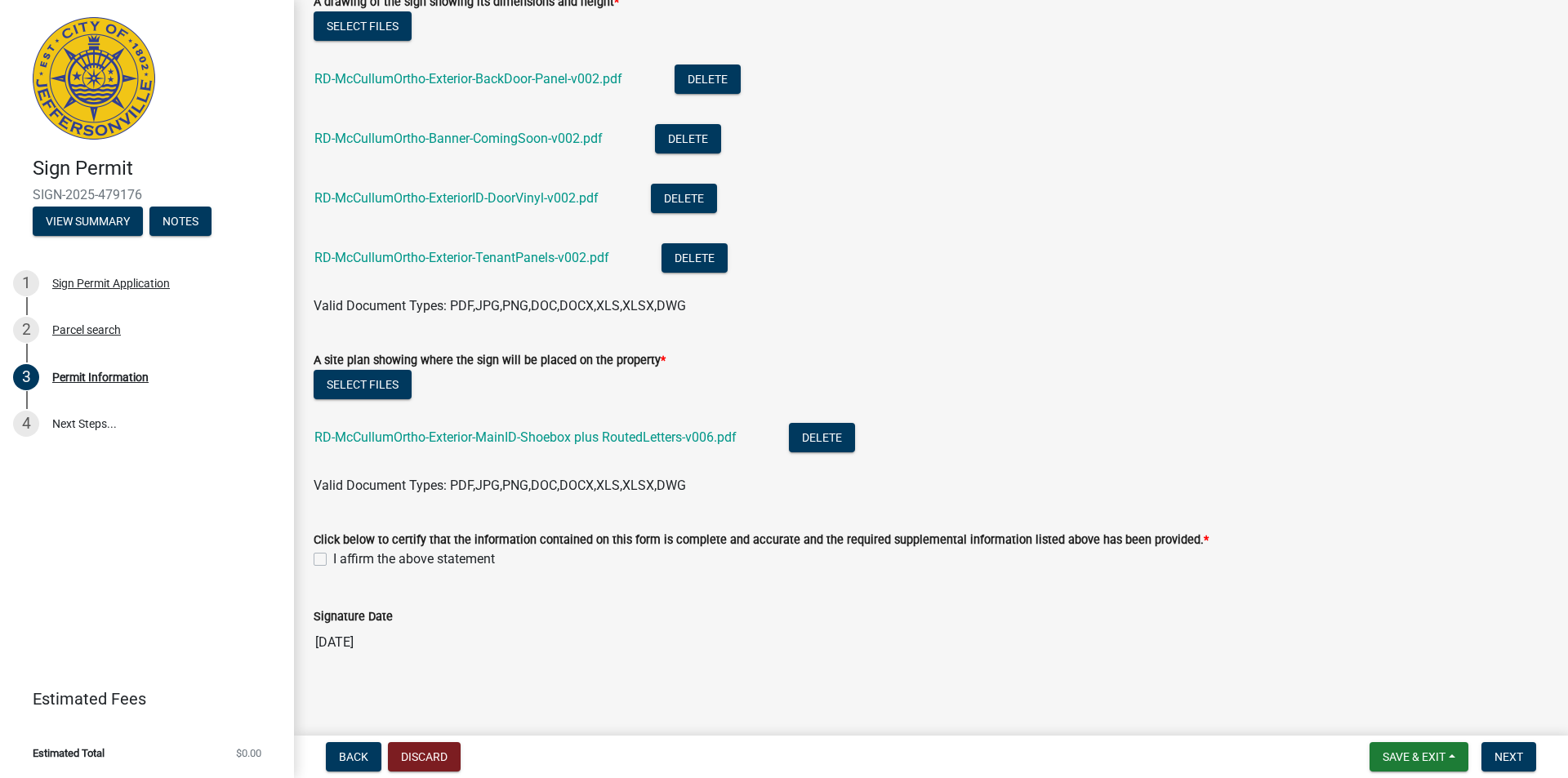
click at [333, 551] on label "I affirm the above statement" at bounding box center [414, 560] width 162 height 20
click at [333, 551] on input "I affirm the above statement" at bounding box center [338, 555] width 11 height 11
checkbox input "true"
click at [348, 377] on button "Select files" at bounding box center [362, 384] width 98 height 29
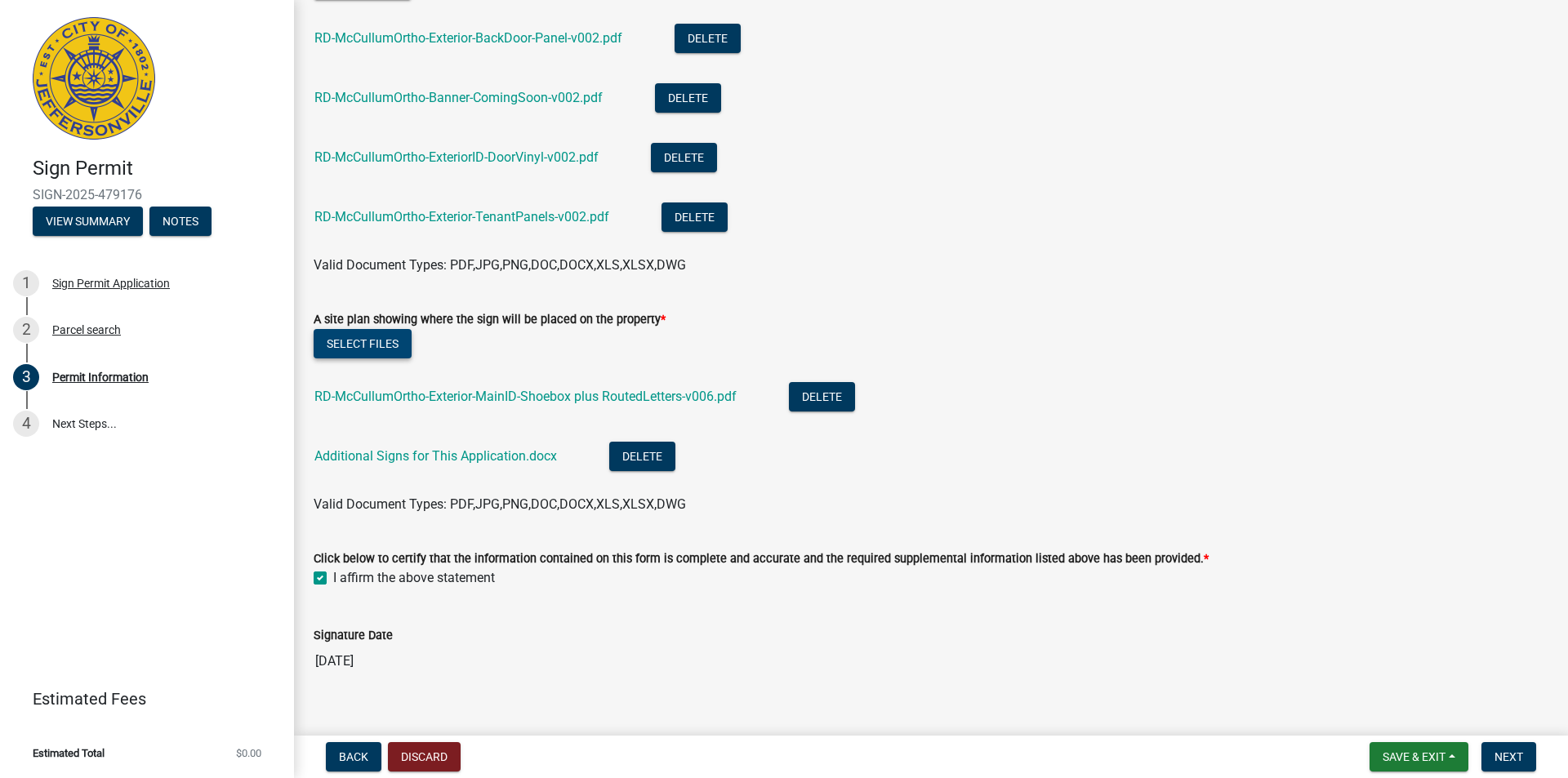
scroll to position [3040, 0]
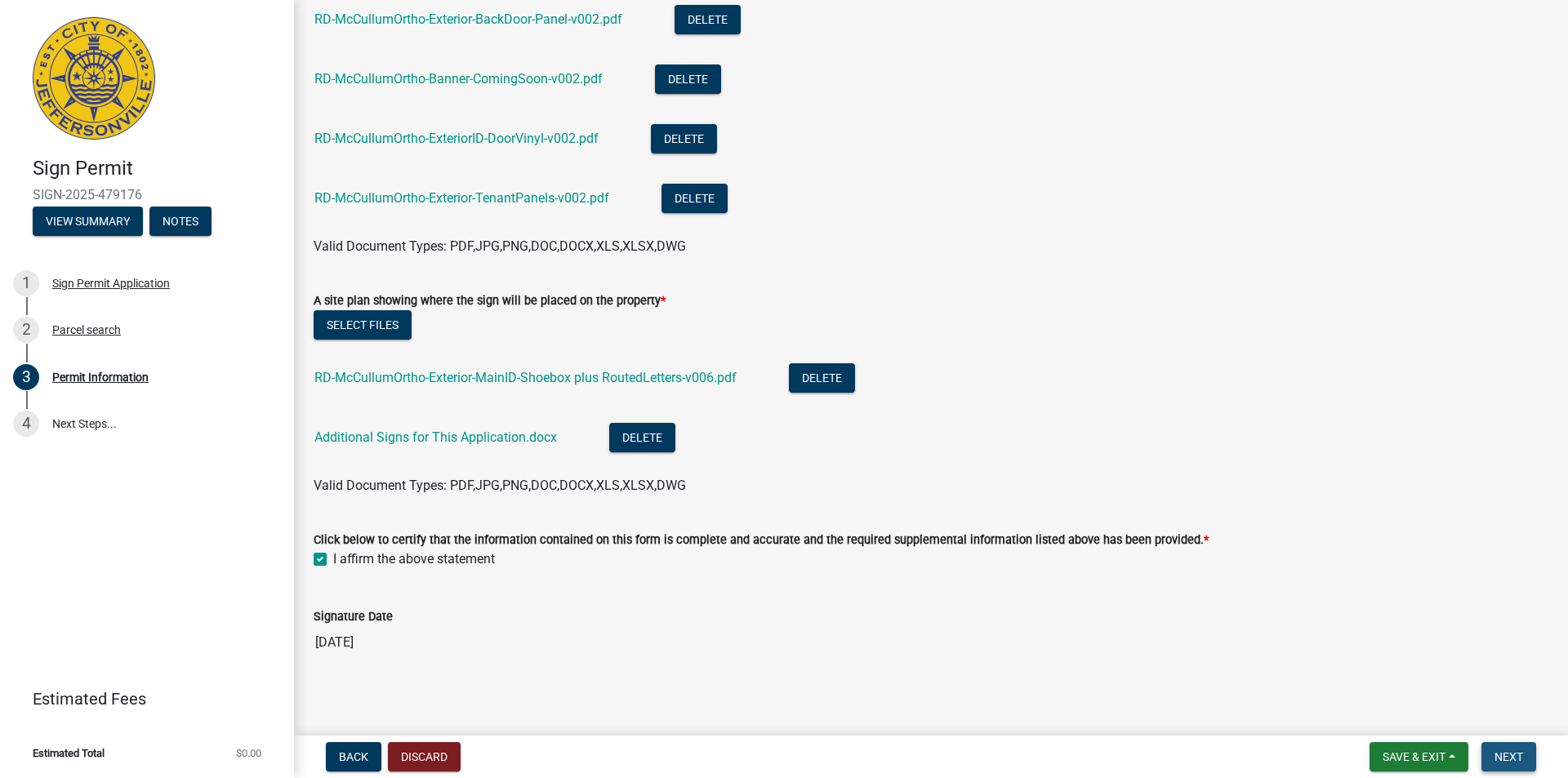
click at [1506, 749] on button "Next" at bounding box center [1509, 756] width 55 height 29
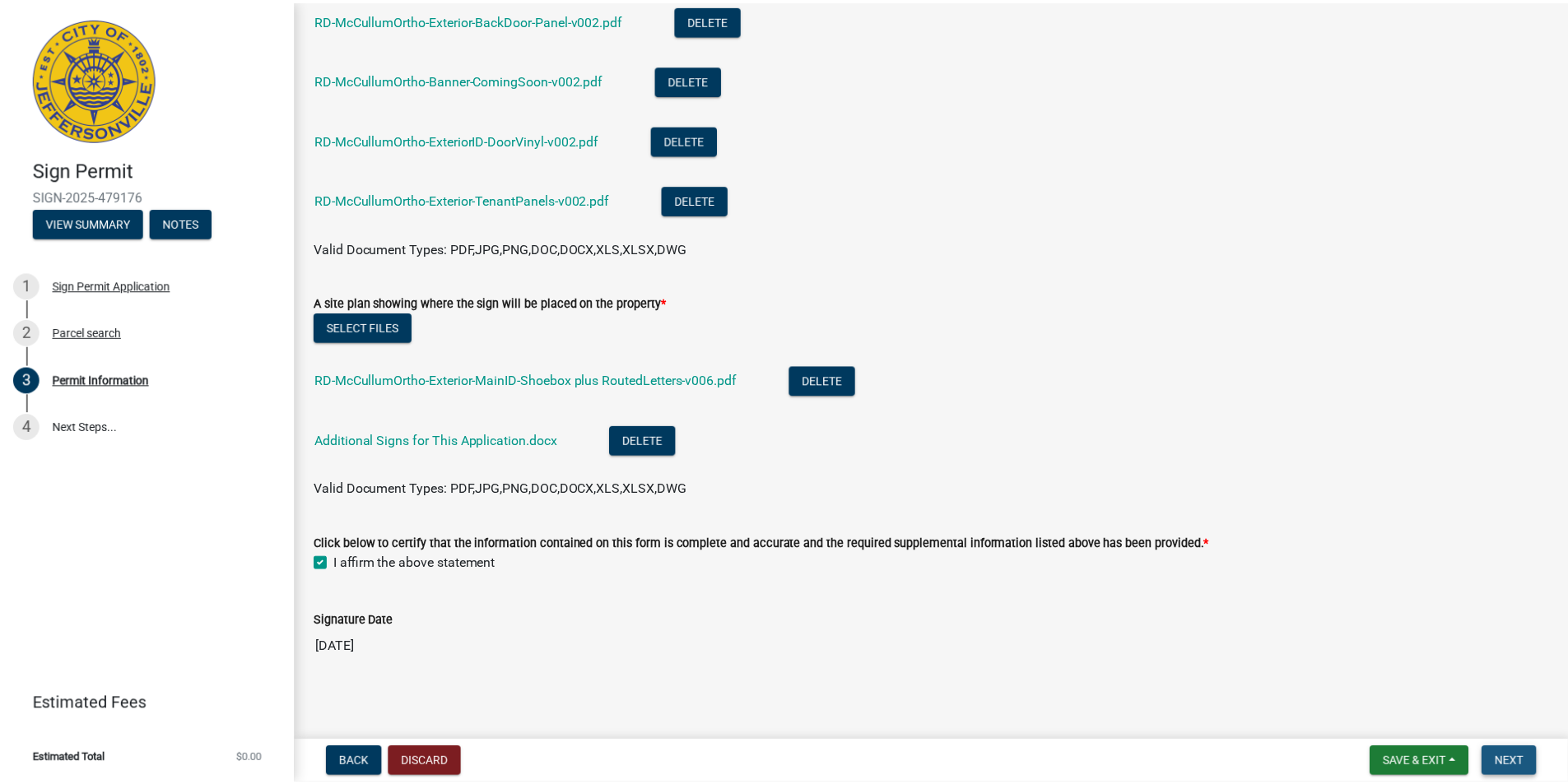
scroll to position [0, 0]
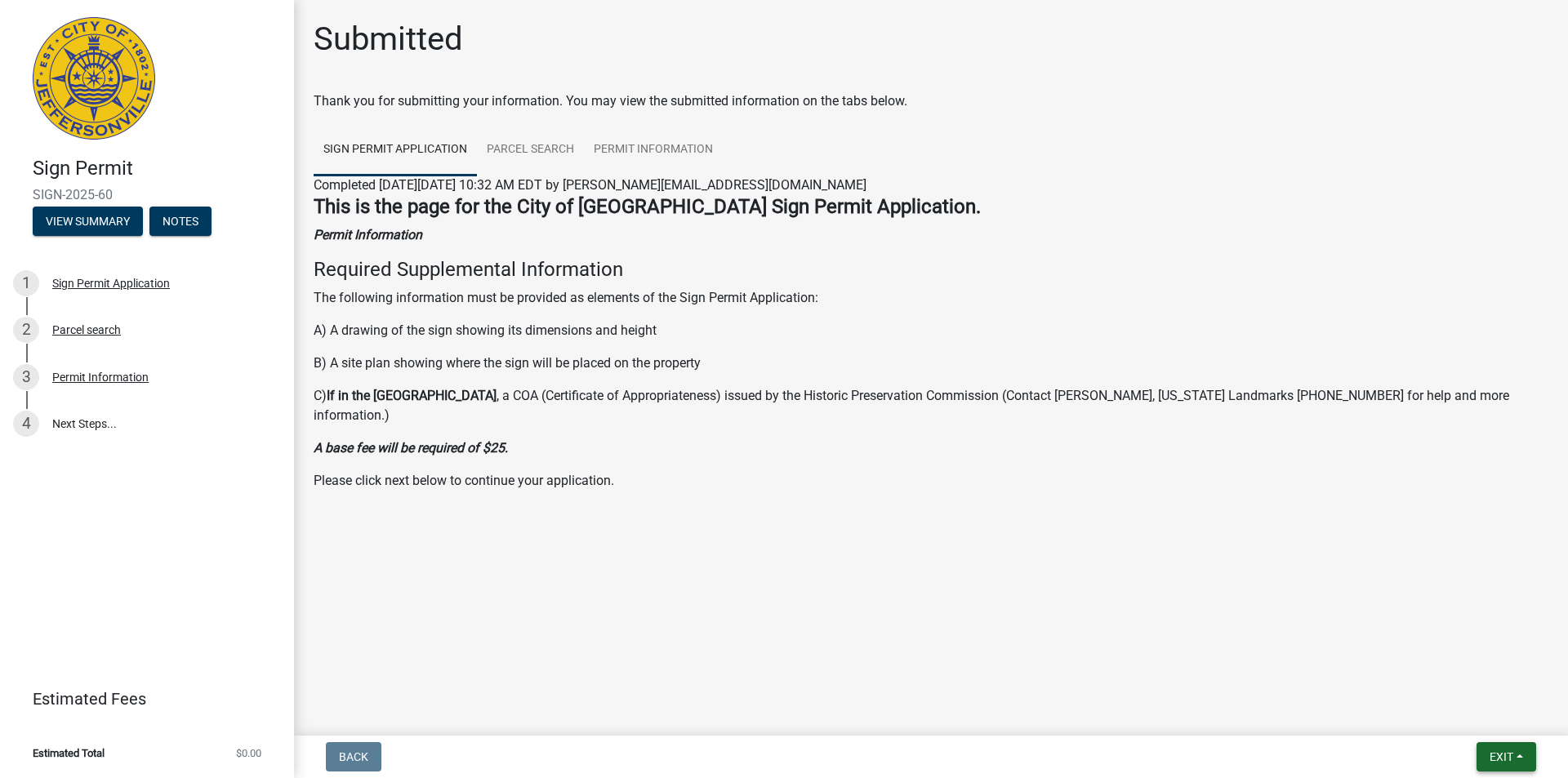
click at [1510, 754] on span "Exit" at bounding box center [1501, 757] width 23 height 13
click at [1446, 715] on button "Save & Exit" at bounding box center [1471, 714] width 131 height 39
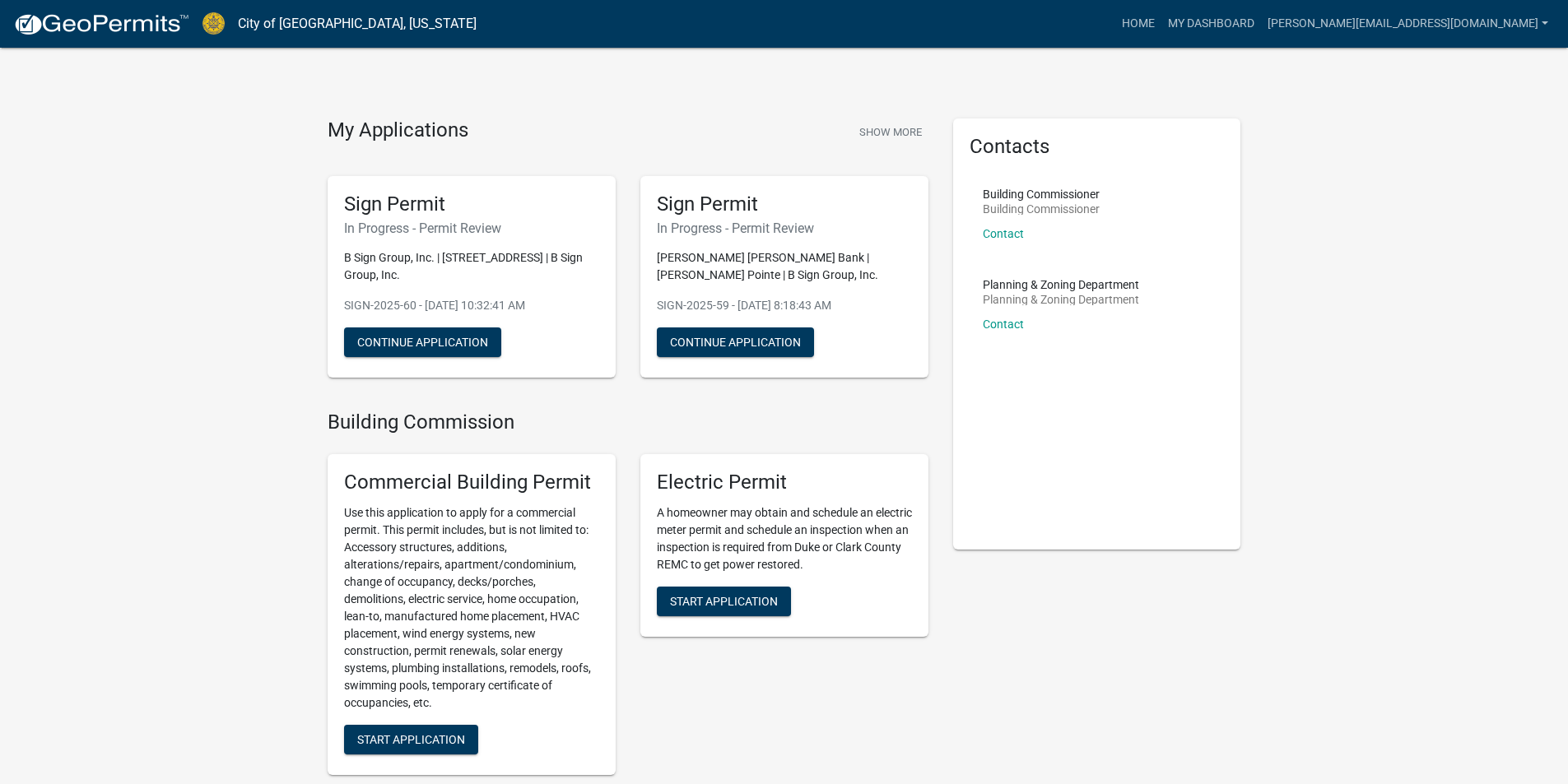
drag, startPoint x: 561, startPoint y: 305, endPoint x: 344, endPoint y: 310, distance: 217.1
click at [344, 310] on p "SIGN-2025-60 - [DATE] 10:32:41 AM" at bounding box center [472, 306] width 255 height 18
copy p "SIGN-2025-60 - [DATE] 10:32:41 AM"
click at [753, 681] on div "Electric Permit A homeowner may obtain and schedule an electric meter permit an…" at bounding box center [784, 614] width 312 height 348
click at [443, 341] on button "Continue Application" at bounding box center [422, 342] width 157 height 29
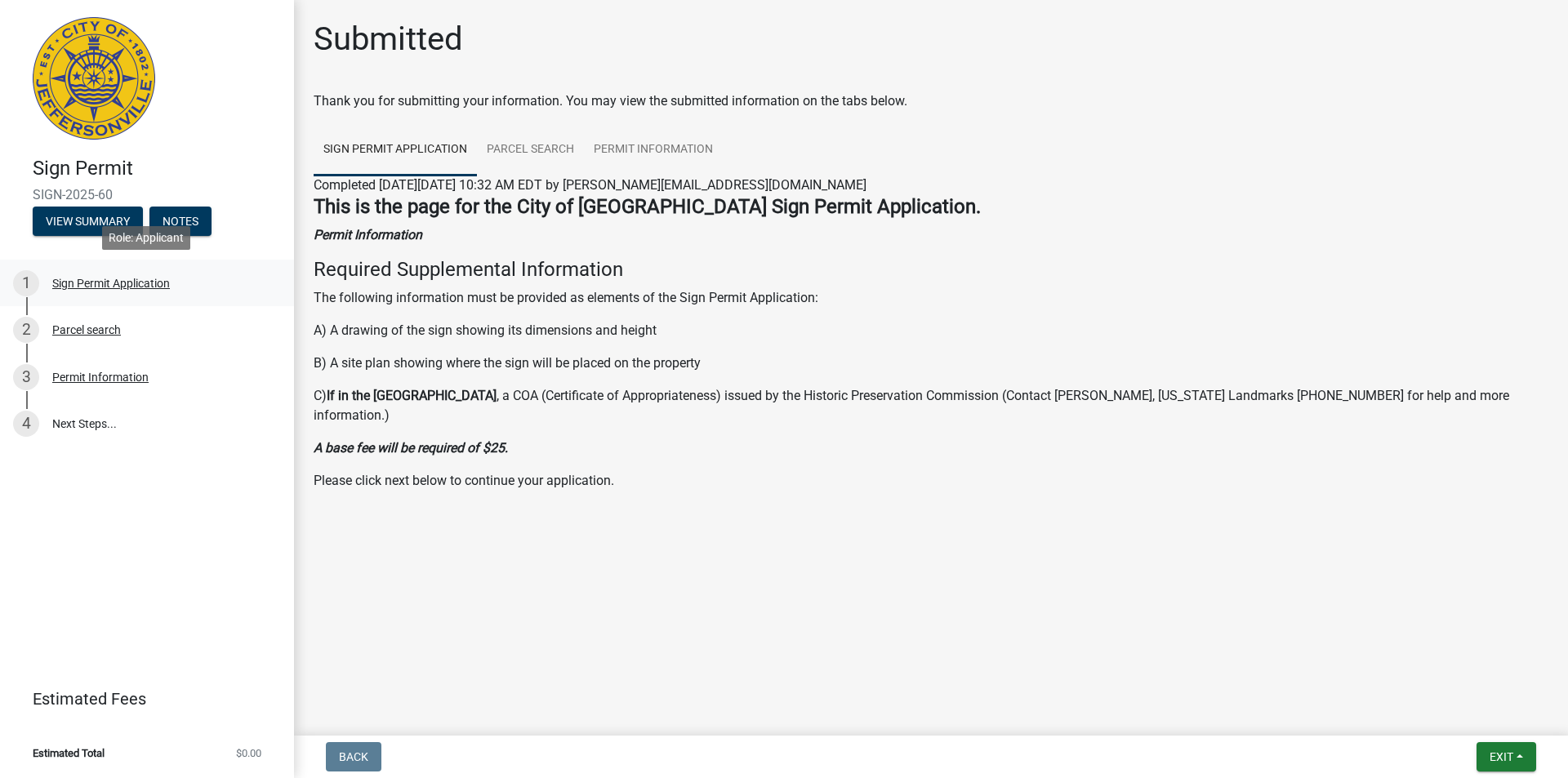
click at [105, 277] on div "Sign Permit Application" at bounding box center [111, 283] width 117 height 12
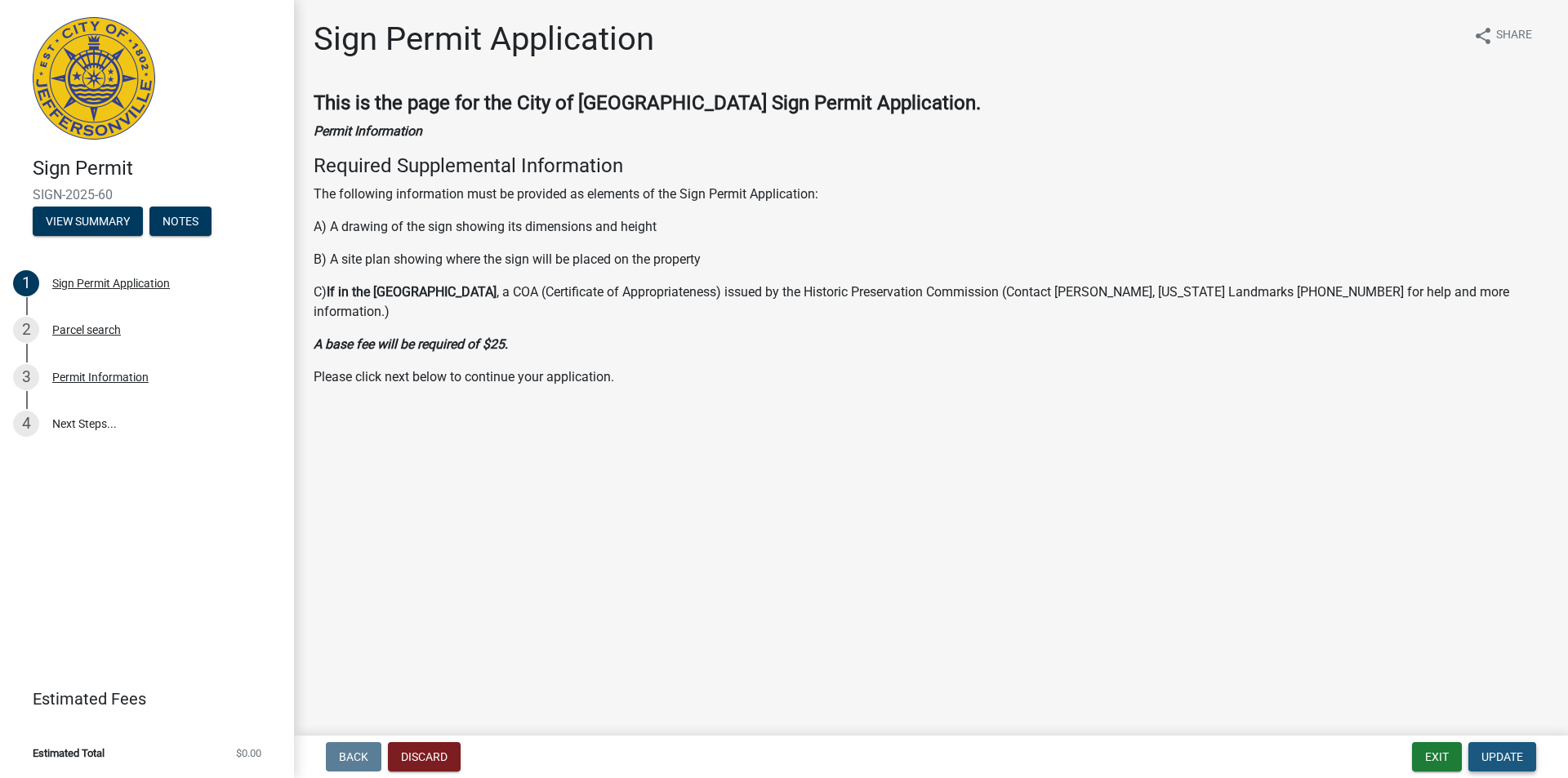
click at [1493, 742] on button "Update" at bounding box center [1501, 756] width 67 height 29
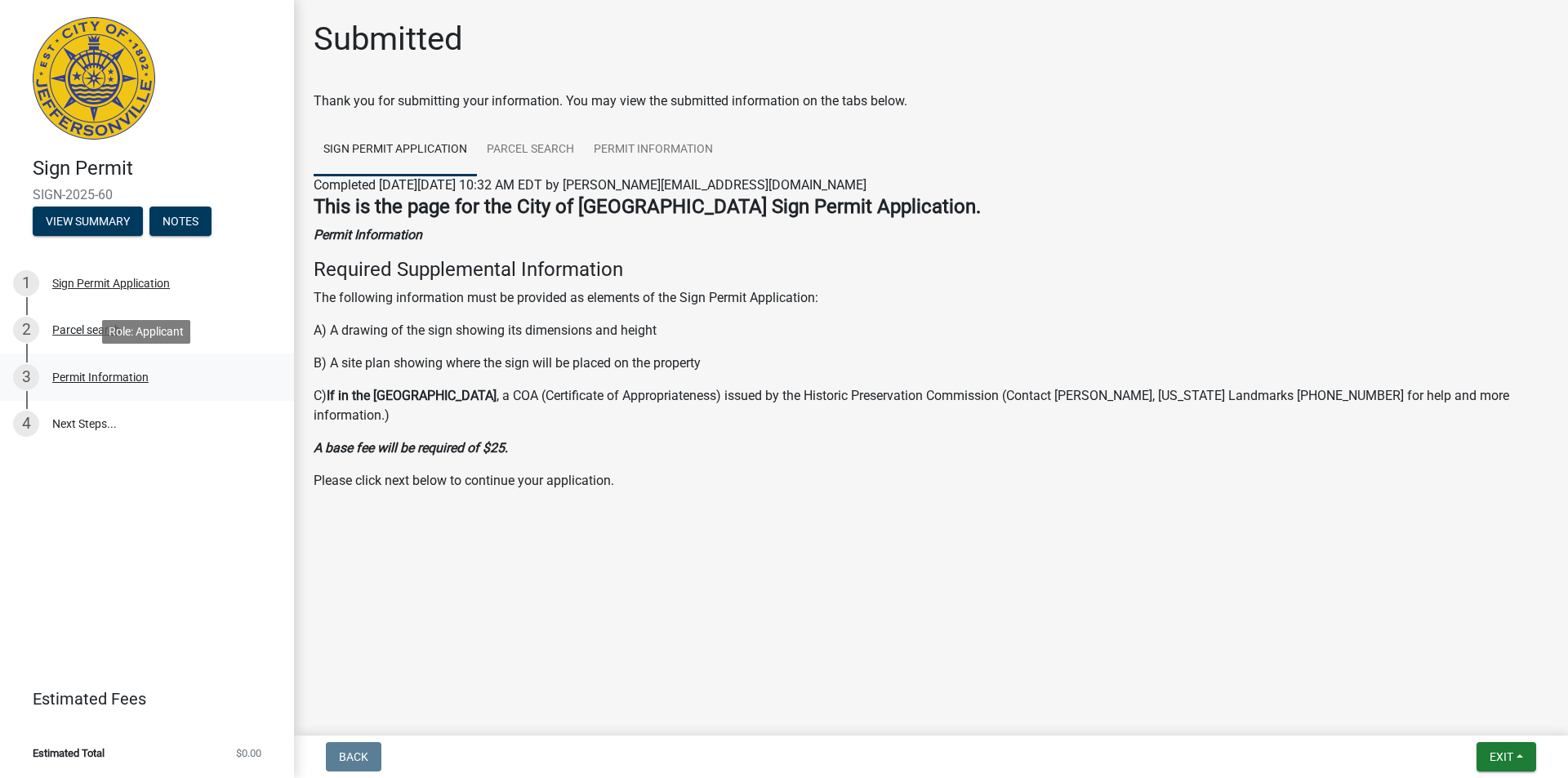
click at [105, 377] on div "Permit Information" at bounding box center [101, 377] width 97 height 12
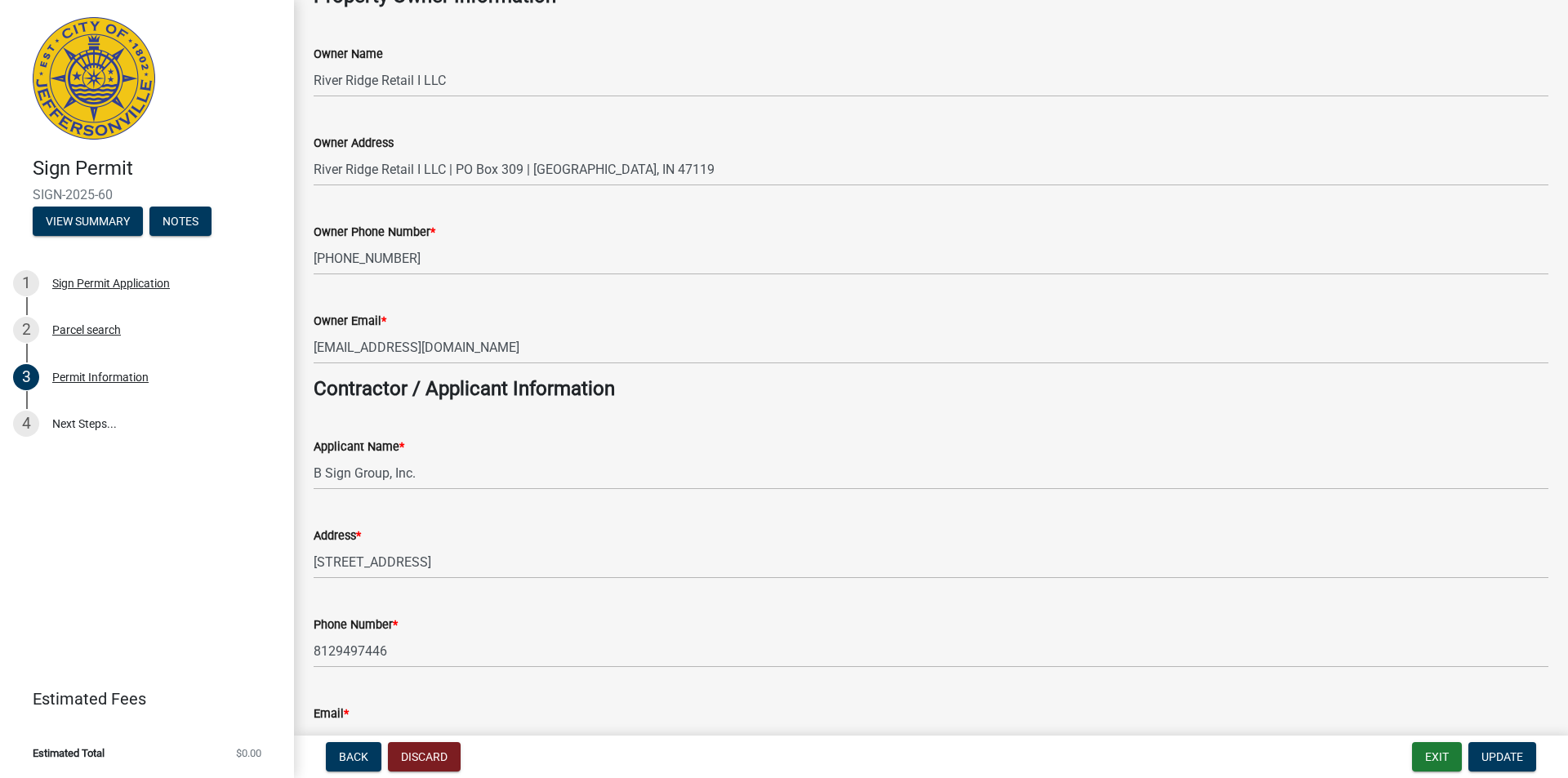
scroll to position [327, 0]
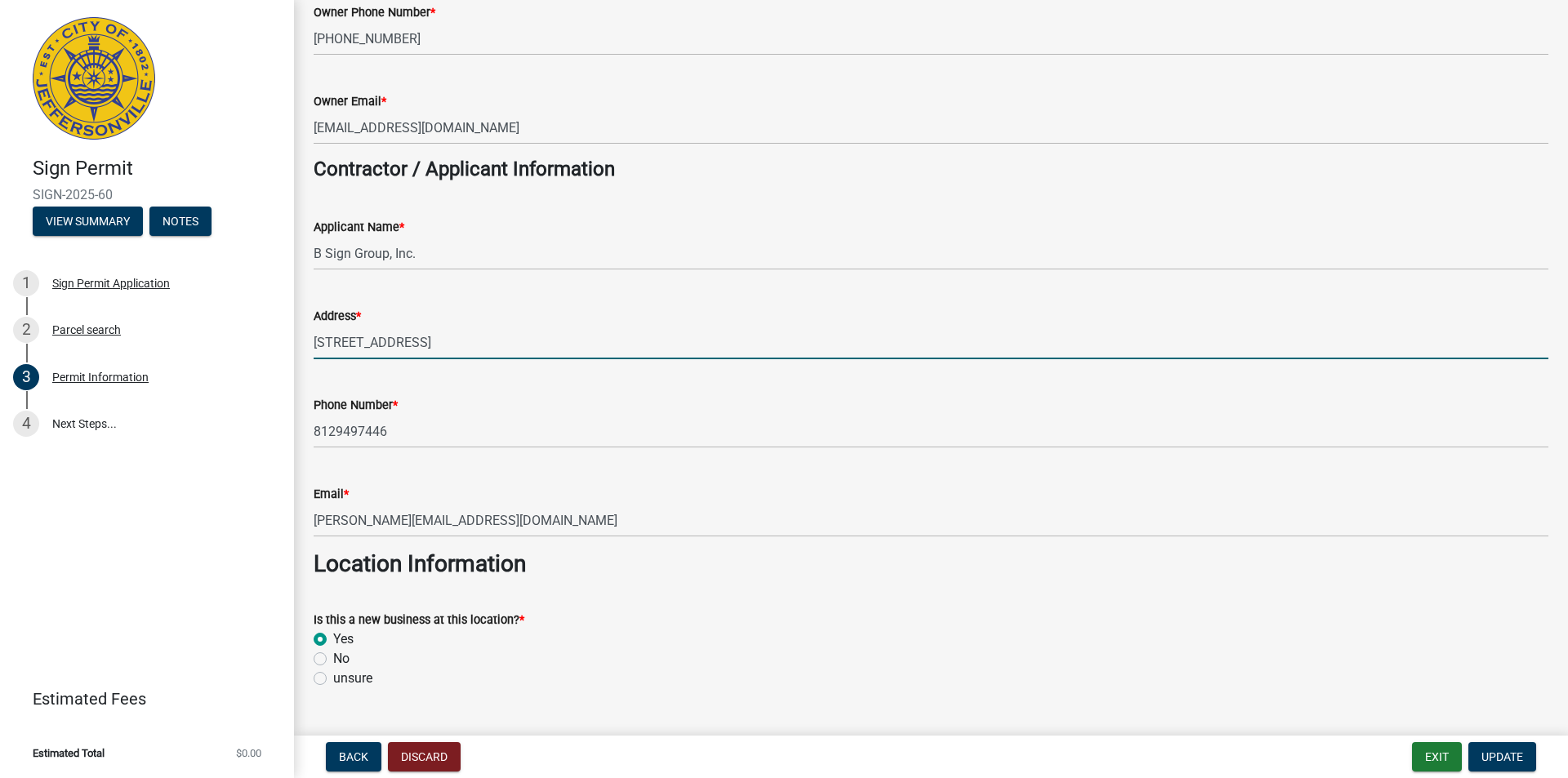
click at [387, 337] on input "4239 Earnings Way" at bounding box center [931, 342] width 1235 height 33
drag, startPoint x: 452, startPoint y: 347, endPoint x: 240, endPoint y: 317, distance: 214.1
click at [240, 317] on div "Sign Permit SIGN-2025-60 View Summary Notes 1 Sign Permit Application 2 Parcel …" at bounding box center [784, 389] width 1568 height 778
type input "430 Patrol Road"
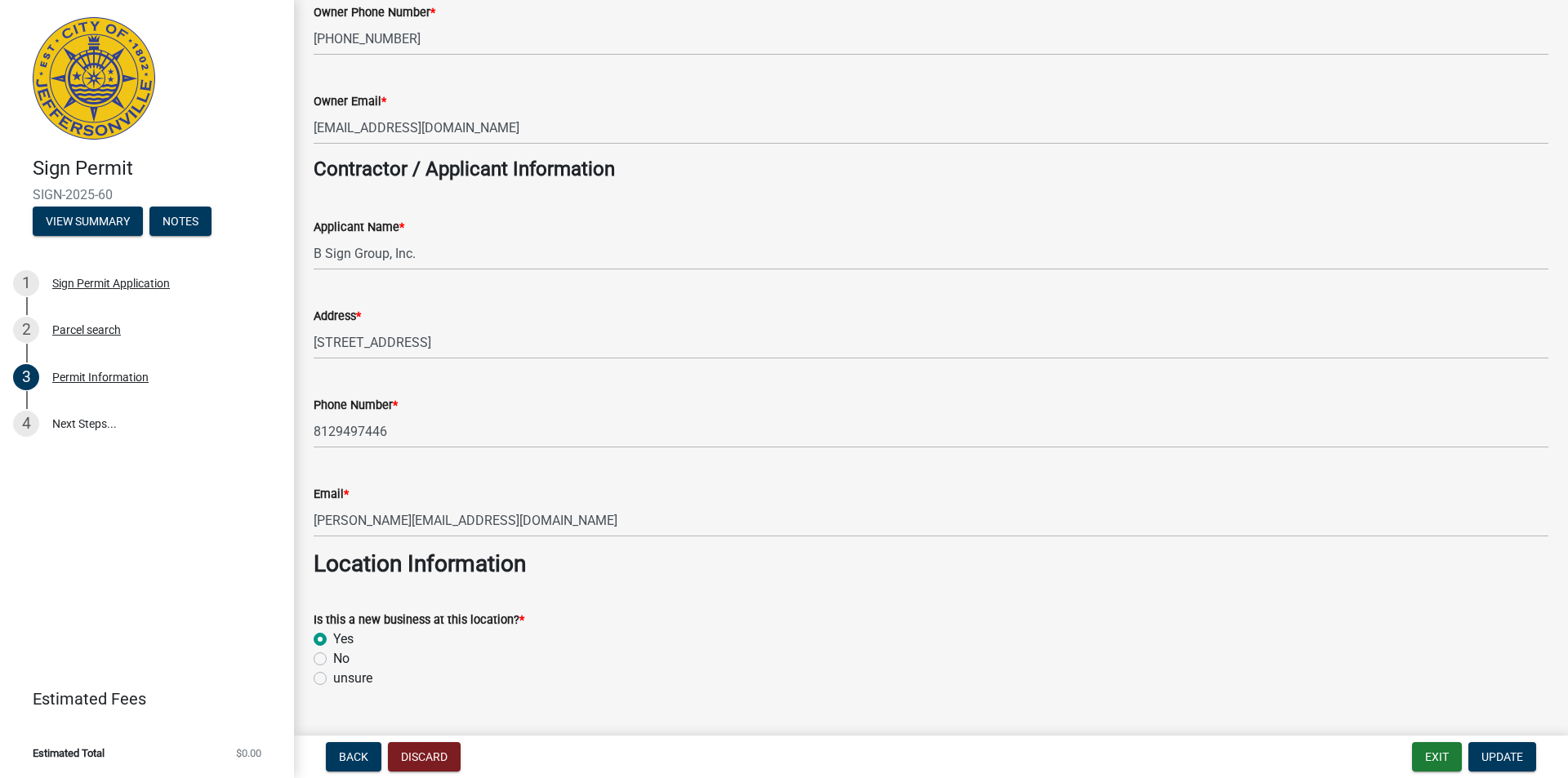
click at [647, 571] on h3 "Location Information" at bounding box center [931, 564] width 1235 height 27
click at [1506, 768] on button "Update" at bounding box center [1501, 756] width 67 height 29
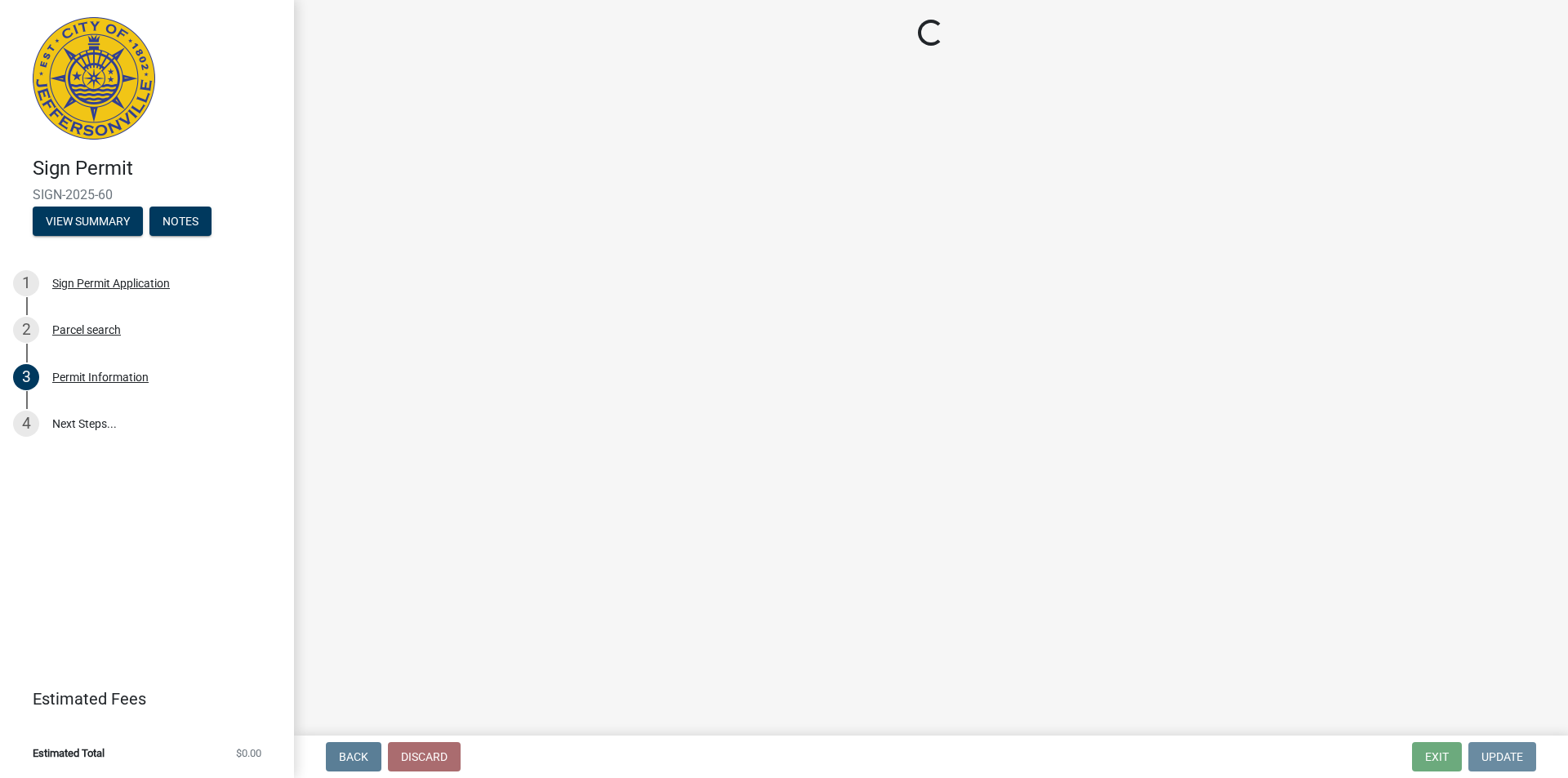
scroll to position [0, 0]
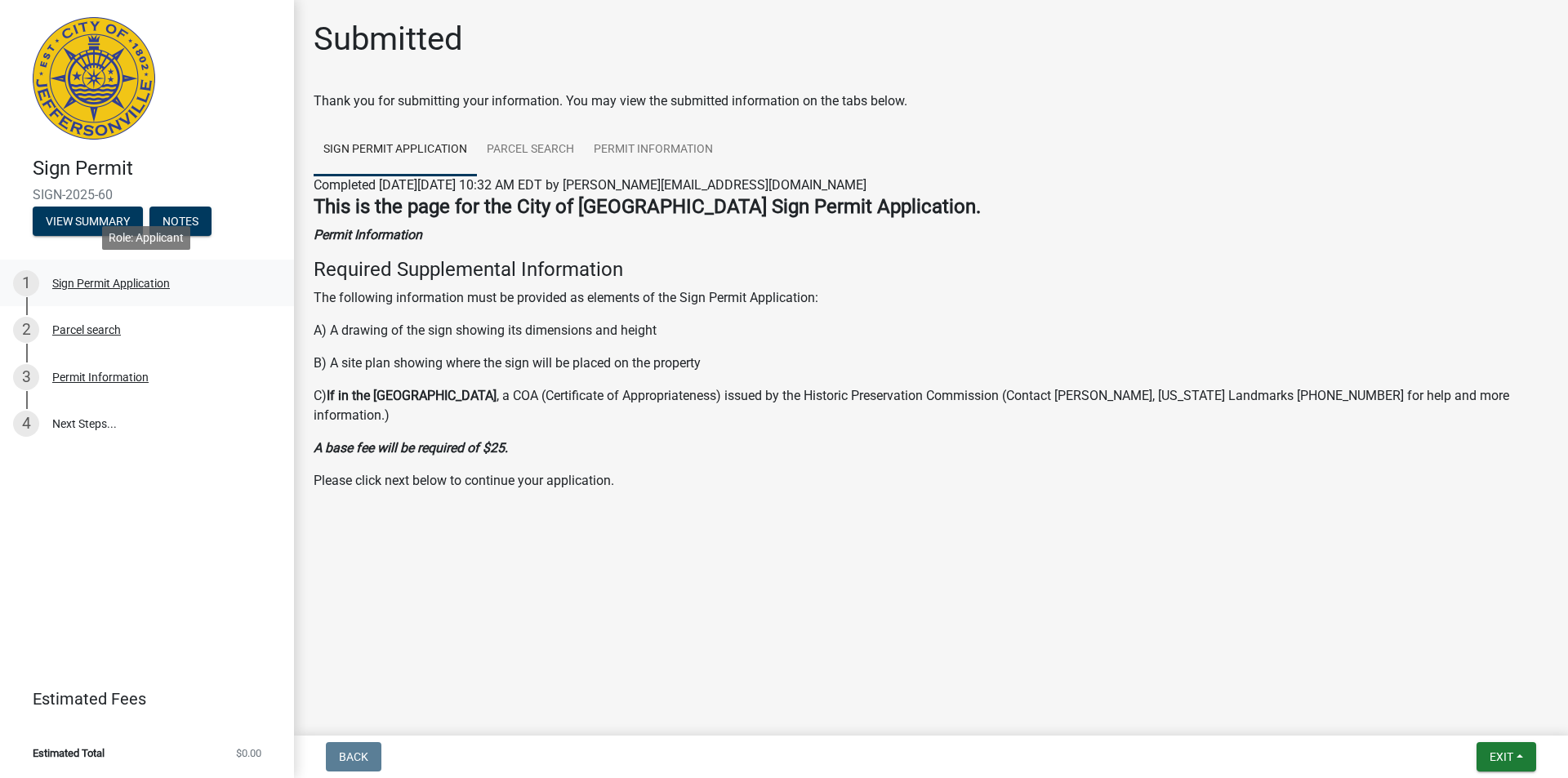
click at [152, 278] on div "Sign Permit Application" at bounding box center [111, 283] width 117 height 12
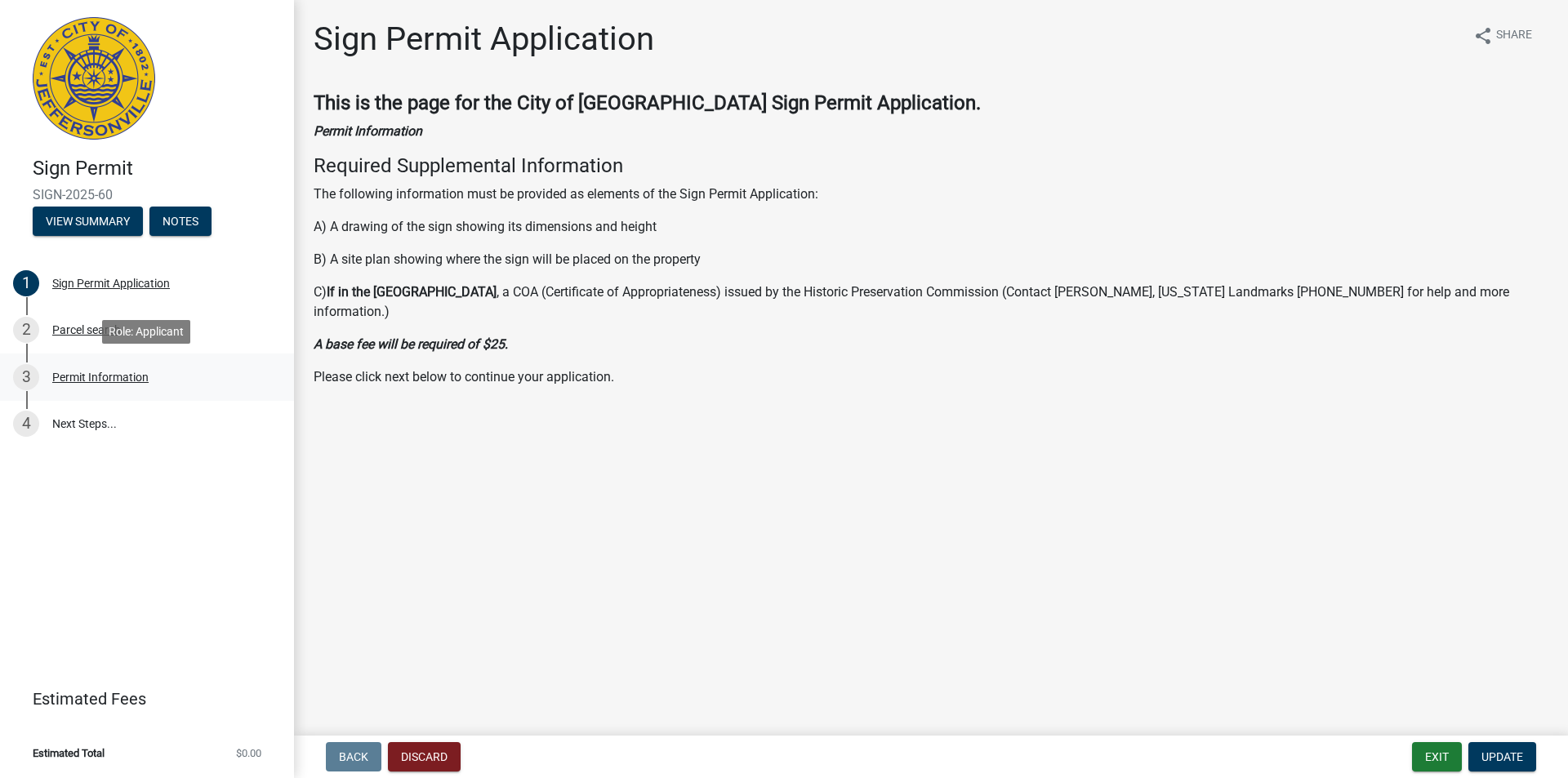
click at [146, 381] on div "Permit Information" at bounding box center [101, 377] width 97 height 12
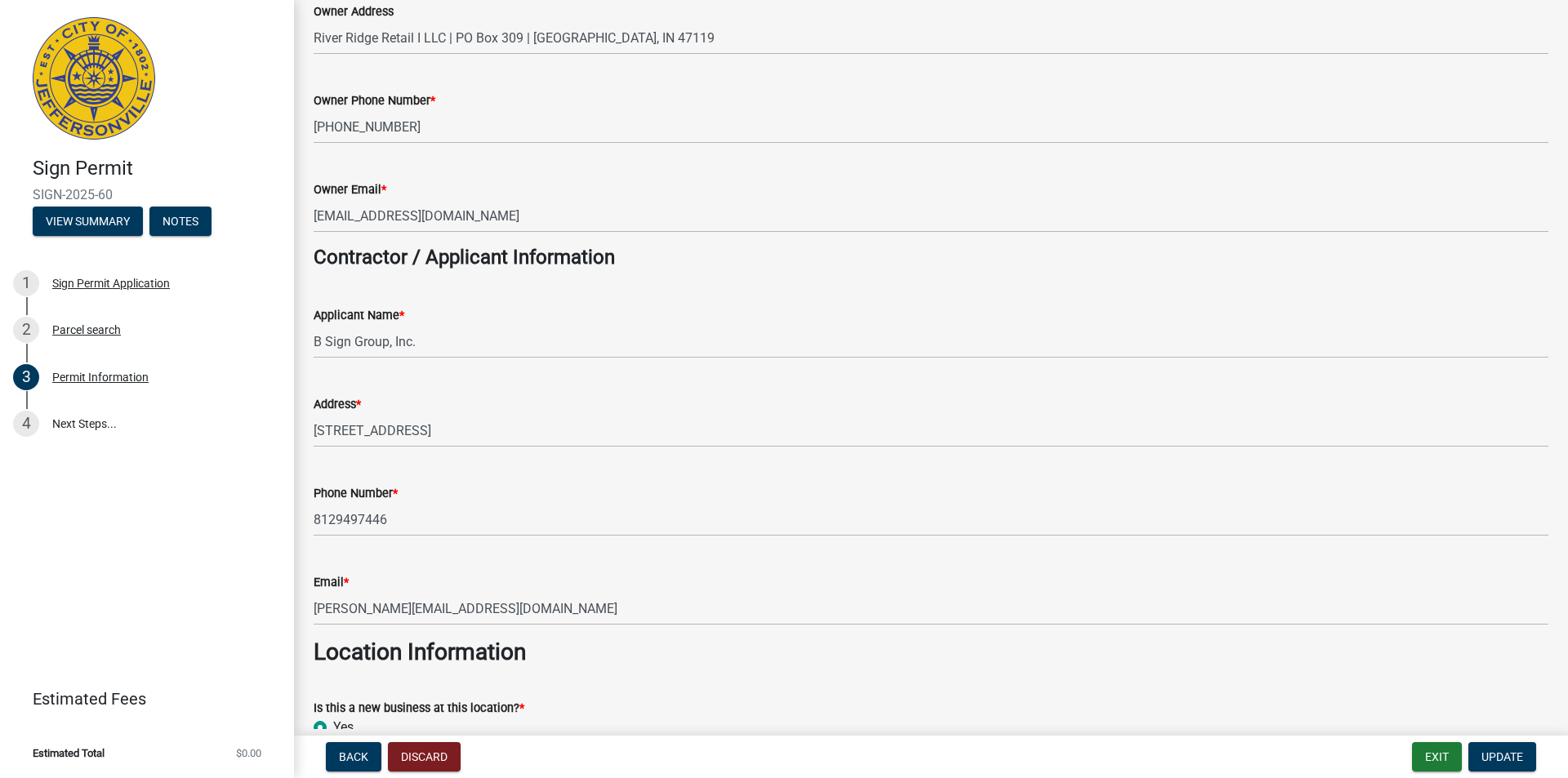
scroll to position [245, 0]
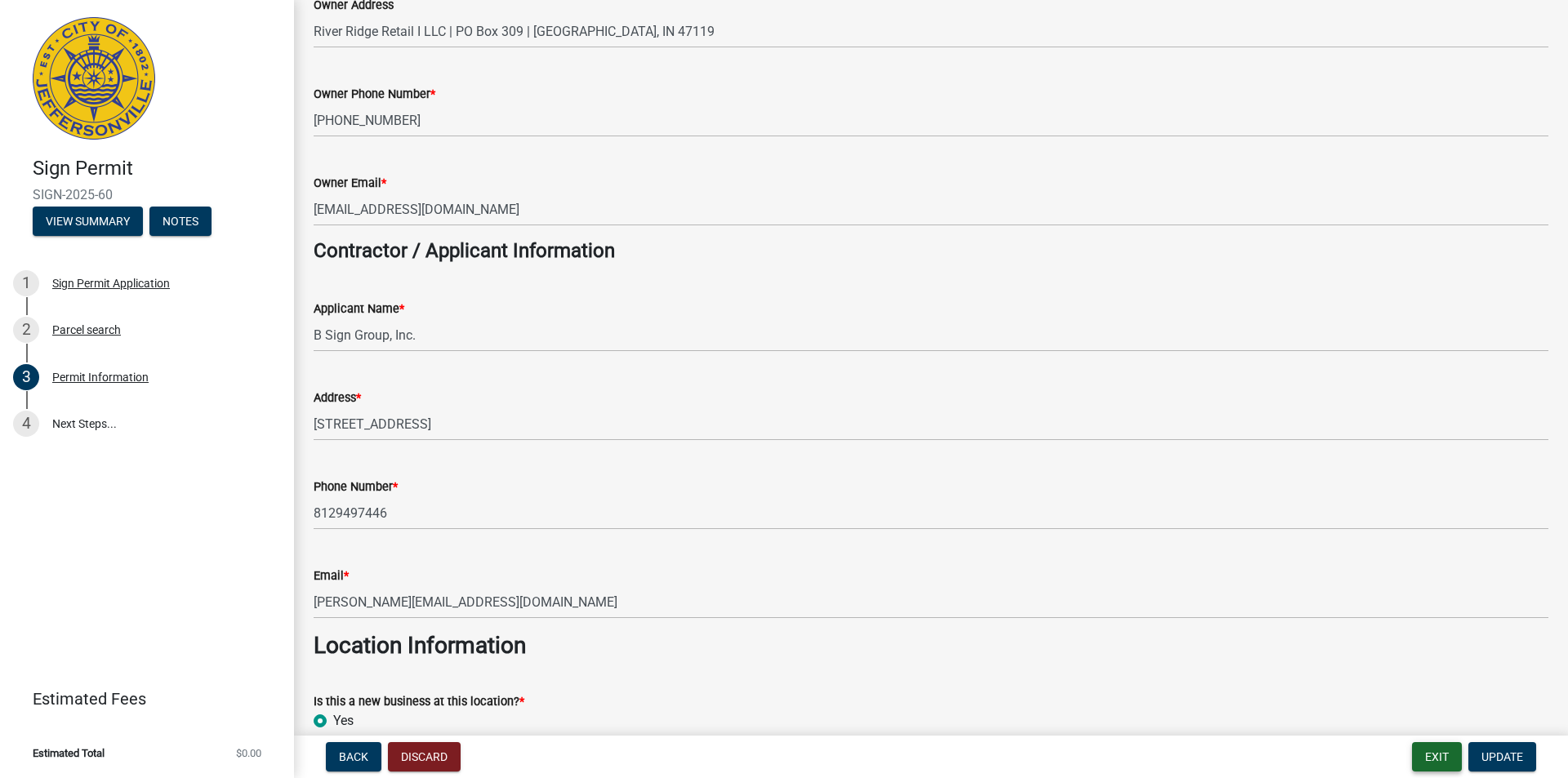
click at [1440, 762] on button "Exit" at bounding box center [1437, 756] width 50 height 29
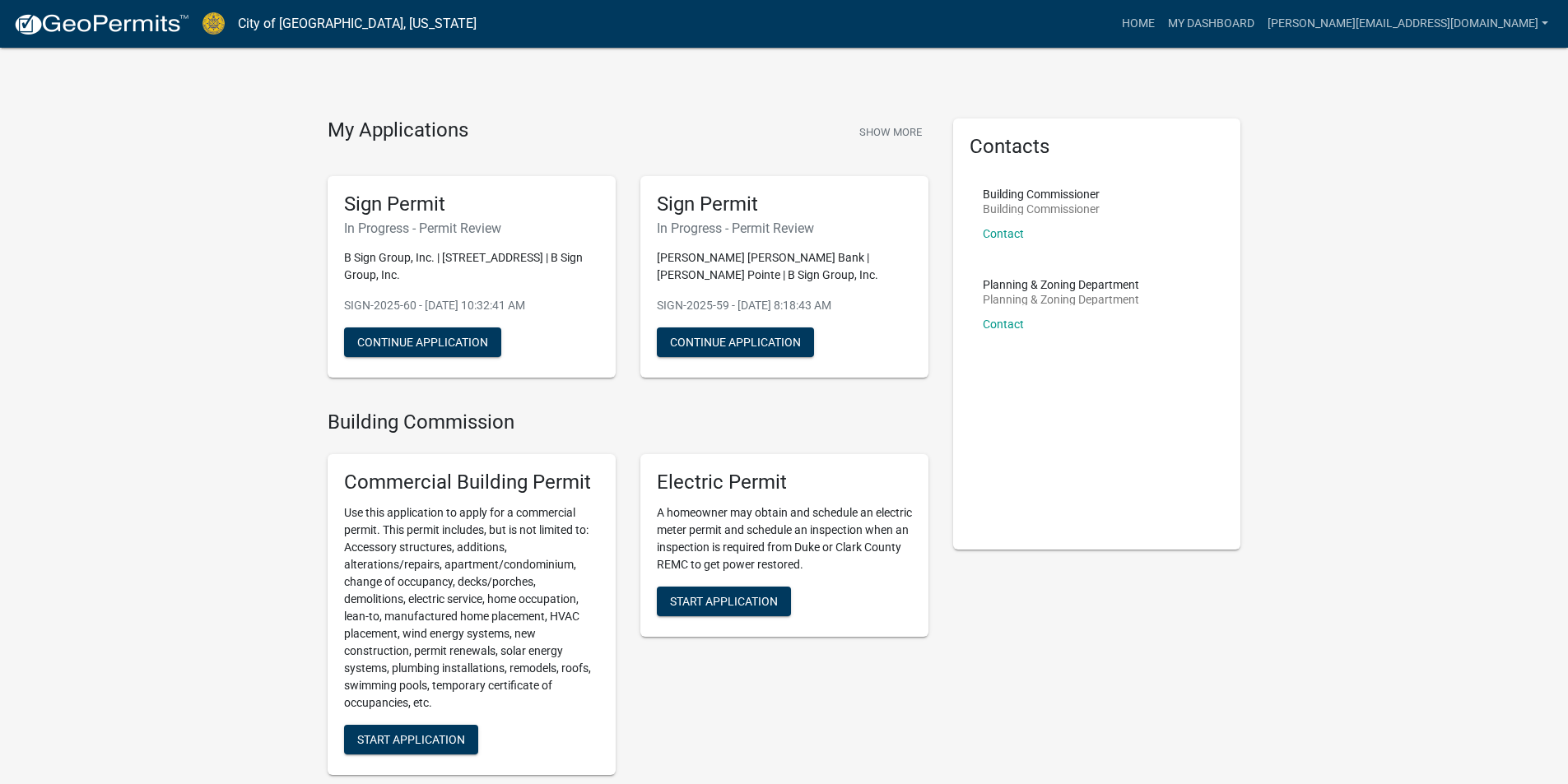
click at [775, 721] on div "Electric Permit A homeowner may obtain and schedule an electric meter permit an…" at bounding box center [784, 614] width 312 height 348
click at [400, 332] on button "Continue Application" at bounding box center [422, 342] width 157 height 29
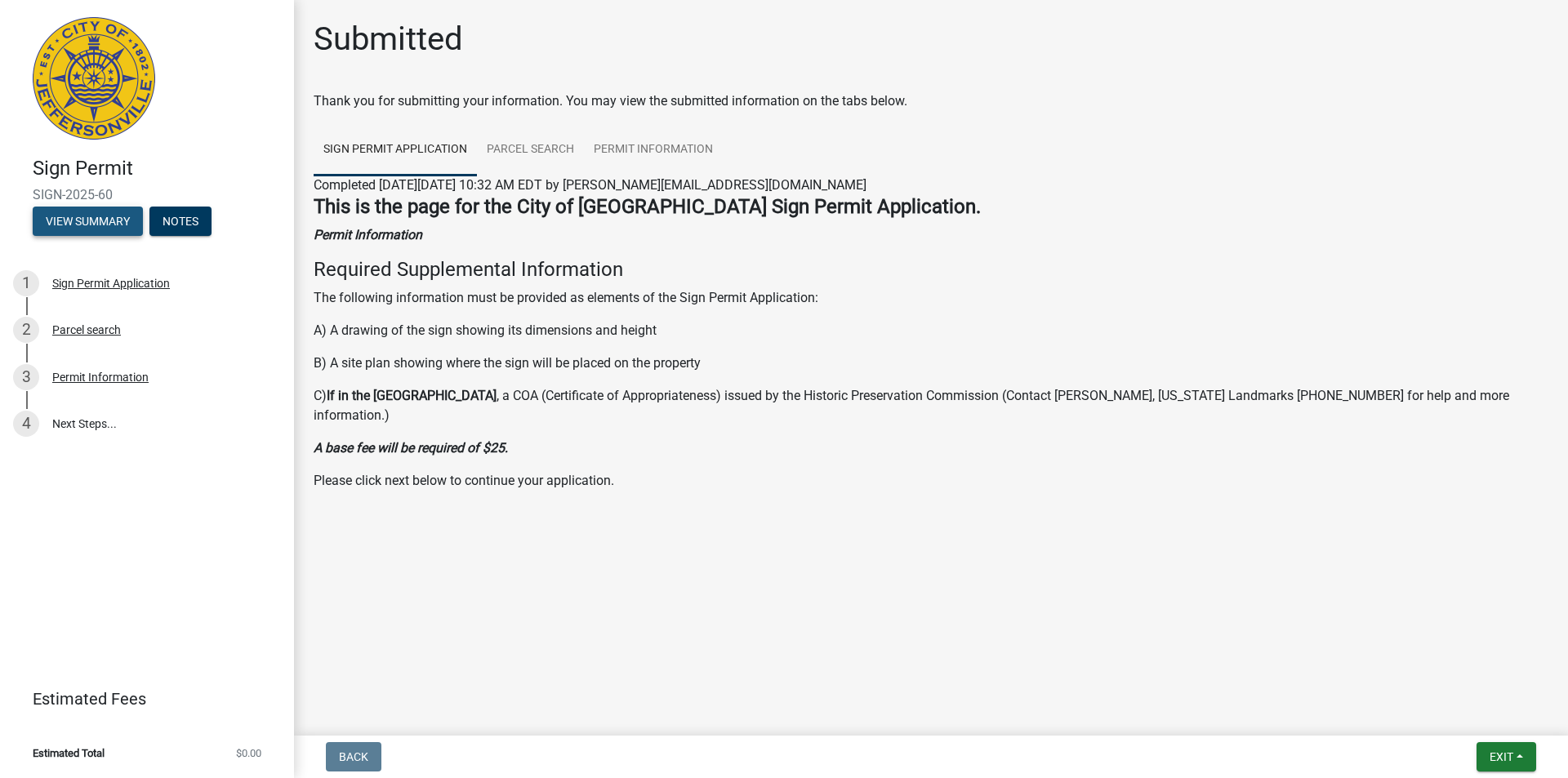
click at [90, 218] on button "View Summary" at bounding box center [87, 221] width 110 height 29
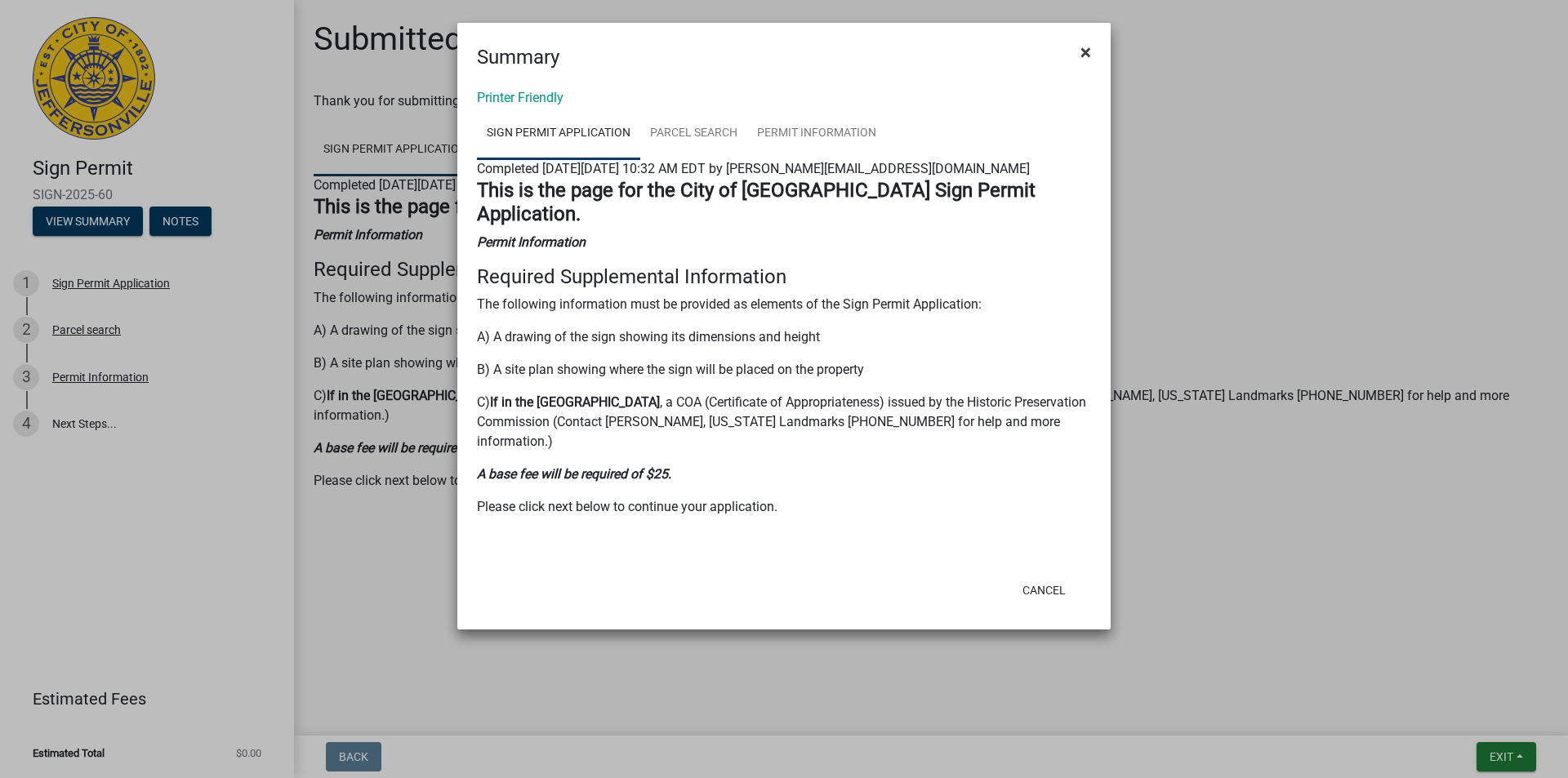
click at [1078, 52] on button "×" at bounding box center [1086, 52] width 37 height 46
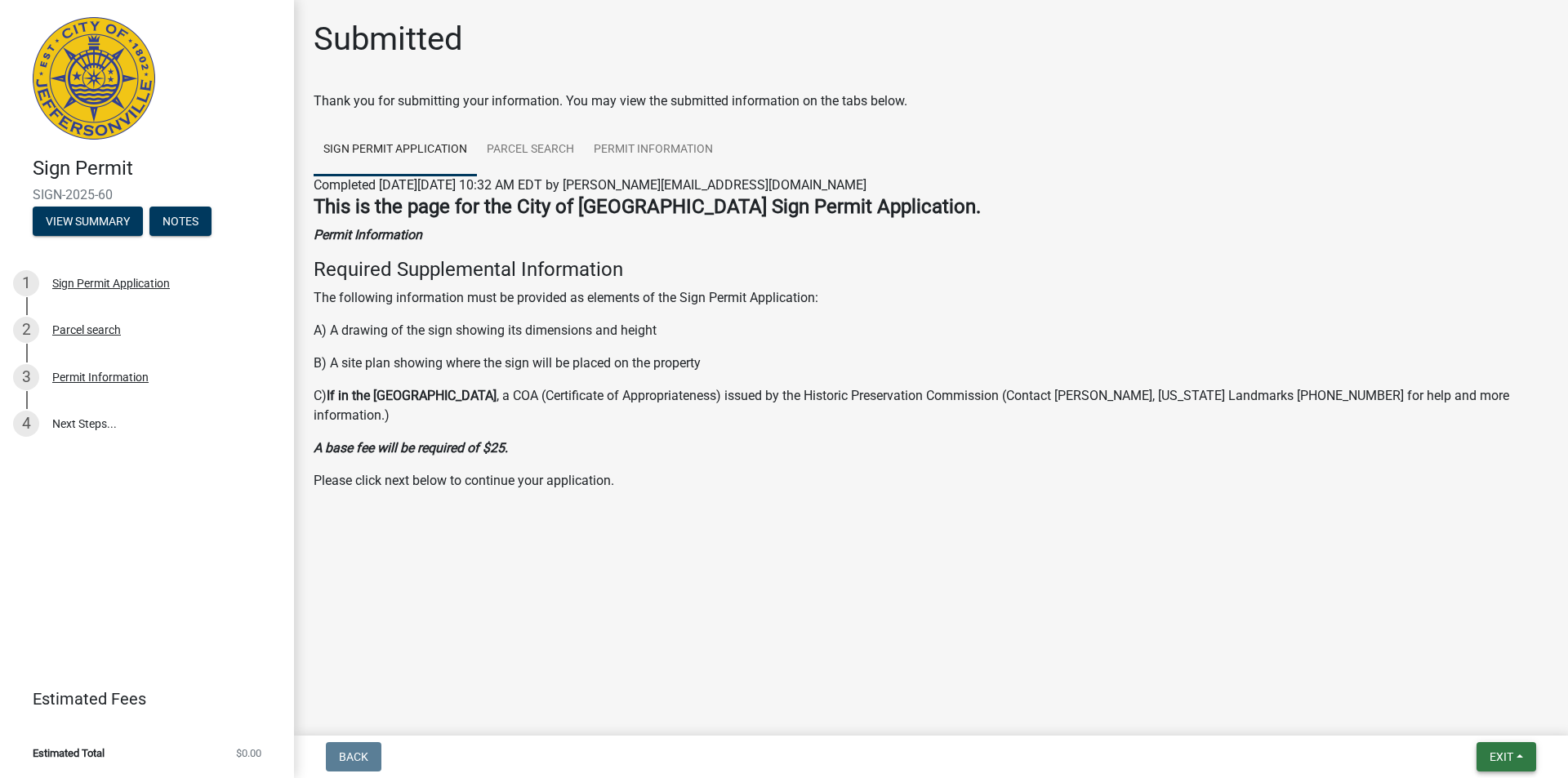
click at [1509, 760] on span "Exit" at bounding box center [1501, 757] width 23 height 13
click at [1448, 676] on button "Save" at bounding box center [1471, 675] width 131 height 39
click at [1489, 740] on nav "Back Exit Save Save & Exit" at bounding box center [931, 756] width 1274 height 42
click at [1500, 771] on nav "Back Exit Save Save & Exit" at bounding box center [931, 756] width 1274 height 42
click at [1505, 761] on span "Exit" at bounding box center [1501, 757] width 23 height 13
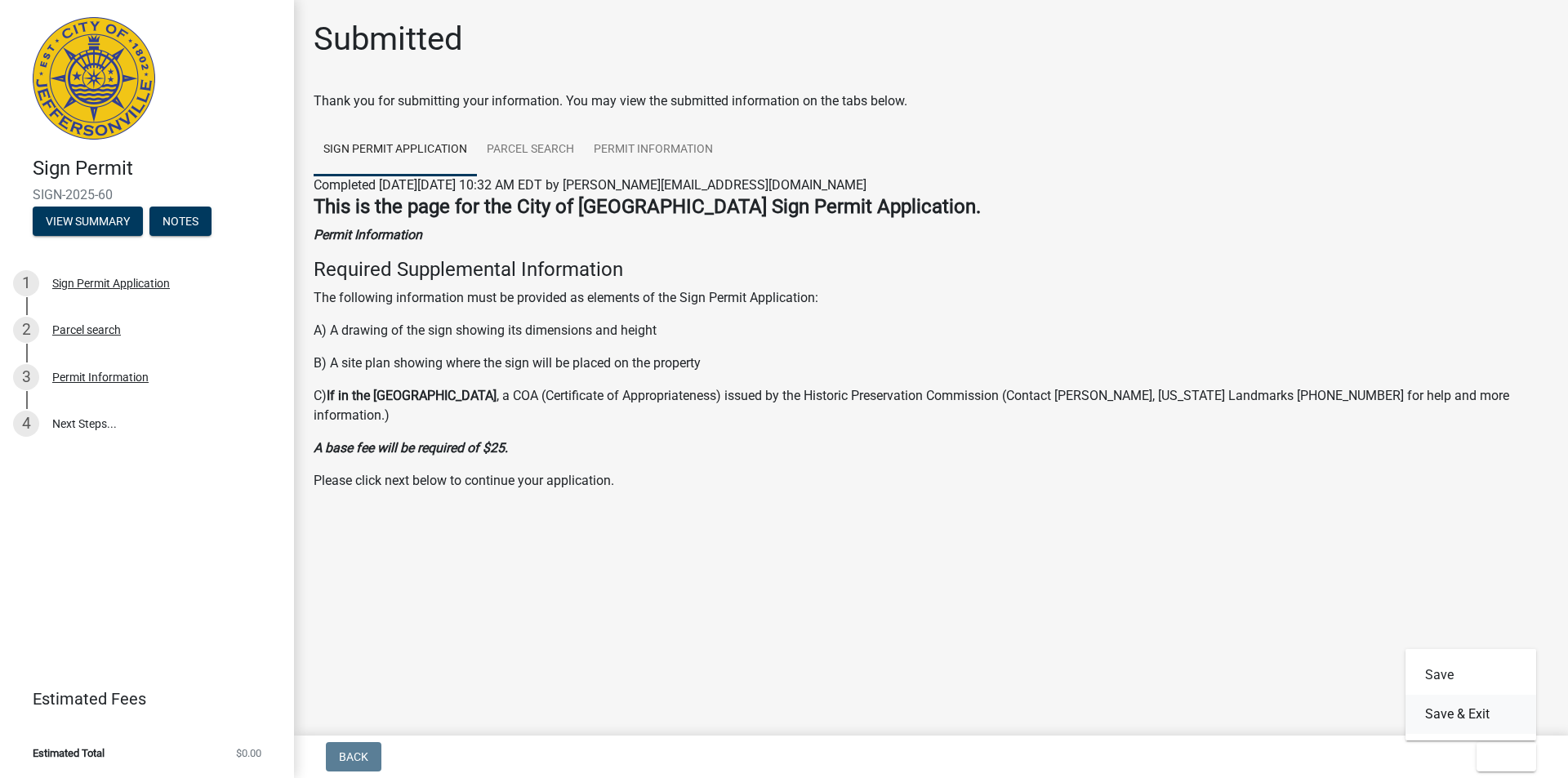
click at [1436, 713] on button "Save & Exit" at bounding box center [1471, 714] width 131 height 39
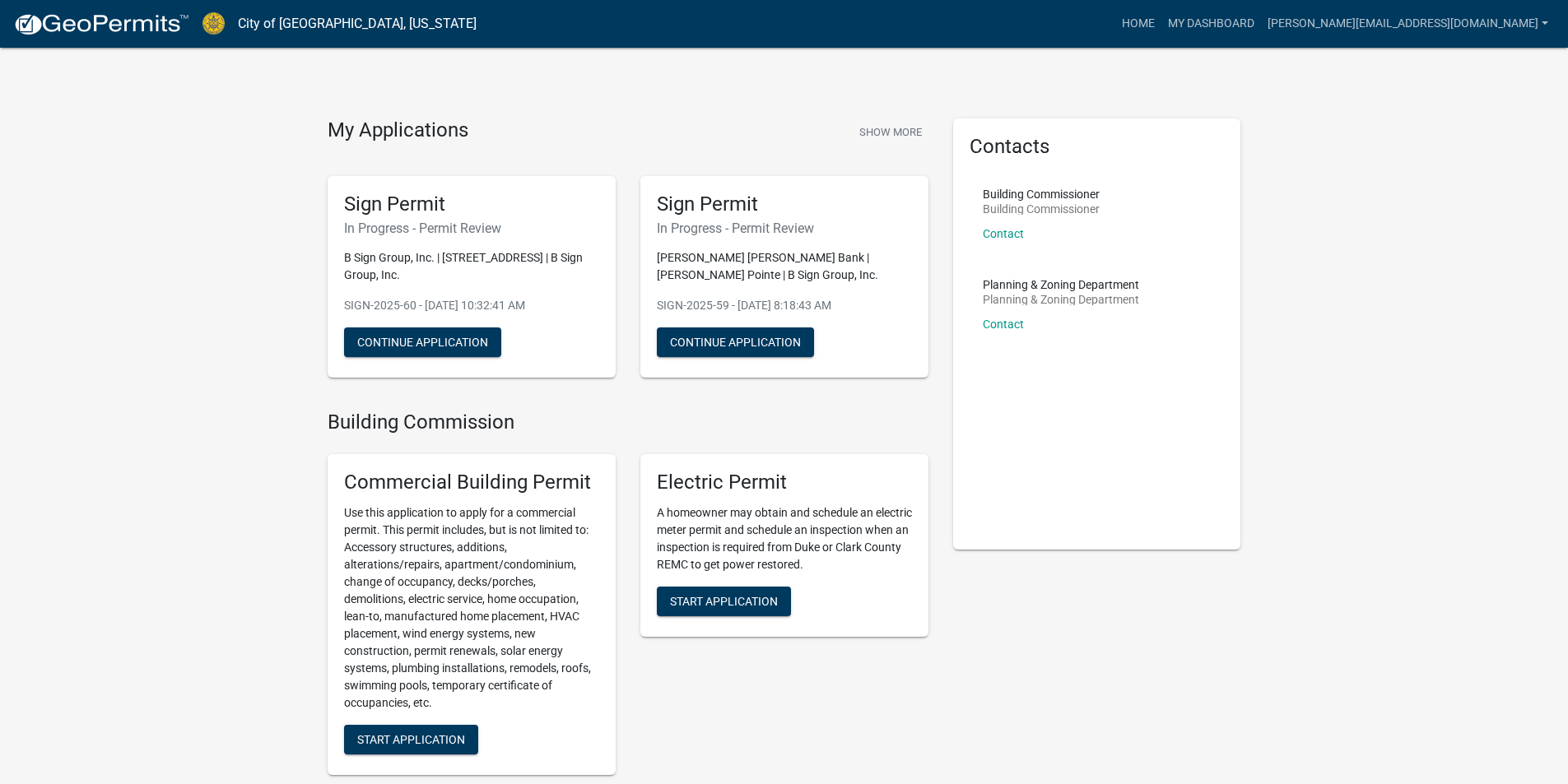
click at [534, 375] on div "Sign Permit In Progress - Permit Review B Sign Group, Inc. | 4239 Earnings Way …" at bounding box center [471, 277] width 288 height 202
click at [477, 338] on button "Continue Application" at bounding box center [422, 342] width 157 height 29
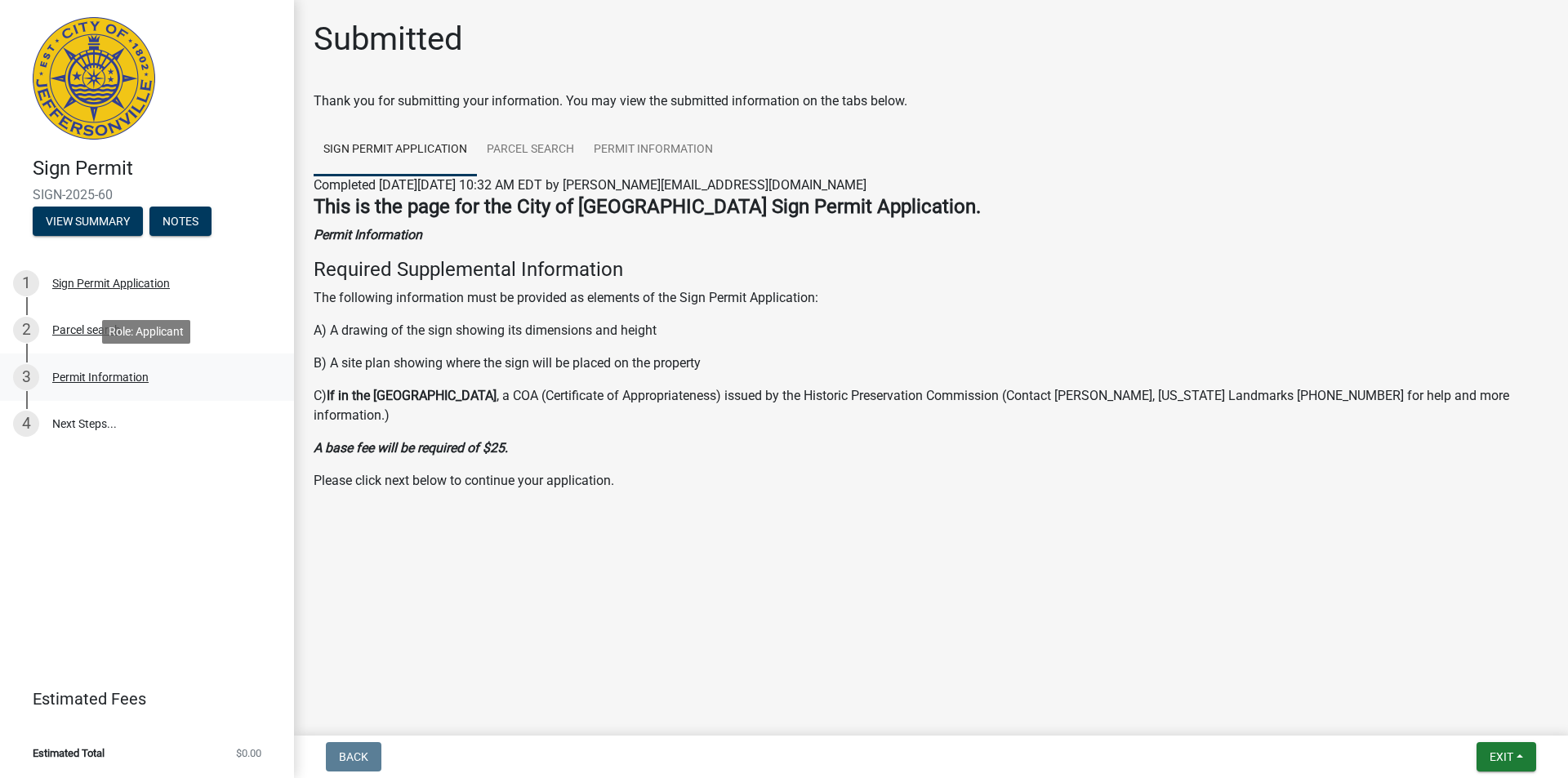
click at [99, 372] on div "Permit Information" at bounding box center [101, 377] width 97 height 12
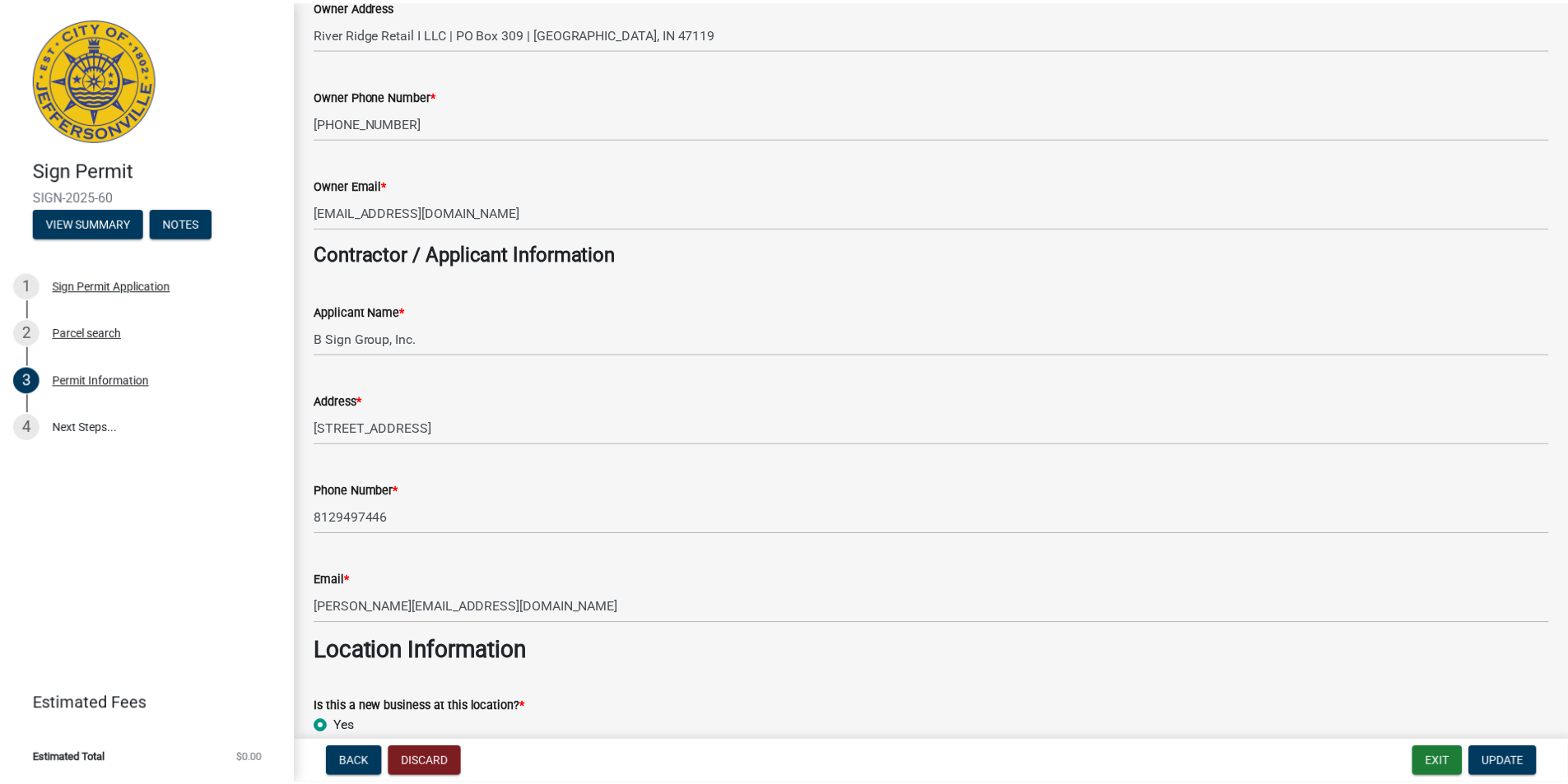
scroll to position [247, 0]
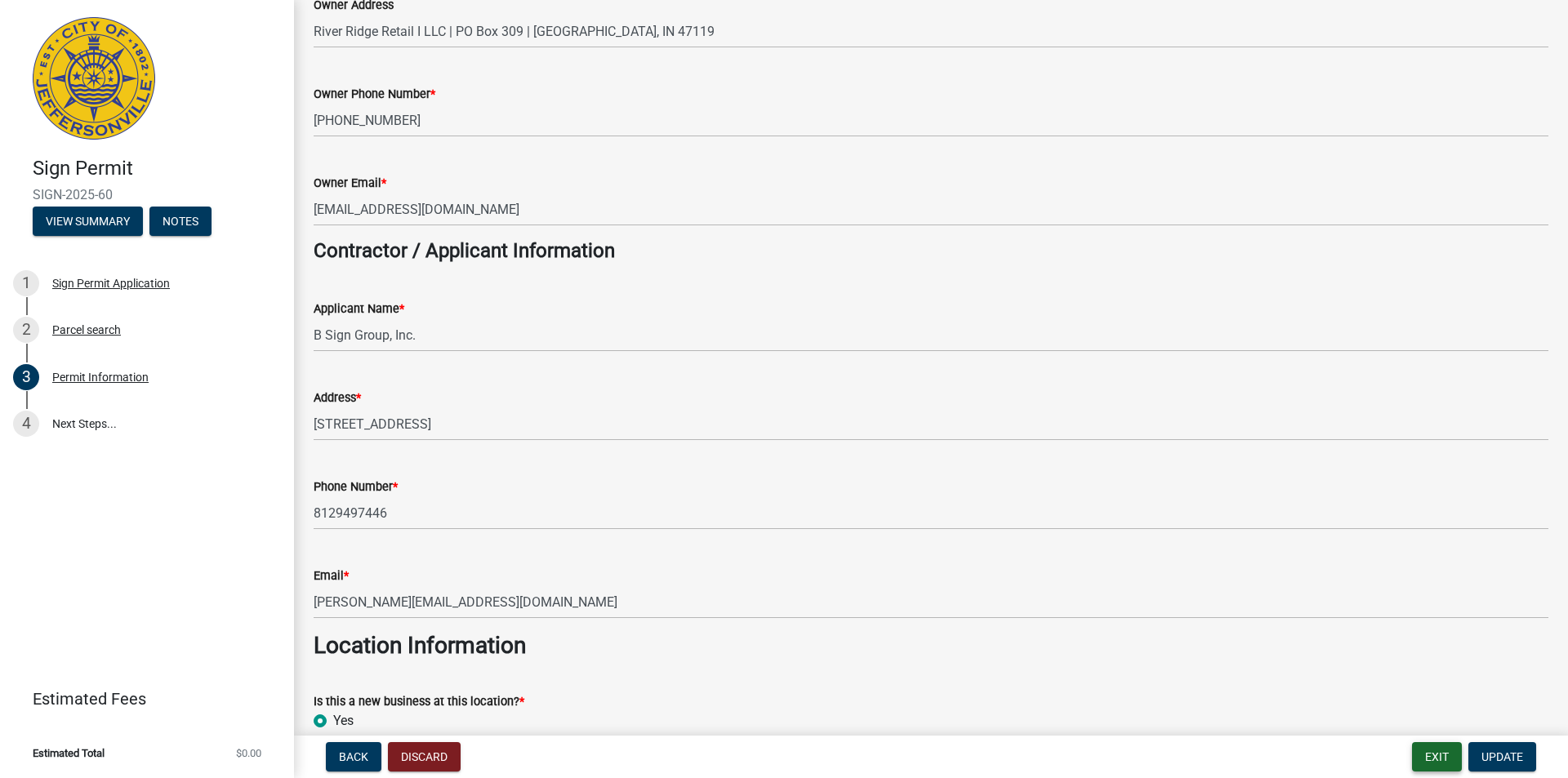
click at [1440, 748] on button "Exit" at bounding box center [1437, 756] width 50 height 29
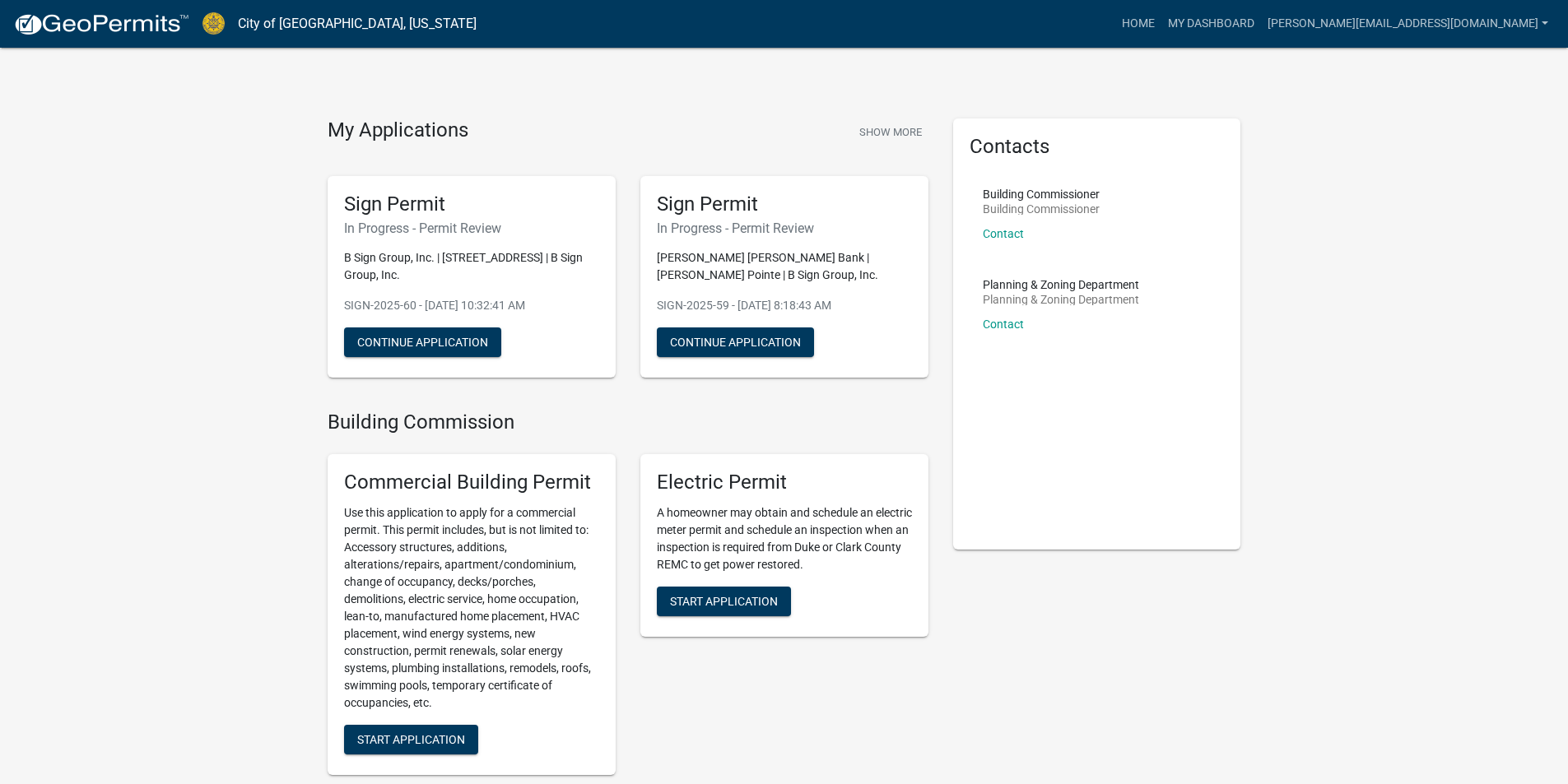
click at [642, 123] on div "My Applications Show More" at bounding box center [628, 133] width 601 height 31
click at [1411, 26] on link "[PERSON_NAME][EMAIL_ADDRESS][DOMAIN_NAME]" at bounding box center [1408, 24] width 294 height 31
click at [1453, 123] on link "Logout" at bounding box center [1489, 121] width 132 height 39
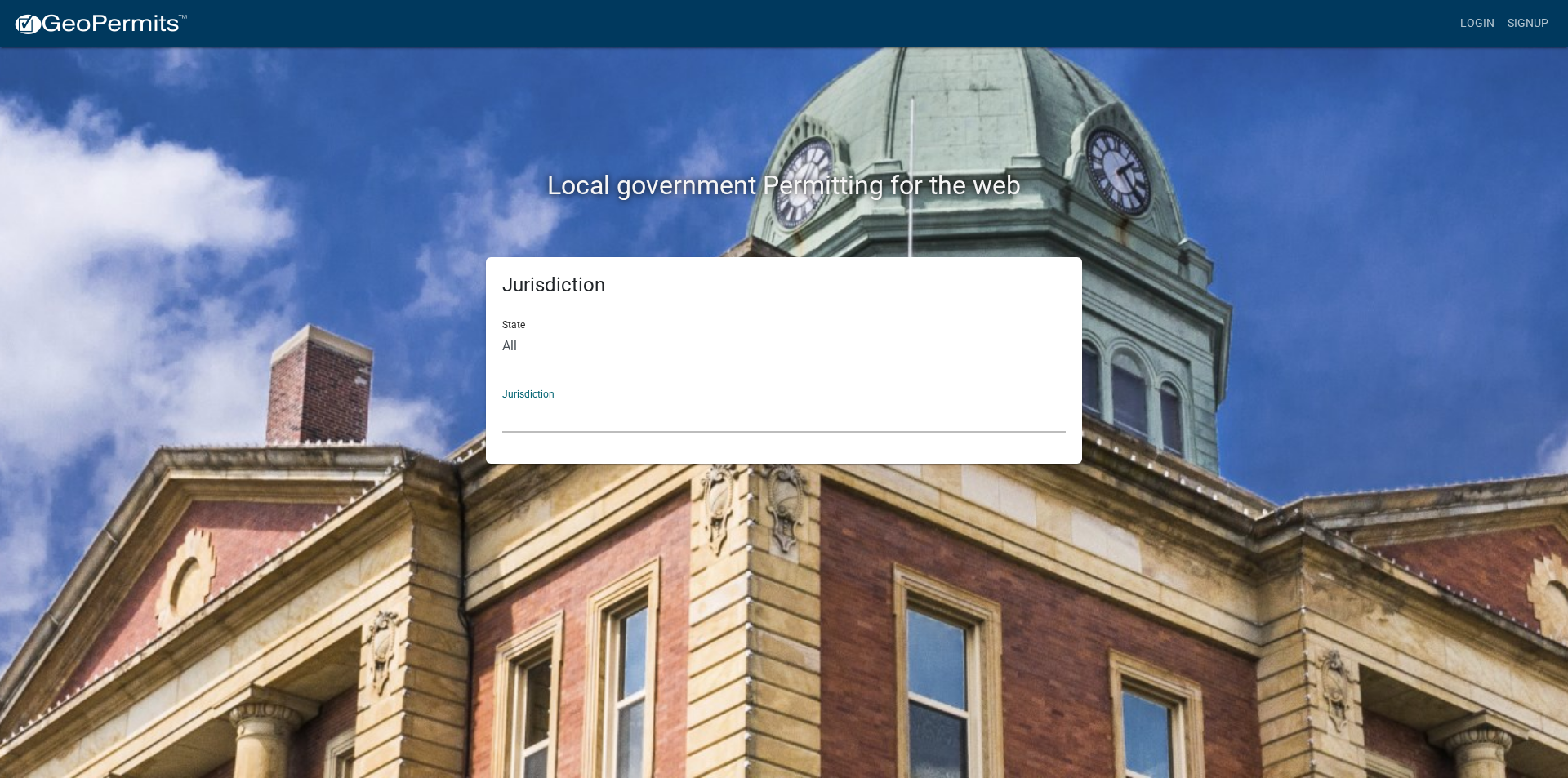
click at [574, 426] on select "[GEOGRAPHIC_DATA], [US_STATE] [GEOGRAPHIC_DATA], [US_STATE][PERSON_NAME][GEOGRA…" at bounding box center [784, 416] width 563 height 33
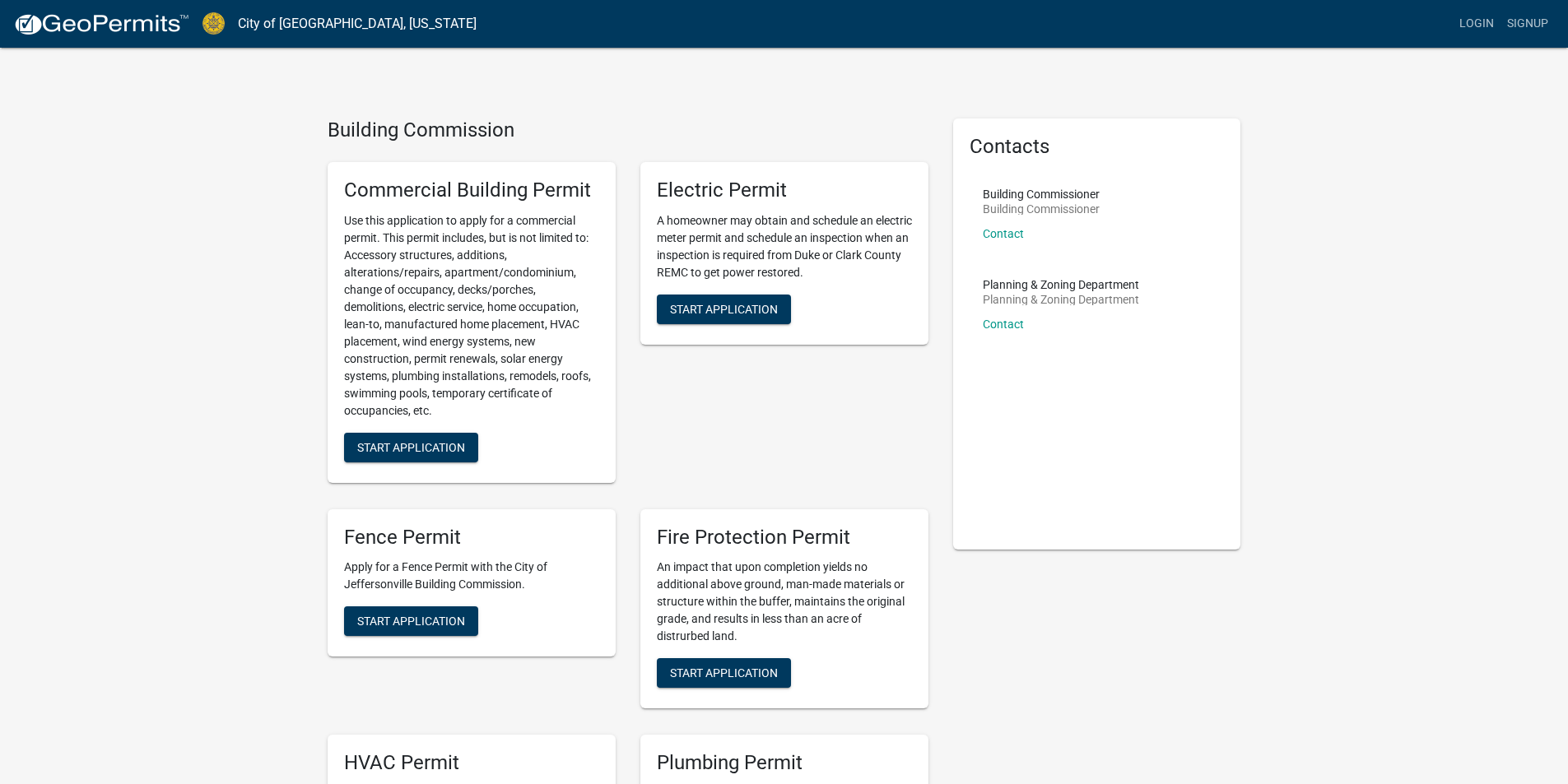
click at [1453, 25] on div "Login Signup" at bounding box center [1022, 24] width 1065 height 31
click at [1474, 18] on link "Login" at bounding box center [1476, 24] width 48 height 31
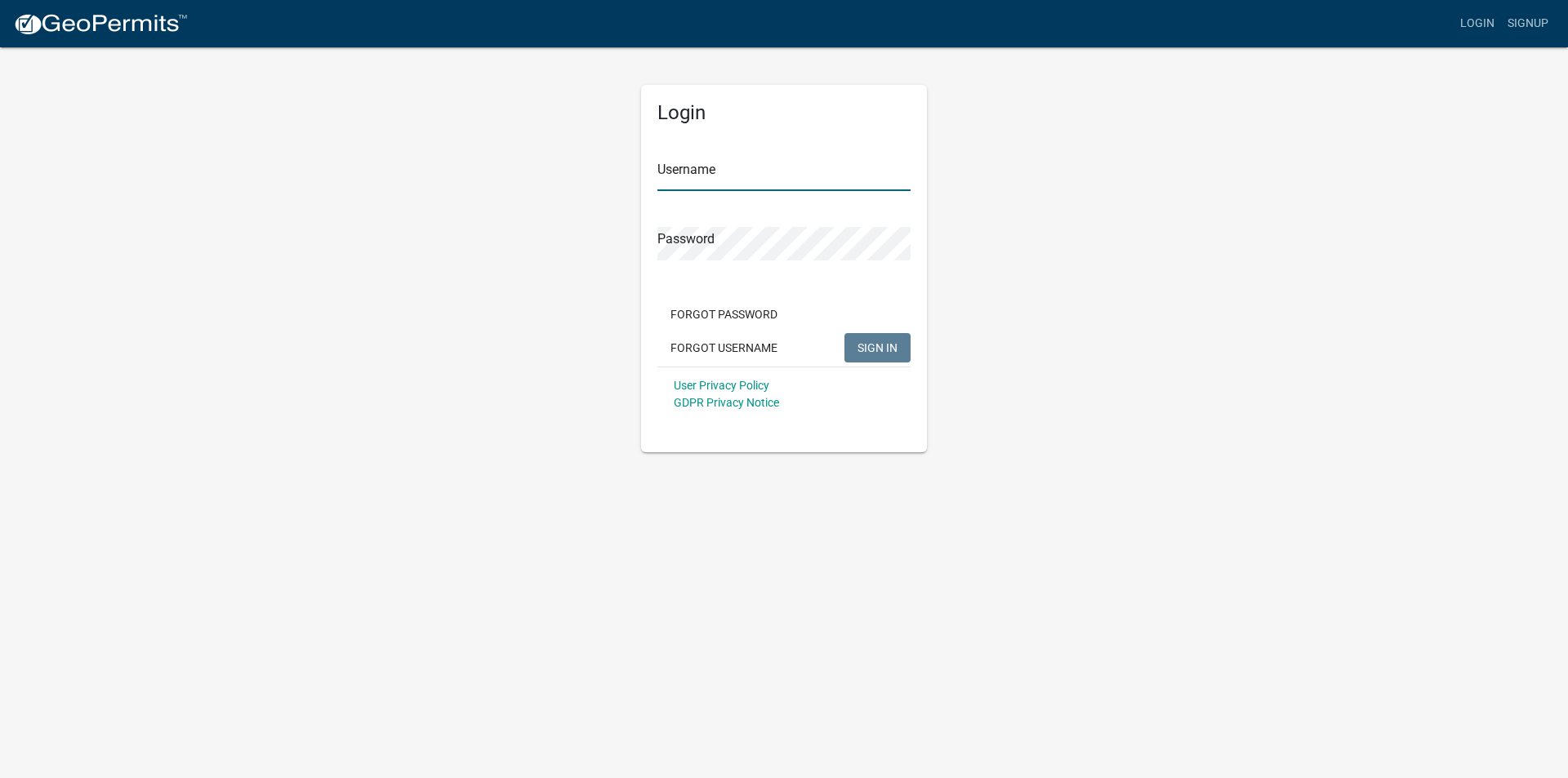
type input "[PERSON_NAME][EMAIL_ADDRESS][DOMAIN_NAME]"
click at [890, 362] on div "Forgot Password Forgot Username SIGN IN" at bounding box center [784, 333] width 253 height 67
click at [870, 370] on div "User Privacy Policy GDPR Privacy Notice" at bounding box center [784, 394] width 253 height 55
click at [881, 343] on span "SIGN IN" at bounding box center [877, 347] width 40 height 13
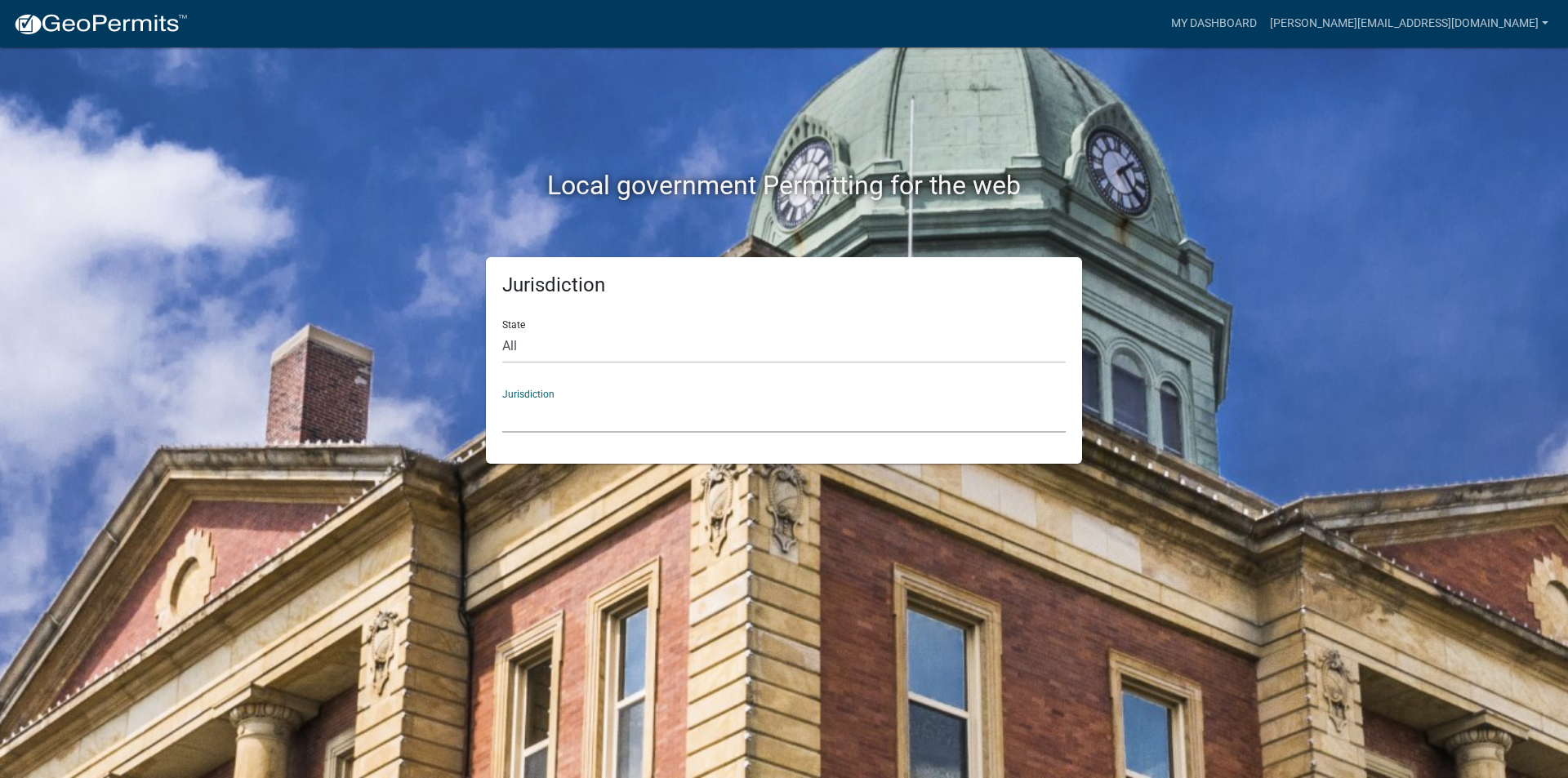
click at [671, 414] on select "[GEOGRAPHIC_DATA], [US_STATE] [GEOGRAPHIC_DATA], [US_STATE][PERSON_NAME][GEOGRA…" at bounding box center [784, 416] width 563 height 33
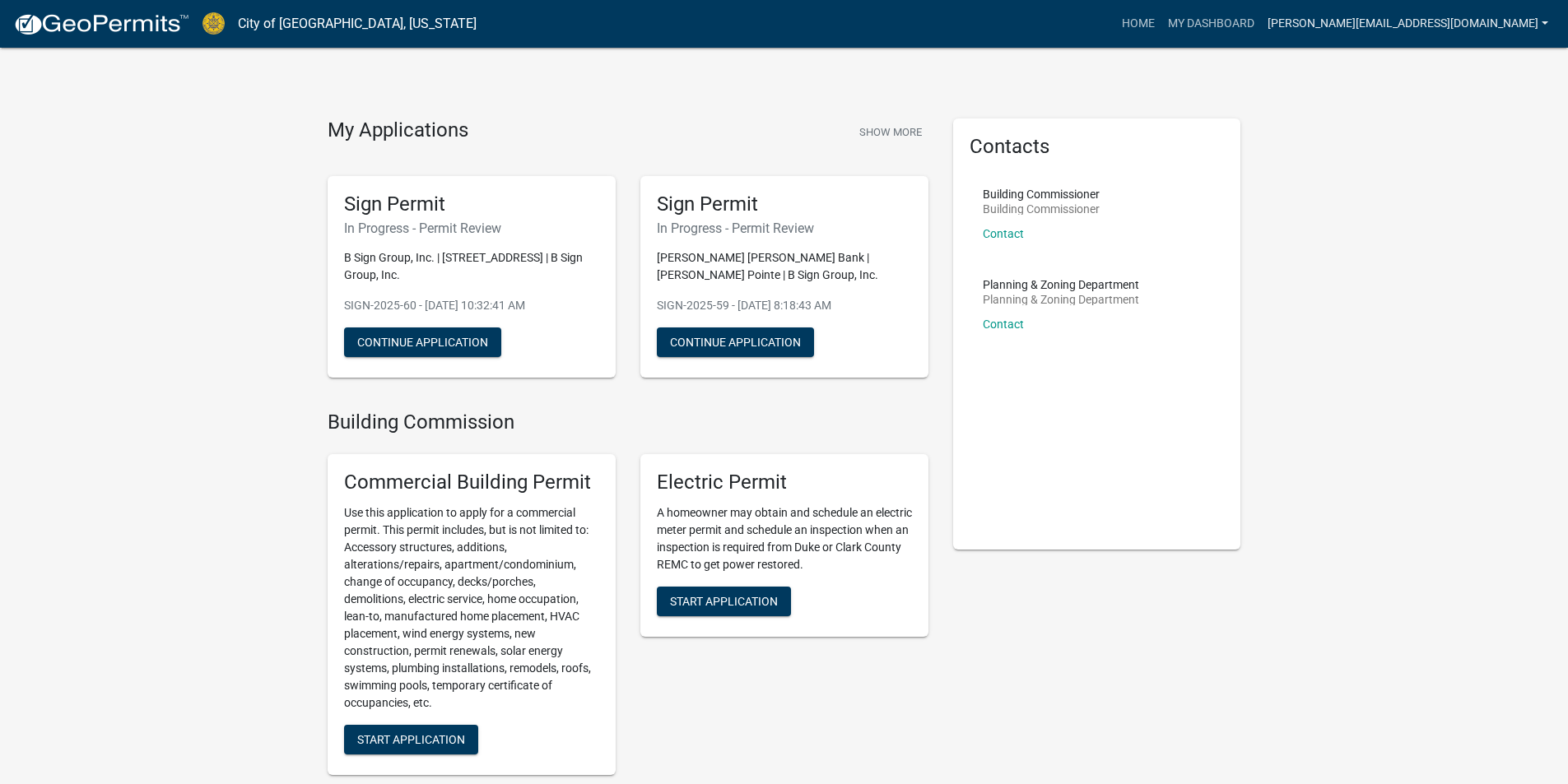
click at [1450, 20] on link "[PERSON_NAME][EMAIL_ADDRESS][DOMAIN_NAME]" at bounding box center [1408, 24] width 294 height 31
click at [1445, 127] on link "Logout" at bounding box center [1489, 121] width 132 height 39
